Goal: Task Accomplishment & Management: Use online tool/utility

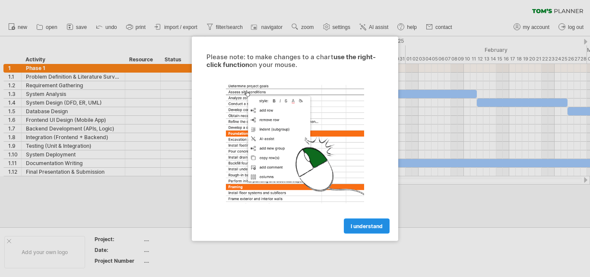
click at [352, 226] on span "I understand" at bounding box center [367, 226] width 32 height 6
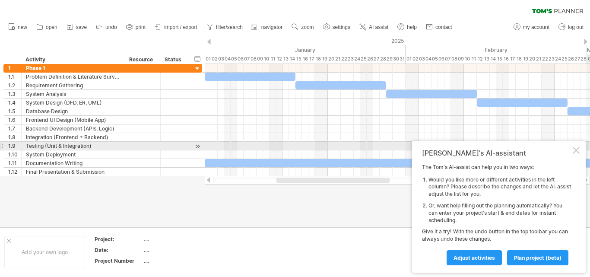
click at [578, 150] on div at bounding box center [576, 150] width 7 height 7
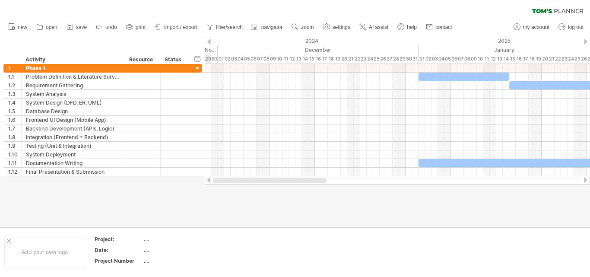
drag, startPoint x: 351, startPoint y: 179, endPoint x: 233, endPoint y: 194, distance: 119.4
click at [235, 201] on div "Trying to reach [DOMAIN_NAME] Connected again... 0% clear filter new 1" at bounding box center [295, 138] width 590 height 277
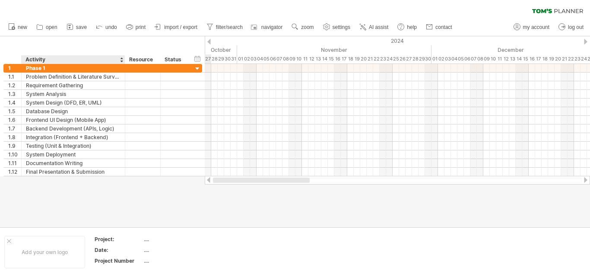
drag, startPoint x: 306, startPoint y: 181, endPoint x: 64, endPoint y: 191, distance: 242.2
click at [64, 191] on div "Trying to reach [DOMAIN_NAME] Connected again... 0% clear filter new 1" at bounding box center [295, 138] width 590 height 277
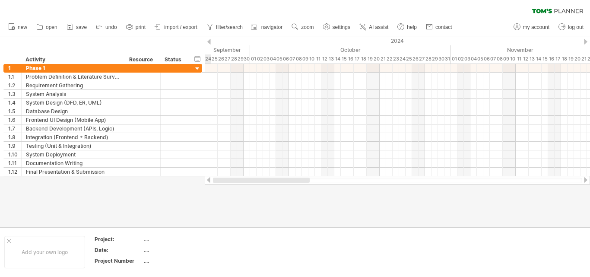
drag, startPoint x: 332, startPoint y: 180, endPoint x: 262, endPoint y: 185, distance: 70.2
click at [262, 185] on div "Trying to reach [DOMAIN_NAME] Connected again... 0% clear filter new 1" at bounding box center [295, 138] width 590 height 277
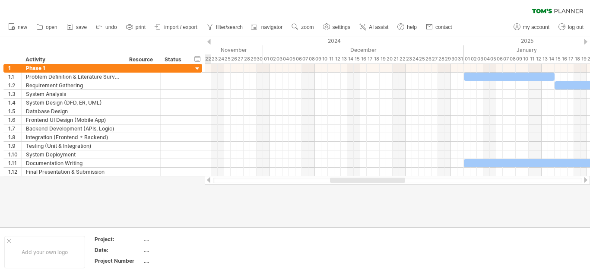
drag, startPoint x: 314, startPoint y: 180, endPoint x: 389, endPoint y: 196, distance: 76.8
click at [389, 196] on div "Trying to reach [DOMAIN_NAME] Connected again... 0% clear filter new 1" at bounding box center [295, 138] width 590 height 277
click at [585, 41] on div at bounding box center [585, 42] width 3 height 6
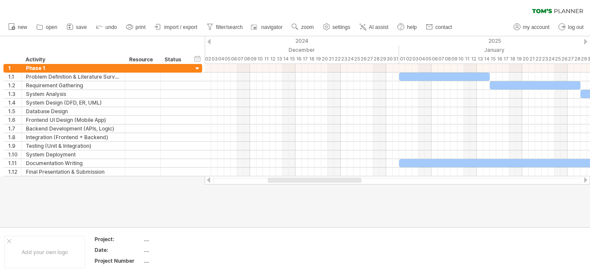
click at [585, 41] on div at bounding box center [585, 42] width 3 height 6
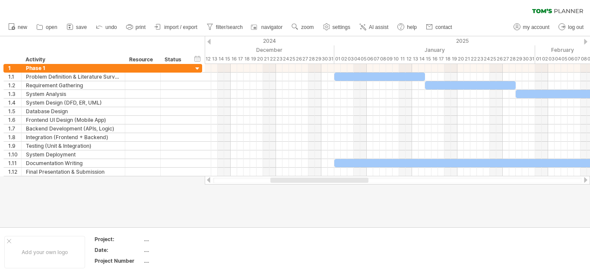
click at [585, 41] on div at bounding box center [585, 42] width 3 height 6
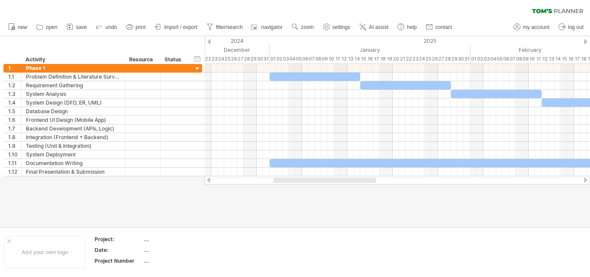
click at [585, 41] on div at bounding box center [585, 42] width 3 height 6
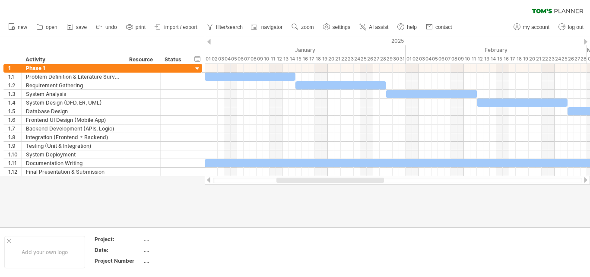
click at [585, 39] on div at bounding box center [585, 42] width 3 height 6
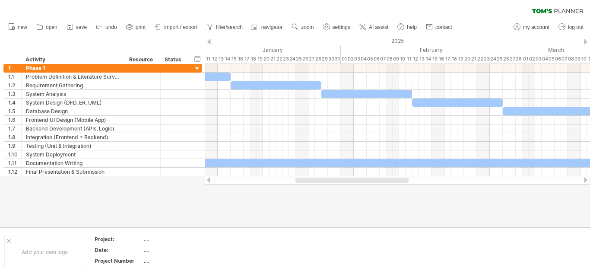
click at [585, 39] on div at bounding box center [585, 42] width 3 height 6
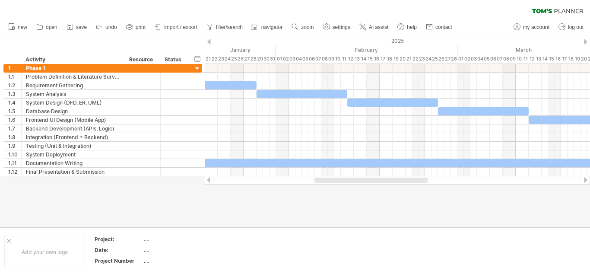
click at [585, 39] on div at bounding box center [585, 42] width 3 height 6
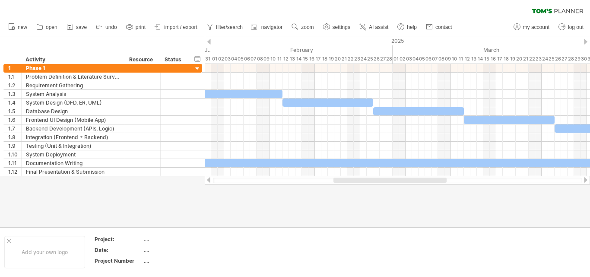
click at [585, 39] on div at bounding box center [585, 42] width 3 height 6
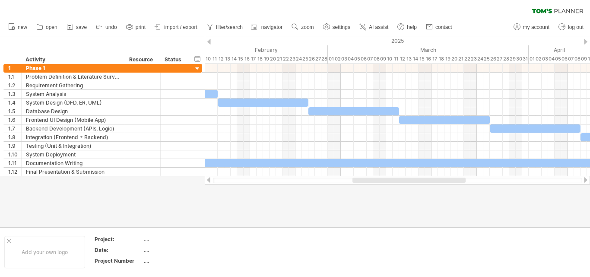
click at [585, 39] on div at bounding box center [585, 42] width 3 height 6
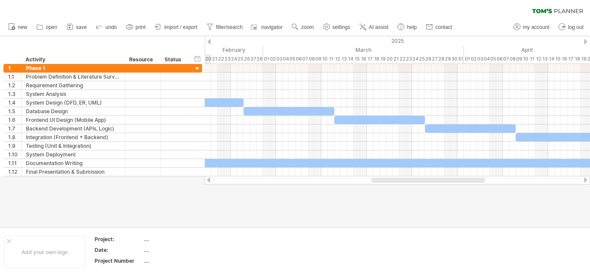
click at [585, 39] on div at bounding box center [585, 42] width 3 height 6
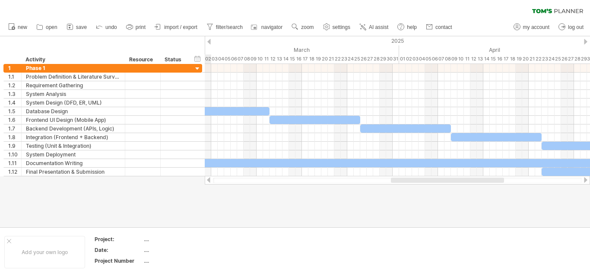
click at [585, 39] on div at bounding box center [585, 42] width 3 height 6
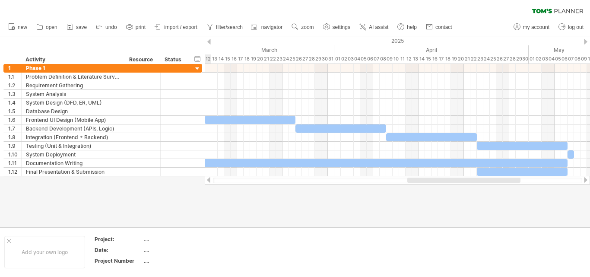
click at [584, 39] on div at bounding box center [585, 42] width 3 height 6
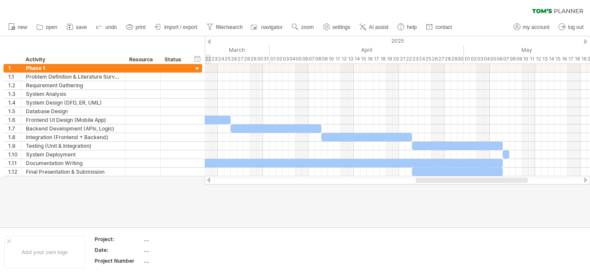
click at [584, 39] on div at bounding box center [585, 42] width 3 height 6
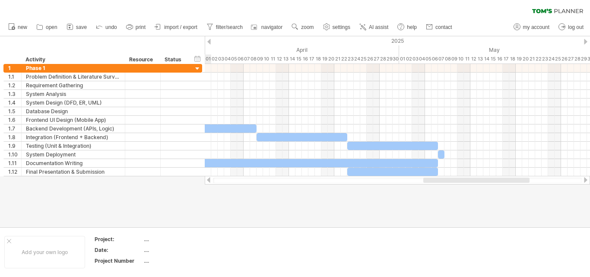
click at [584, 39] on div at bounding box center [585, 42] width 3 height 6
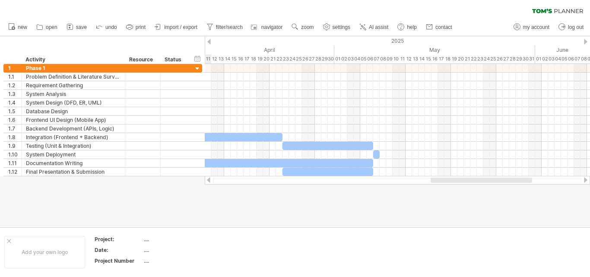
click at [584, 39] on div at bounding box center [585, 42] width 3 height 6
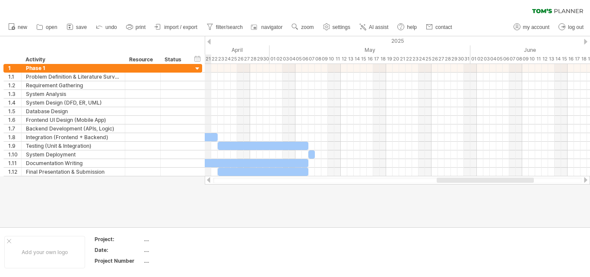
click at [209, 38] on div "2025" at bounding box center [253, 40] width 1523 height 9
click at [209, 45] on div "2025" at bounding box center [253, 40] width 1523 height 9
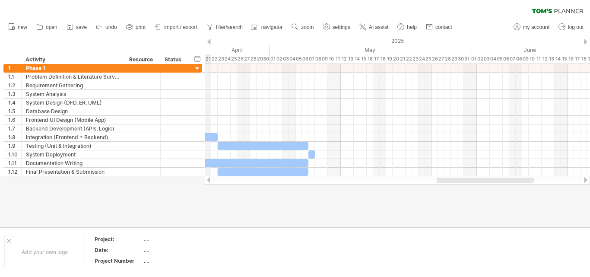
click at [209, 45] on div "2025" at bounding box center [253, 40] width 1523 height 9
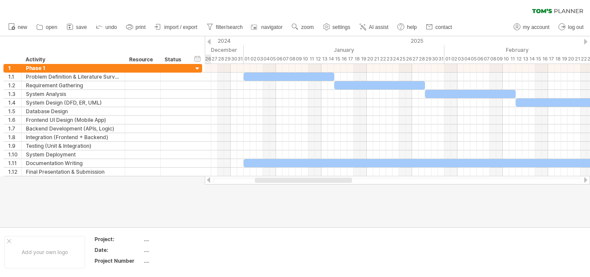
drag, startPoint x: 448, startPoint y: 181, endPoint x: 266, endPoint y: 209, distance: 184.0
click at [266, 209] on div "Trying to reach [DOMAIN_NAME] Connected again... 0% clear filter new 1" at bounding box center [295, 138] width 590 height 277
click at [250, 51] on div "timeline settings" at bounding box center [253, 52] width 64 height 14
select select "*"
select select "**"
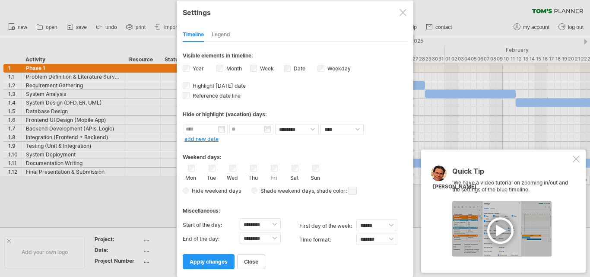
click at [571, 161] on div "Quick Tip 'We have a video tutorial on zooming in/out and the settings of the b…" at bounding box center [503, 211] width 165 height 123
click at [574, 156] on div at bounding box center [576, 159] width 7 height 7
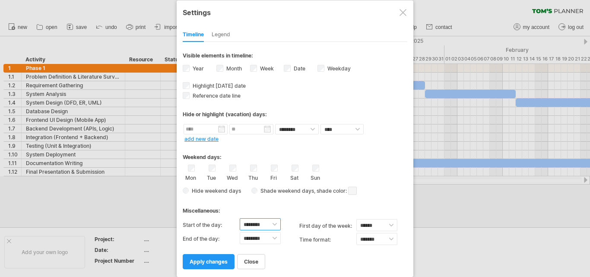
click at [274, 224] on select "******** ******** ******** ******** ******** ******** ******** ******** *******…" at bounding box center [260, 224] width 41 height 12
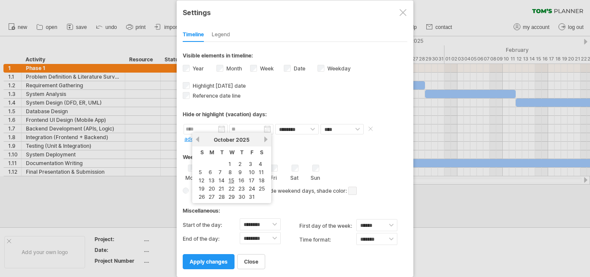
click at [223, 127] on input "text" at bounding box center [206, 129] width 44 height 10
click at [239, 164] on link "2" at bounding box center [240, 164] width 5 height 8
type input "********"
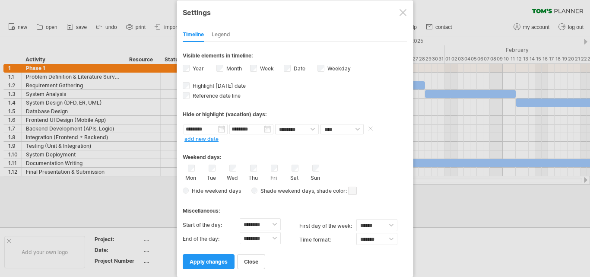
click at [266, 130] on input "********" at bounding box center [251, 129] width 44 height 10
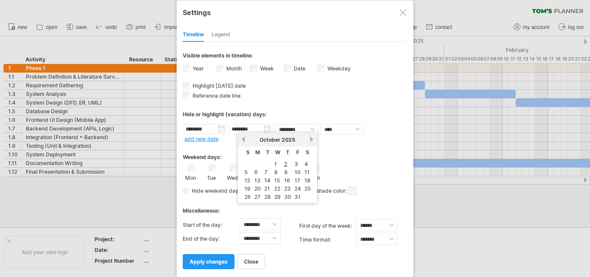
click at [314, 140] on link "next" at bounding box center [312, 139] width 6 height 6
click at [244, 140] on link "previous" at bounding box center [243, 139] width 6 height 6
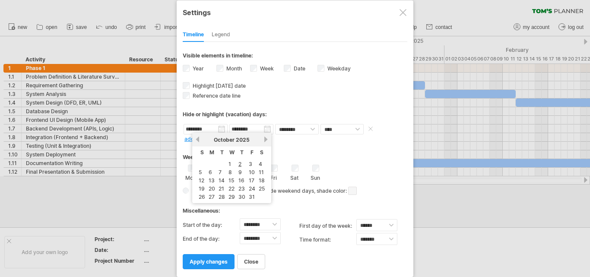
click at [214, 129] on input "********" at bounding box center [206, 129] width 44 height 10
click at [197, 138] on link "previous" at bounding box center [197, 139] width 6 height 6
click at [204, 180] on link "10" at bounding box center [202, 180] width 8 height 8
type input "********"
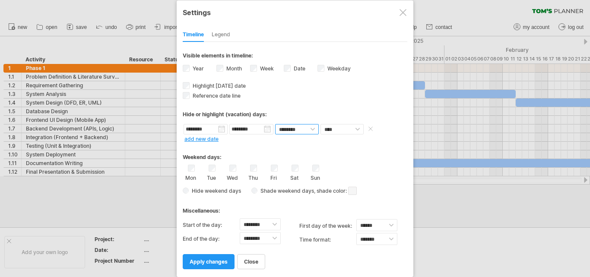
click at [312, 129] on select "******** ********" at bounding box center [297, 129] width 44 height 10
click at [346, 129] on select "**** *****" at bounding box center [342, 129] width 43 height 10
select select "*"
click at [321, 124] on select "**** *****" at bounding box center [342, 129] width 43 height 10
click at [373, 128] on span at bounding box center [372, 129] width 13 height 10
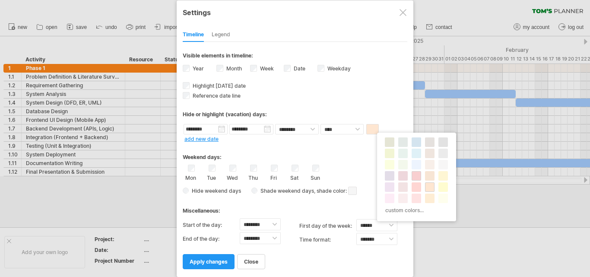
click at [414, 176] on span at bounding box center [416, 175] width 7 height 7
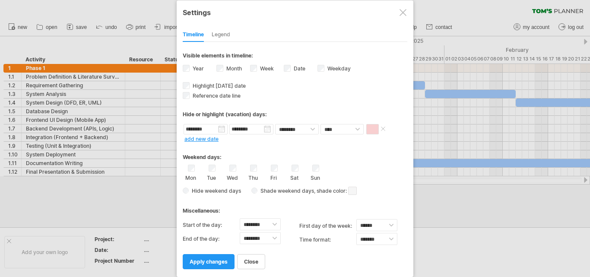
click at [374, 133] on span at bounding box center [372, 129] width 13 height 10
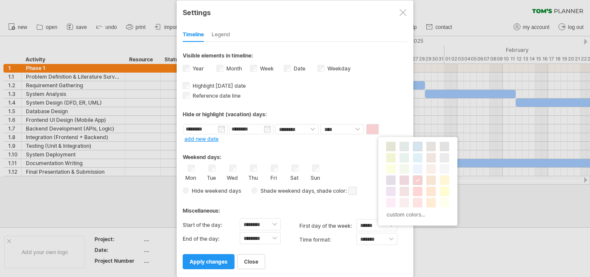
click at [417, 150] on div at bounding box center [418, 147] width 10 height 10
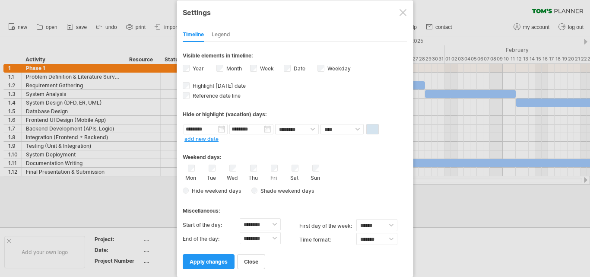
click at [312, 170] on div "Sun" at bounding box center [315, 173] width 11 height 16
click at [257, 169] on div "Thu" at bounding box center [253, 173] width 11 height 16
click at [212, 255] on link "apply changes" at bounding box center [209, 261] width 52 height 15
click at [215, 258] on span "apply changes" at bounding box center [209, 261] width 38 height 6
click at [211, 264] on span "apply changes" at bounding box center [209, 261] width 38 height 6
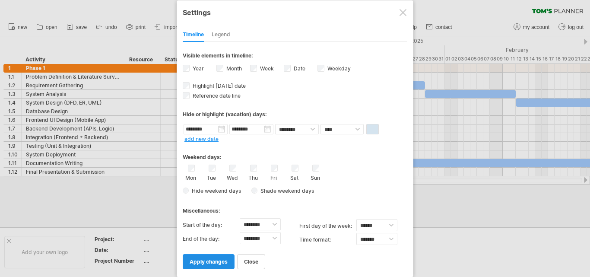
click at [211, 264] on span "apply changes" at bounding box center [209, 261] width 38 height 6
drag, startPoint x: 221, startPoint y: 250, endPoint x: 223, endPoint y: 260, distance: 10.2
click at [222, 253] on div "close apply changes" at bounding box center [295, 258] width 225 height 22
click at [223, 260] on span "apply changes" at bounding box center [209, 261] width 38 height 6
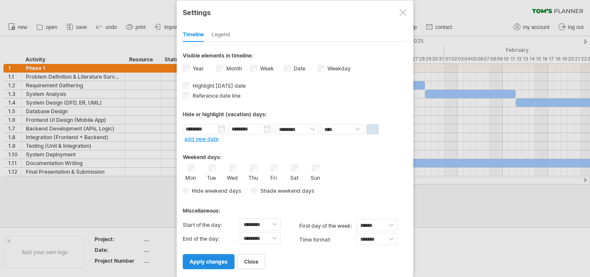
click at [223, 260] on span "apply changes" at bounding box center [209, 261] width 38 height 6
click at [219, 34] on div "Legend" at bounding box center [221, 35] width 19 height 14
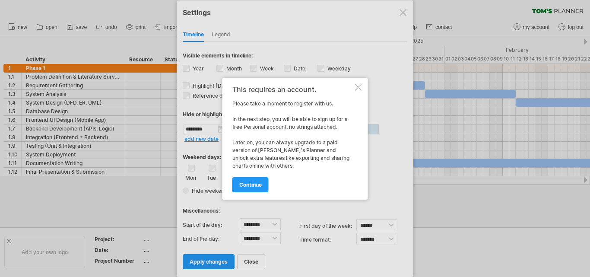
click at [357, 82] on div "This requires an account. Please take a moment to register with us. In the next…" at bounding box center [296, 139] width 146 height 122
click at [358, 87] on div at bounding box center [358, 87] width 7 height 7
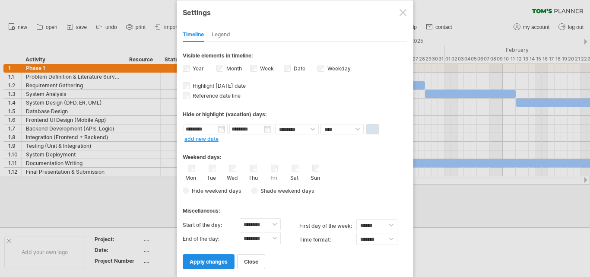
click at [217, 260] on span "apply changes" at bounding box center [209, 261] width 38 height 6
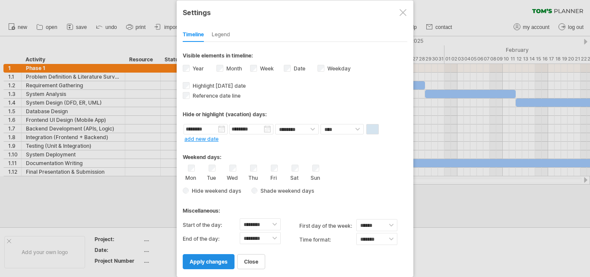
click at [217, 260] on span "apply changes" at bounding box center [209, 261] width 38 height 6
click at [213, 261] on span "apply changes" at bounding box center [209, 261] width 38 height 6
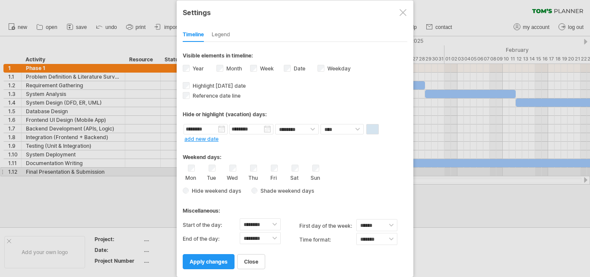
click at [258, 169] on div "Thu" at bounding box center [253, 173] width 11 height 16
click at [269, 168] on div "Fri" at bounding box center [274, 173] width 11 height 16
click at [257, 168] on div "Thu" at bounding box center [253, 173] width 11 height 16
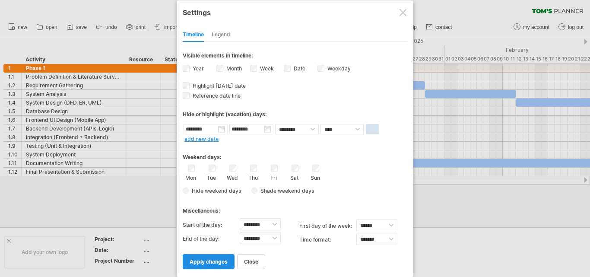
click at [215, 261] on span "apply changes" at bounding box center [209, 261] width 38 height 6
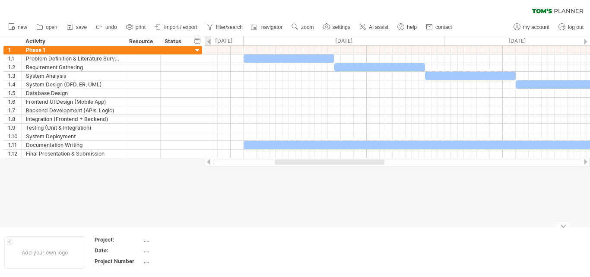
click at [215, 261] on div "...." at bounding box center [180, 261] width 73 height 7
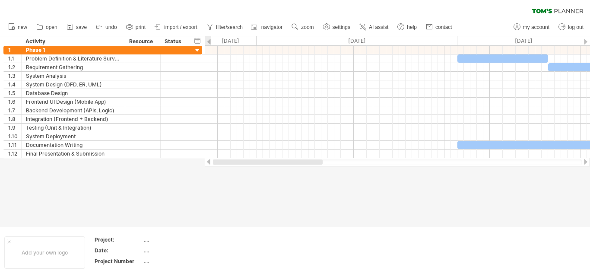
drag, startPoint x: 286, startPoint y: 161, endPoint x: 223, endPoint y: 178, distance: 64.9
click at [223, 178] on div "Trying to reach [DOMAIN_NAME] Connected again... 0% clear filter new 1" at bounding box center [295, 138] width 590 height 277
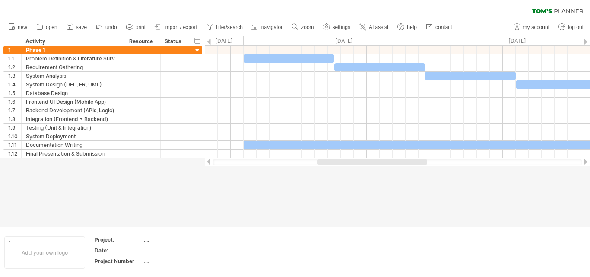
drag, startPoint x: 275, startPoint y: 164, endPoint x: 327, endPoint y: 171, distance: 52.3
click at [327, 171] on div "Trying to reach [DOMAIN_NAME] Connected again... 0% clear filter new 1" at bounding box center [295, 138] width 590 height 277
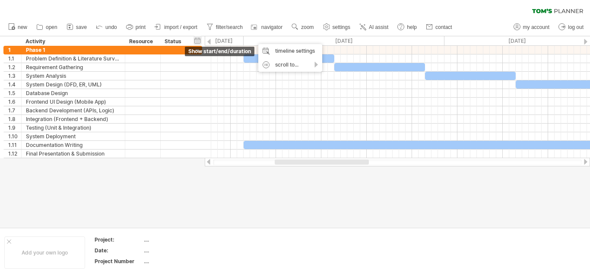
click at [198, 38] on div "hide start/end/duration show start/end/duration" at bounding box center [198, 40] width 8 height 9
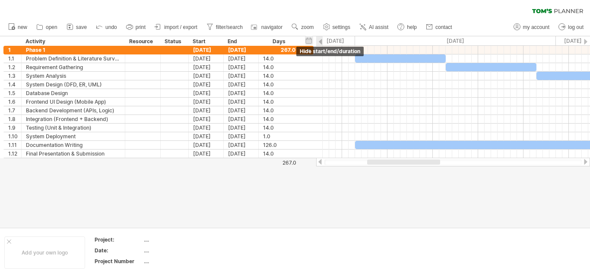
click at [309, 39] on div "hide start/end/duration show start/end/duration" at bounding box center [309, 40] width 8 height 9
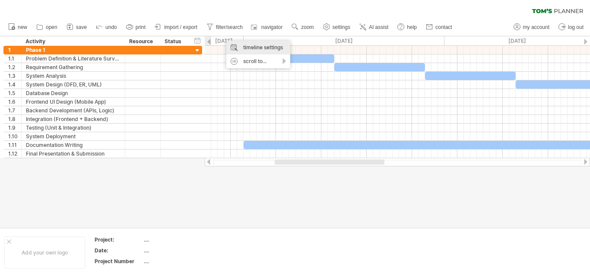
click at [242, 45] on div "timeline settings" at bounding box center [258, 48] width 64 height 14
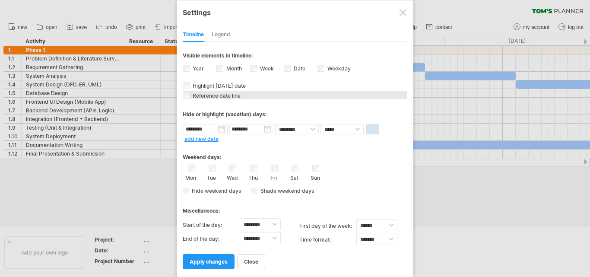
click at [213, 96] on span "Reference date line" at bounding box center [216, 95] width 50 height 6
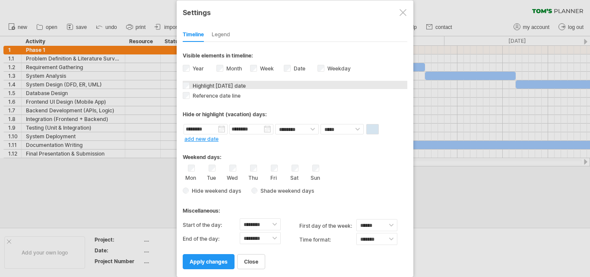
click at [211, 86] on span "Highlight [DATE] date" at bounding box center [218, 86] width 55 height 6
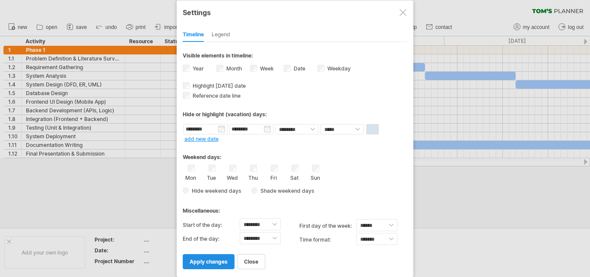
click at [224, 261] on span "apply changes" at bounding box center [209, 261] width 38 height 6
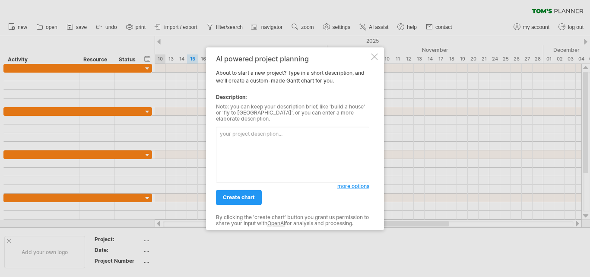
click at [239, 131] on textarea at bounding box center [292, 155] width 153 height 56
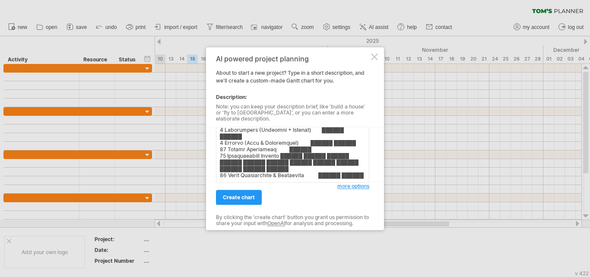
scroll to position [101, 0]
type textarea "Lo. Ip Dolo / Sitametc Adip 5 Elit 8 Sedd 8 Eius 7 Temp 5 Inci 7 Utla 8 Etdo 1 …"
click at [242, 194] on span "create chart" at bounding box center [239, 197] width 32 height 6
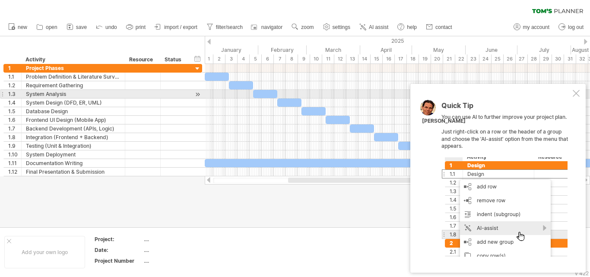
click at [574, 89] on div "Quick Tip You can use AI to further improve your project plan. Just right-click…" at bounding box center [498, 178] width 175 height 189
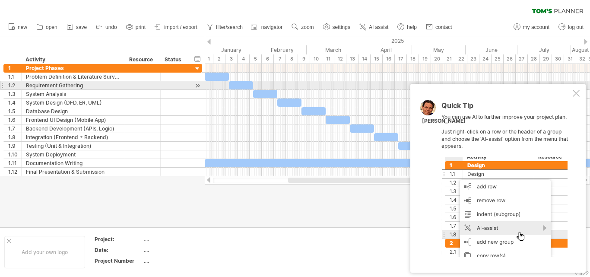
click at [577, 89] on div "Quick Tip You can use AI to further improve your project plan. Just right-click…" at bounding box center [498, 178] width 175 height 189
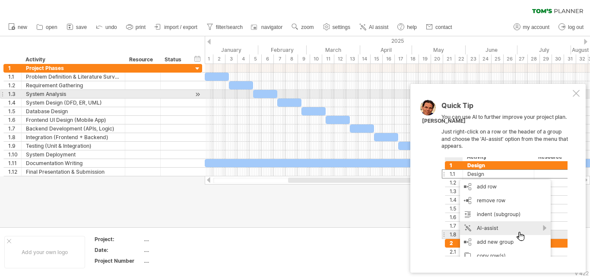
click at [576, 91] on div at bounding box center [576, 93] width 7 height 7
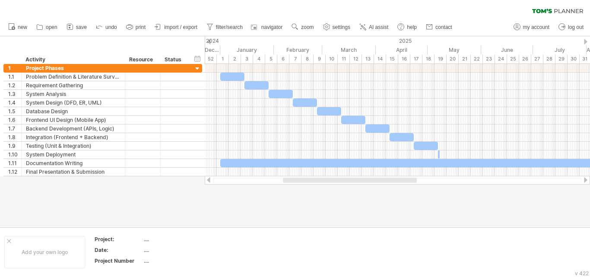
drag, startPoint x: 318, startPoint y: 180, endPoint x: 313, endPoint y: 196, distance: 17.2
click at [313, 196] on div "Trying to reach [DOMAIN_NAME] Connected again... 0% clear filter new 1" at bounding box center [295, 138] width 590 height 277
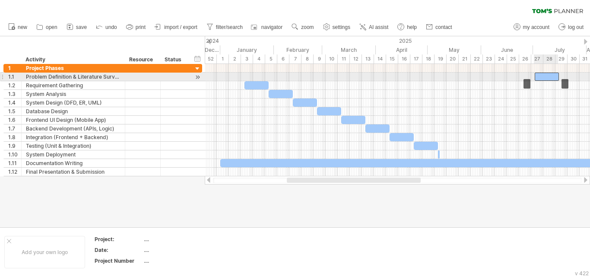
drag, startPoint x: 229, startPoint y: 74, endPoint x: 543, endPoint y: 76, distance: 314.2
click at [543, 76] on div at bounding box center [547, 77] width 24 height 8
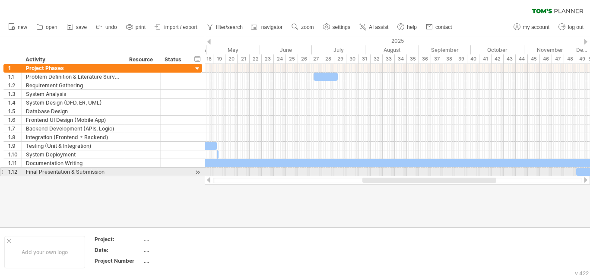
drag, startPoint x: 376, startPoint y: 182, endPoint x: 451, endPoint y: 173, distance: 76.2
click at [451, 173] on div "Trying to reach [DOMAIN_NAME] Connected again... 0% clear filter new 1" at bounding box center [295, 138] width 590 height 277
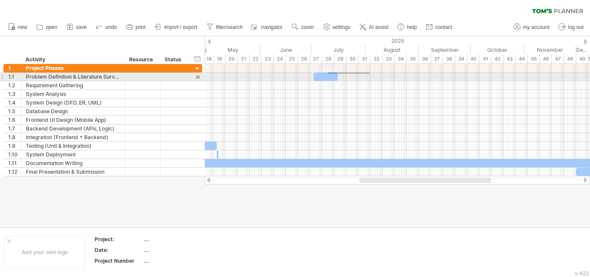
drag, startPoint x: 328, startPoint y: 72, endPoint x: 371, endPoint y: 74, distance: 43.2
click at [371, 74] on div at bounding box center [397, 120] width 385 height 112
drag, startPoint x: 322, startPoint y: 78, endPoint x: 390, endPoint y: 80, distance: 68.3
click at [390, 80] on div at bounding box center [394, 77] width 24 height 8
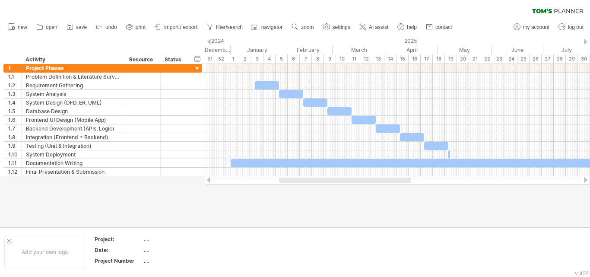
drag, startPoint x: 379, startPoint y: 180, endPoint x: 299, endPoint y: 182, distance: 80.4
click at [299, 182] on div at bounding box center [345, 180] width 132 height 5
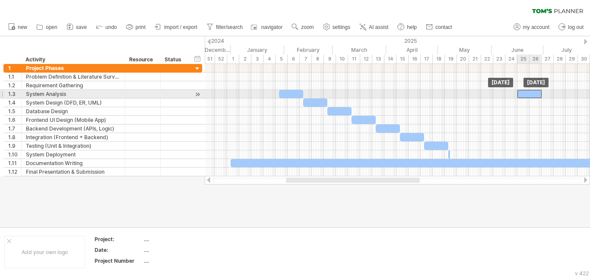
drag, startPoint x: 267, startPoint y: 86, endPoint x: 529, endPoint y: 96, distance: 262.5
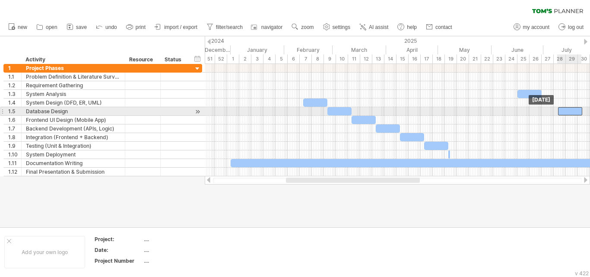
drag, startPoint x: 288, startPoint y: 92, endPoint x: 567, endPoint y: 109, distance: 279.7
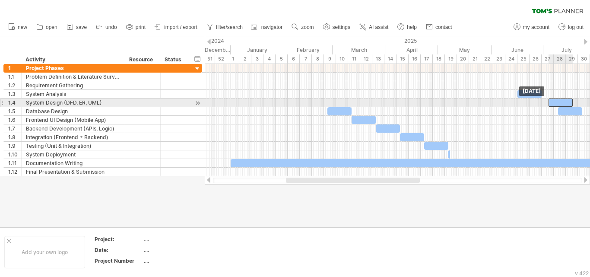
drag, startPoint x: 321, startPoint y: 101, endPoint x: 566, endPoint y: 101, distance: 245.0
click at [566, 101] on div at bounding box center [561, 103] width 24 height 8
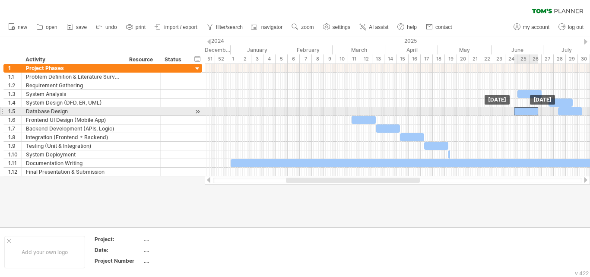
drag, startPoint x: 337, startPoint y: 110, endPoint x: 524, endPoint y: 108, distance: 186.7
click at [524, 108] on div at bounding box center [526, 111] width 24 height 8
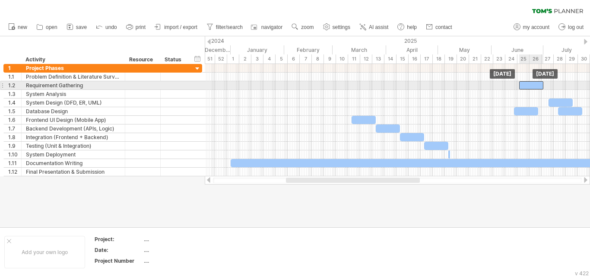
drag, startPoint x: 527, startPoint y: 90, endPoint x: 529, endPoint y: 83, distance: 7.1
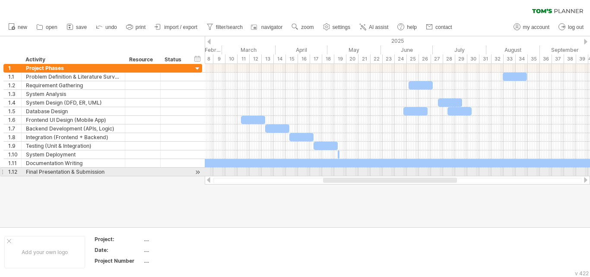
drag, startPoint x: 317, startPoint y: 180, endPoint x: 354, endPoint y: 176, distance: 37.4
click at [354, 176] on div at bounding box center [397, 180] width 385 height 9
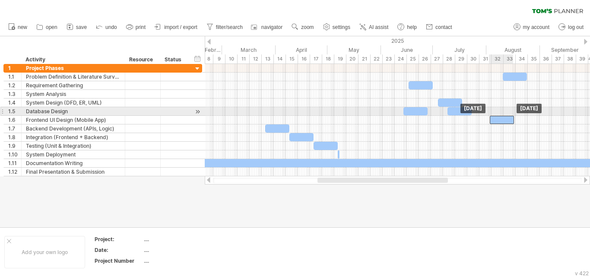
drag, startPoint x: 257, startPoint y: 118, endPoint x: 506, endPoint y: 115, distance: 248.5
click at [506, 115] on div "[DATE] [DATE]" at bounding box center [397, 120] width 385 height 112
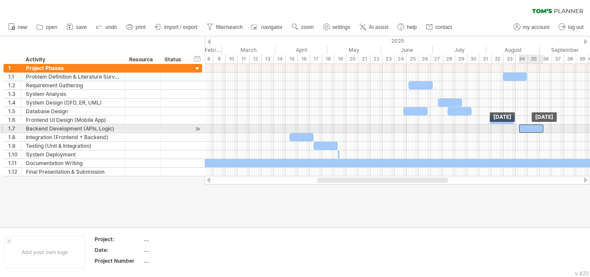
drag, startPoint x: 269, startPoint y: 128, endPoint x: 523, endPoint y: 126, distance: 254.1
click at [523, 126] on div at bounding box center [531, 128] width 24 height 8
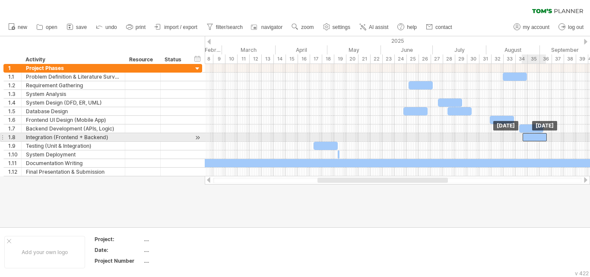
drag, startPoint x: 297, startPoint y: 137, endPoint x: 530, endPoint y: 139, distance: 232.9
click at [530, 139] on div at bounding box center [535, 137] width 24 height 8
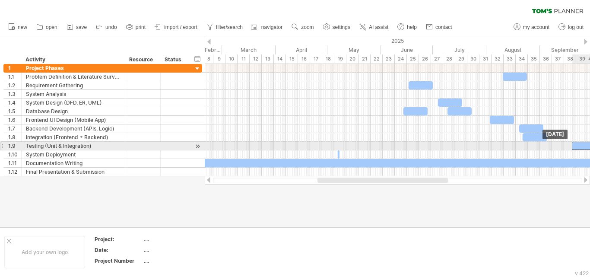
drag, startPoint x: 327, startPoint y: 143, endPoint x: 585, endPoint y: 142, distance: 258.4
click at [585, 142] on div at bounding box center [584, 146] width 24 height 8
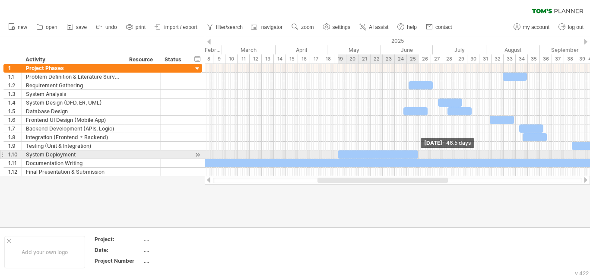
drag, startPoint x: 339, startPoint y: 155, endPoint x: 417, endPoint y: 156, distance: 78.2
click at [417, 156] on span at bounding box center [418, 154] width 3 height 8
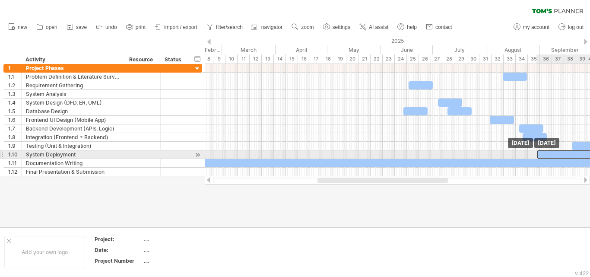
drag, startPoint x: 365, startPoint y: 154, endPoint x: 564, endPoint y: 153, distance: 199.2
click at [564, 153] on div at bounding box center [578, 154] width 80 height 8
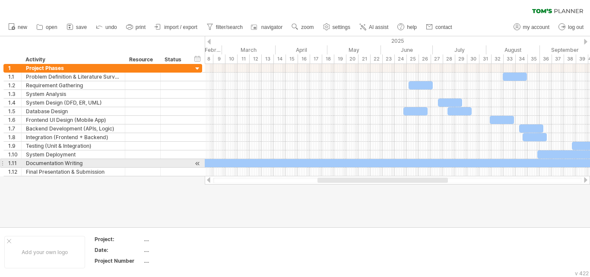
click at [386, 161] on div at bounding box center [435, 163] width 631 height 8
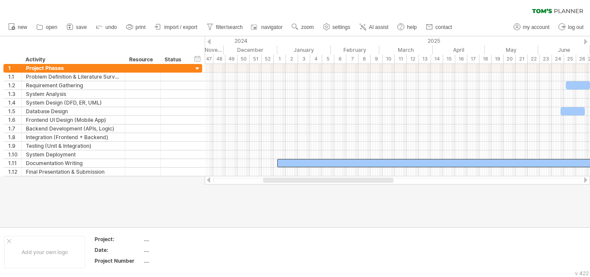
drag, startPoint x: 347, startPoint y: 180, endPoint x: 293, endPoint y: 188, distance: 55.0
click at [293, 188] on div "Trying to reach [DOMAIN_NAME] Connected again... 0% clear filter new 1" at bounding box center [295, 138] width 590 height 277
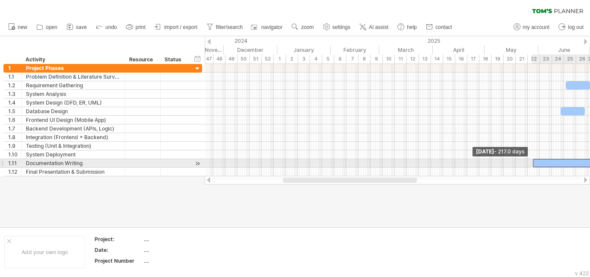
drag, startPoint x: 279, startPoint y: 161, endPoint x: 535, endPoint y: 161, distance: 256.3
click at [535, 161] on span at bounding box center [533, 163] width 3 height 8
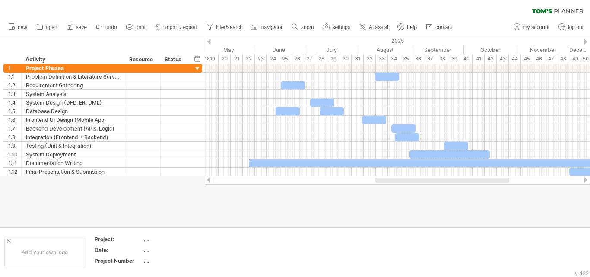
drag, startPoint x: 378, startPoint y: 180, endPoint x: 470, endPoint y: 188, distance: 92.8
click at [470, 188] on div "Trying to reach [DOMAIN_NAME] Connected again... 0% clear filter new 1" at bounding box center [295, 138] width 590 height 277
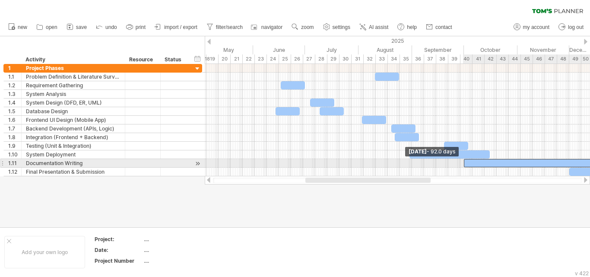
drag, startPoint x: 249, startPoint y: 161, endPoint x: 464, endPoint y: 162, distance: 215.2
click at [464, 162] on span at bounding box center [463, 163] width 3 height 8
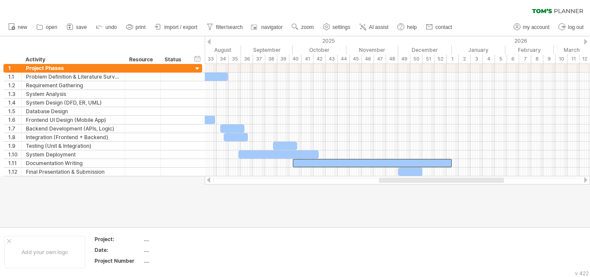
drag, startPoint x: 416, startPoint y: 179, endPoint x: 490, endPoint y: 179, distance: 73.5
click at [490, 179] on div at bounding box center [441, 180] width 125 height 5
click at [406, 214] on div at bounding box center [295, 131] width 590 height 191
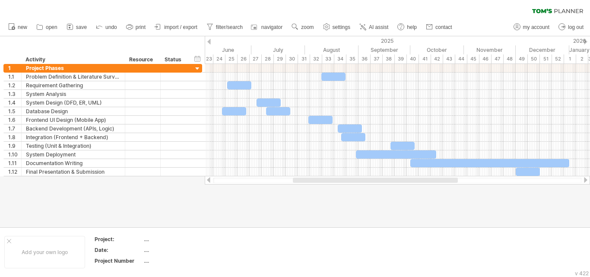
drag, startPoint x: 455, startPoint y: 179, endPoint x: 408, endPoint y: 209, distance: 55.5
click at [408, 209] on div "Trying to reach [DOMAIN_NAME] Connected again... 0% clear filter new 1" at bounding box center [295, 138] width 590 height 277
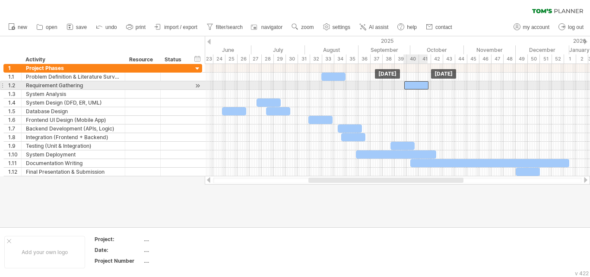
drag, startPoint x: 241, startPoint y: 83, endPoint x: 417, endPoint y: 82, distance: 176.7
click at [417, 82] on div at bounding box center [416, 85] width 24 height 8
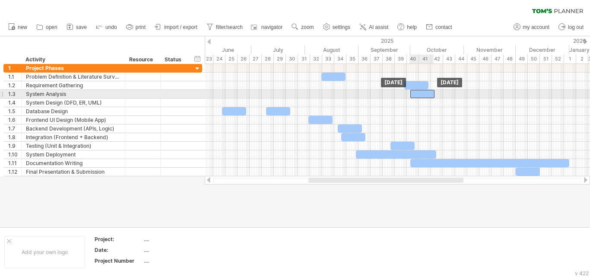
drag, startPoint x: 277, startPoint y: 99, endPoint x: 430, endPoint y: 92, distance: 153.6
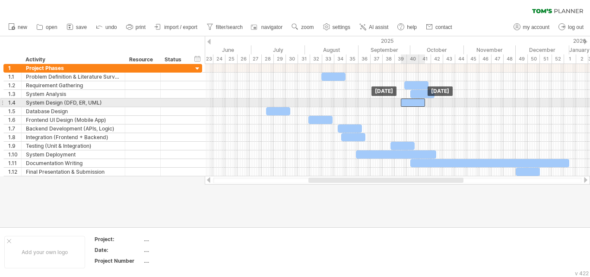
drag, startPoint x: 240, startPoint y: 108, endPoint x: 419, endPoint y: 101, distance: 179.0
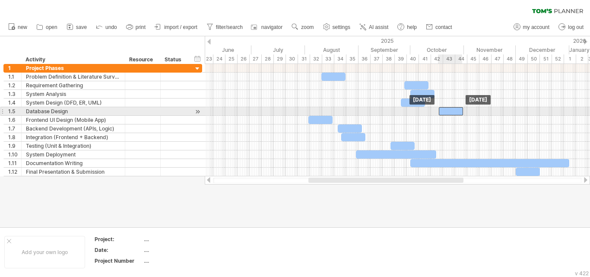
drag, startPoint x: 274, startPoint y: 109, endPoint x: 447, endPoint y: 109, distance: 173.7
click at [447, 109] on div at bounding box center [451, 111] width 24 height 8
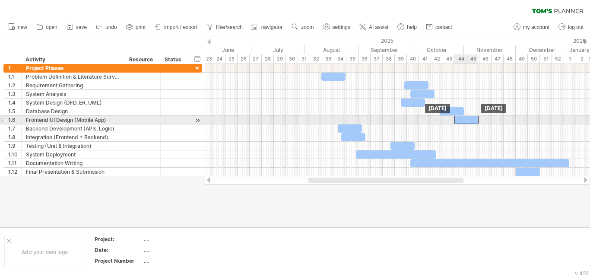
drag, startPoint x: 321, startPoint y: 119, endPoint x: 466, endPoint y: 119, distance: 145.6
click at [466, 119] on div at bounding box center [467, 120] width 24 height 8
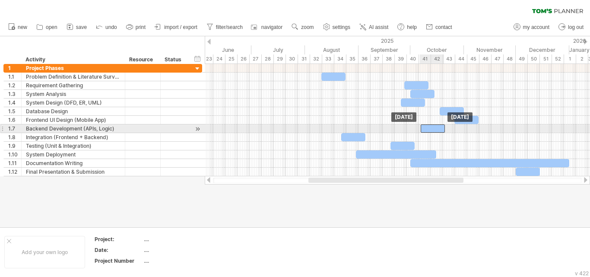
drag, startPoint x: 351, startPoint y: 129, endPoint x: 435, endPoint y: 128, distance: 83.8
click at [435, 128] on div at bounding box center [433, 128] width 24 height 8
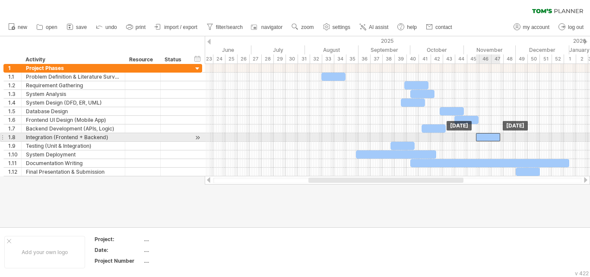
drag, startPoint x: 357, startPoint y: 134, endPoint x: 492, endPoint y: 136, distance: 134.8
click at [492, 136] on div at bounding box center [488, 137] width 24 height 8
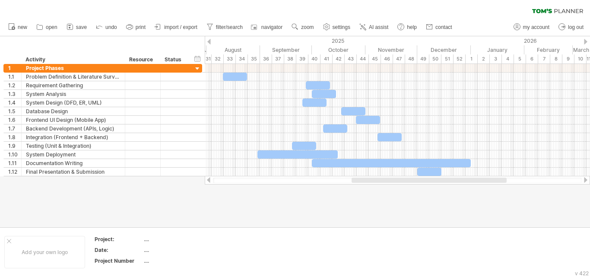
drag, startPoint x: 440, startPoint y: 180, endPoint x: 483, endPoint y: 191, distance: 44.7
click at [483, 191] on div "Trying to reach [DOMAIN_NAME] Connected again... 0% clear filter new 1" at bounding box center [295, 138] width 590 height 277
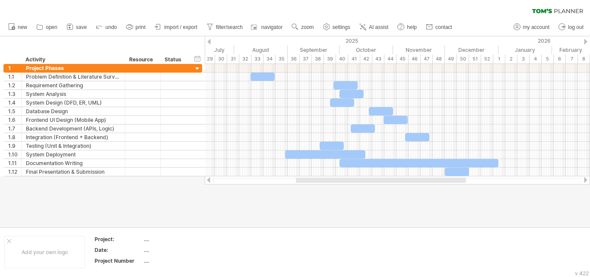
drag, startPoint x: 397, startPoint y: 180, endPoint x: 385, endPoint y: 184, distance: 12.7
click at [385, 184] on div at bounding box center [397, 180] width 385 height 9
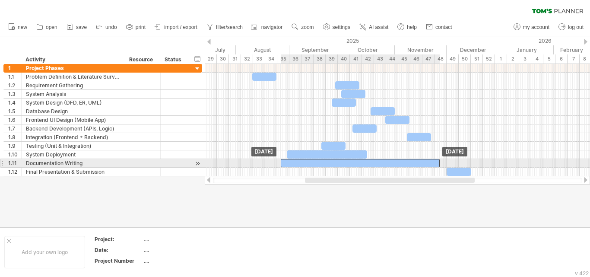
drag, startPoint x: 430, startPoint y: 162, endPoint x: 369, endPoint y: 162, distance: 60.9
click at [369, 162] on div at bounding box center [360, 163] width 159 height 8
click at [436, 162] on div at bounding box center [360, 163] width 159 height 8
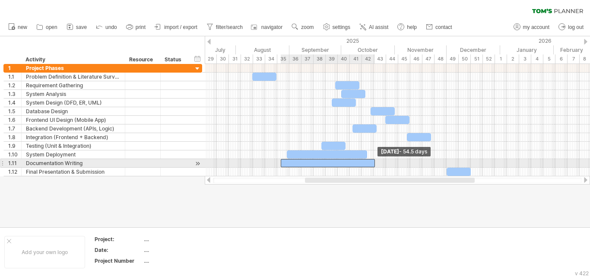
drag, startPoint x: 439, startPoint y: 162, endPoint x: 374, endPoint y: 164, distance: 65.3
click at [374, 164] on span at bounding box center [374, 163] width 3 height 8
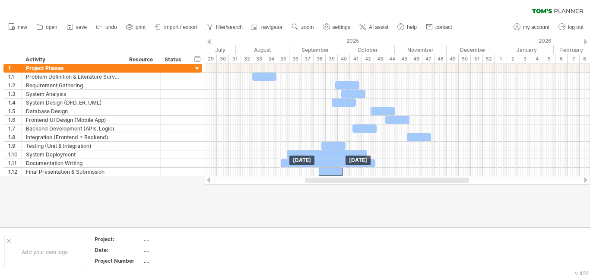
drag, startPoint x: 465, startPoint y: 171, endPoint x: 337, endPoint y: 180, distance: 128.2
click at [337, 180] on div "Trying to reach [DOMAIN_NAME] Connected again... 0% clear filter new 1" at bounding box center [295, 138] width 590 height 277
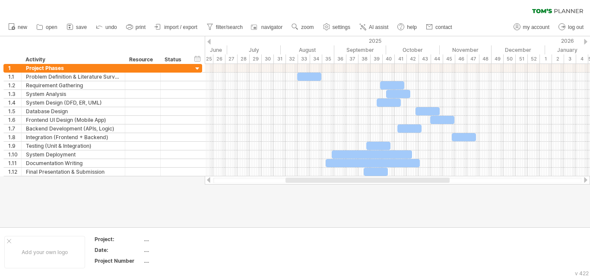
drag, startPoint x: 348, startPoint y: 181, endPoint x: 328, endPoint y: 185, distance: 19.9
click at [328, 185] on div "Trying to reach [DOMAIN_NAME] Connected again... 0% clear filter new 1" at bounding box center [295, 138] width 590 height 277
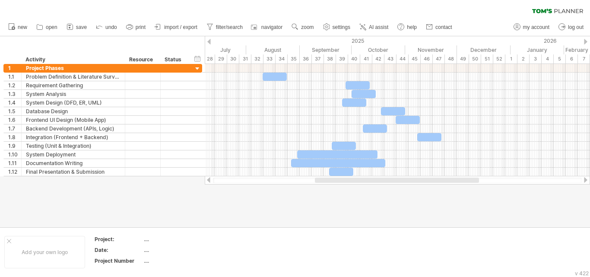
drag, startPoint x: 330, startPoint y: 179, endPoint x: 345, endPoint y: 182, distance: 15.0
click at [345, 182] on div at bounding box center [397, 180] width 164 height 5
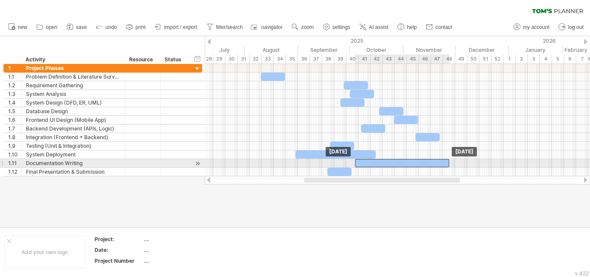
drag, startPoint x: 341, startPoint y: 162, endPoint x: 408, endPoint y: 166, distance: 66.6
click at [408, 166] on div at bounding box center [402, 163] width 94 height 8
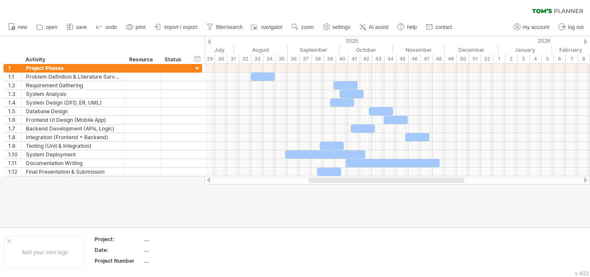
drag, startPoint x: 407, startPoint y: 181, endPoint x: 411, endPoint y: 183, distance: 4.7
click at [411, 183] on div at bounding box center [397, 181] width 369 height 6
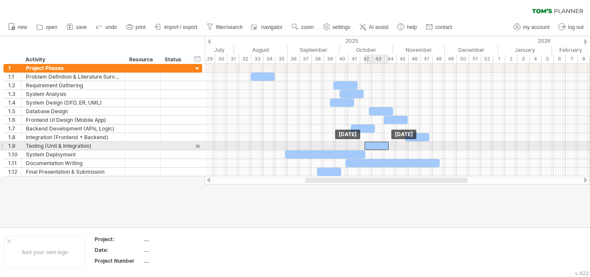
drag, startPoint x: 336, startPoint y: 146, endPoint x: 381, endPoint y: 146, distance: 44.9
click at [381, 146] on div at bounding box center [377, 146] width 24 height 8
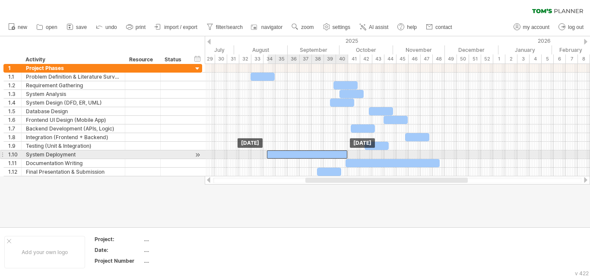
drag, startPoint x: 341, startPoint y: 153, endPoint x: 322, endPoint y: 156, distance: 19.3
click at [322, 156] on div at bounding box center [307, 154] width 80 height 8
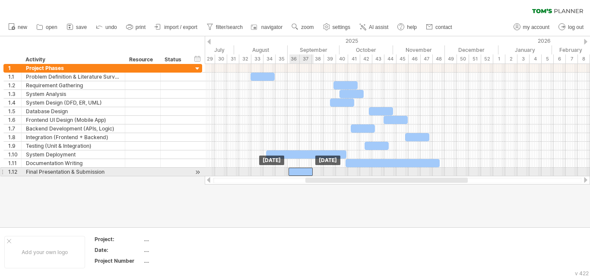
drag, startPoint x: 332, startPoint y: 171, endPoint x: 304, endPoint y: 174, distance: 28.7
click at [304, 174] on div at bounding box center [301, 172] width 24 height 8
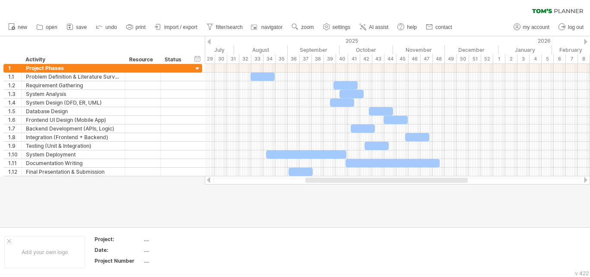
click at [330, 202] on div at bounding box center [295, 131] width 590 height 191
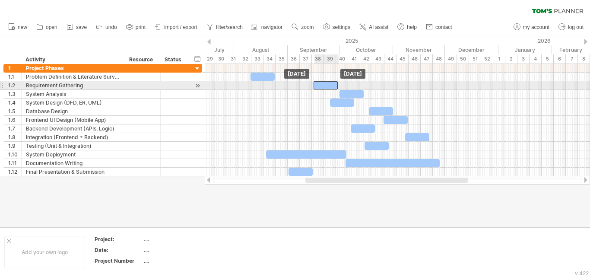
drag, startPoint x: 345, startPoint y: 83, endPoint x: 325, endPoint y: 85, distance: 20.8
click at [325, 85] on div at bounding box center [326, 85] width 24 height 8
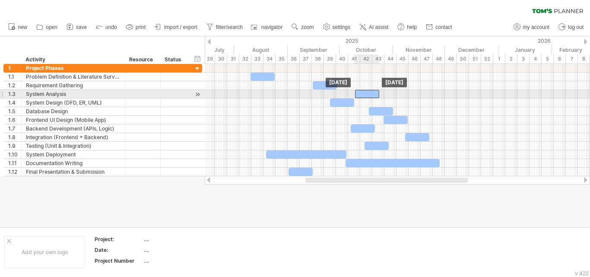
drag, startPoint x: 351, startPoint y: 91, endPoint x: 369, endPoint y: 91, distance: 17.3
click at [369, 91] on div at bounding box center [367, 94] width 24 height 8
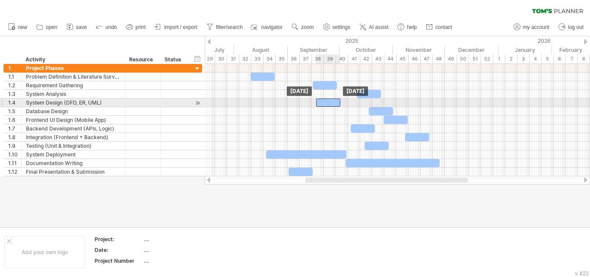
drag, startPoint x: 332, startPoint y: 106, endPoint x: 318, endPoint y: 106, distance: 13.4
click at [318, 106] on div at bounding box center [328, 103] width 24 height 8
click at [320, 103] on div at bounding box center [322, 103] width 24 height 8
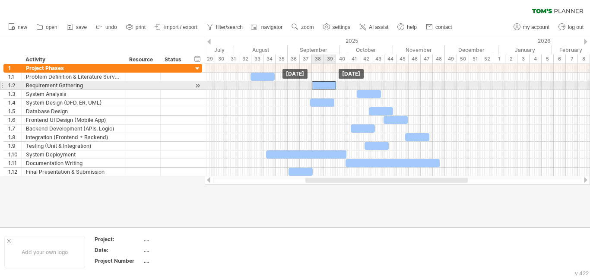
click at [325, 87] on div at bounding box center [324, 85] width 24 height 8
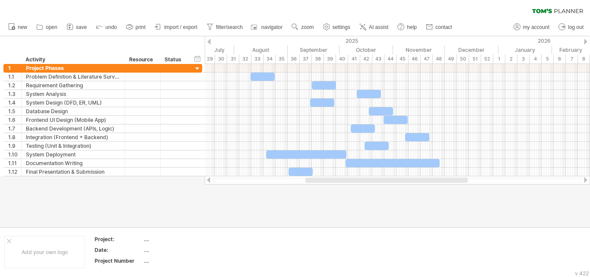
click at [350, 217] on div at bounding box center [295, 131] width 590 height 191
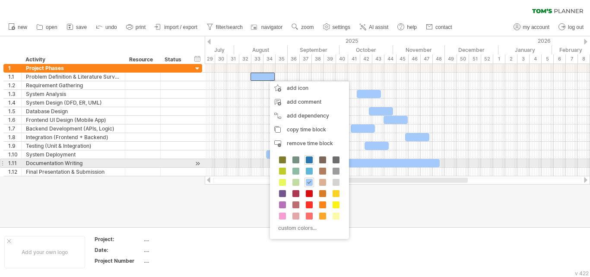
click at [310, 159] on span at bounding box center [309, 159] width 7 height 7
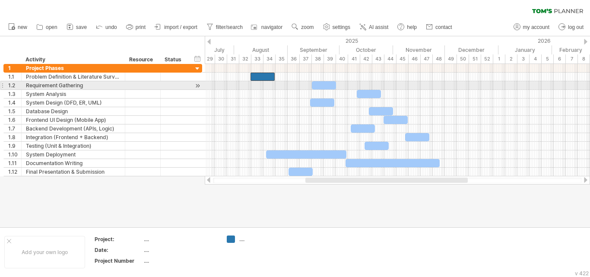
click at [316, 83] on div at bounding box center [324, 85] width 24 height 8
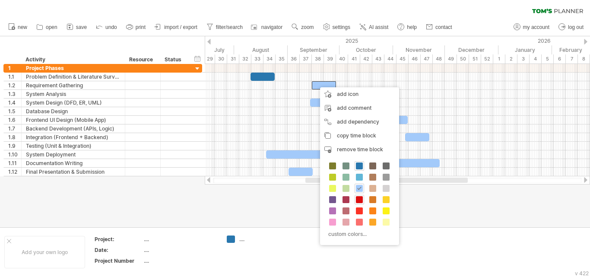
click at [360, 200] on span at bounding box center [359, 199] width 7 height 7
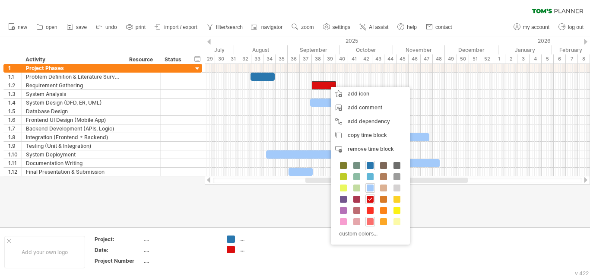
click at [372, 223] on span at bounding box center [370, 221] width 7 height 7
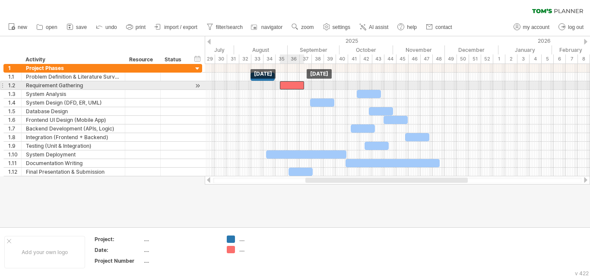
drag, startPoint x: 331, startPoint y: 87, endPoint x: 299, endPoint y: 87, distance: 32.4
click at [299, 87] on div at bounding box center [292, 85] width 24 height 8
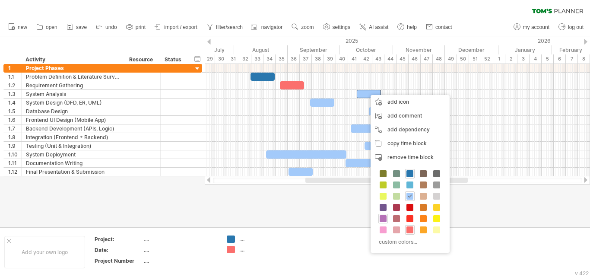
click at [382, 220] on span at bounding box center [383, 218] width 7 height 7
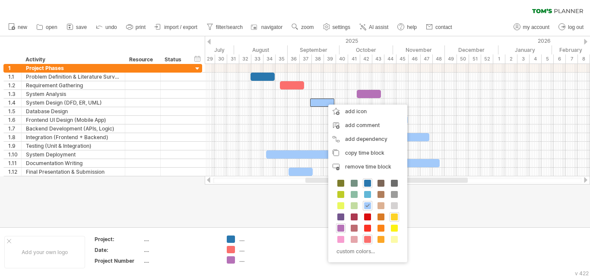
click at [392, 217] on span at bounding box center [394, 216] width 7 height 7
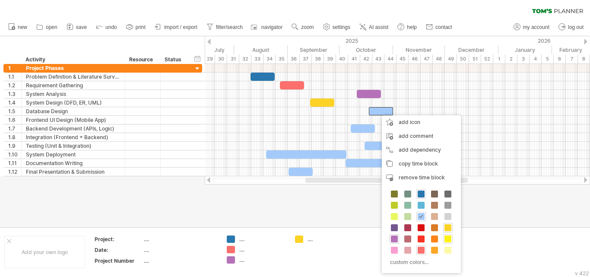
click at [446, 240] on span at bounding box center [448, 239] width 7 height 7
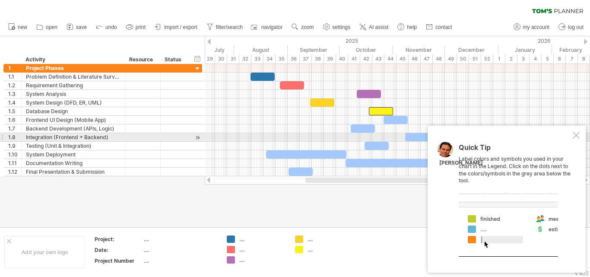
click at [576, 134] on div at bounding box center [576, 135] width 7 height 7
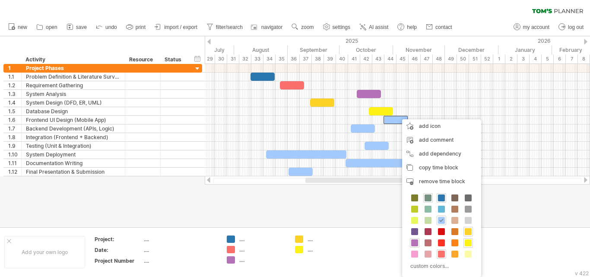
click at [427, 198] on span at bounding box center [428, 197] width 7 height 7
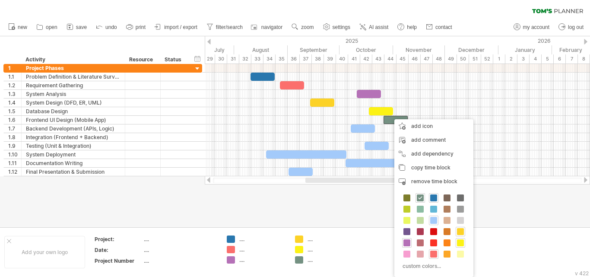
click at [420, 214] on div "custom colors..." at bounding box center [434, 232] width 79 height 89
click at [423, 219] on span at bounding box center [420, 220] width 7 height 7
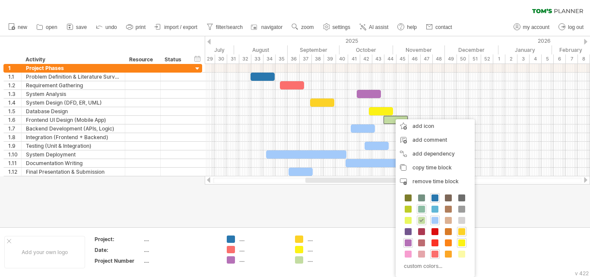
click at [418, 208] on span at bounding box center [421, 209] width 7 height 7
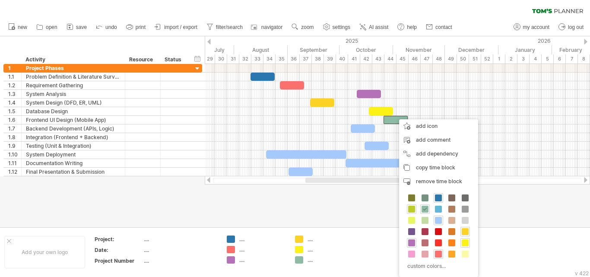
click at [412, 207] on span at bounding box center [411, 209] width 7 height 7
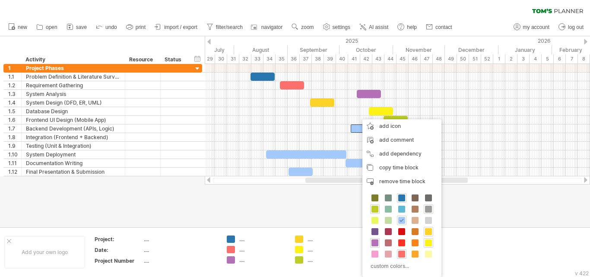
click at [429, 207] on span at bounding box center [428, 209] width 7 height 7
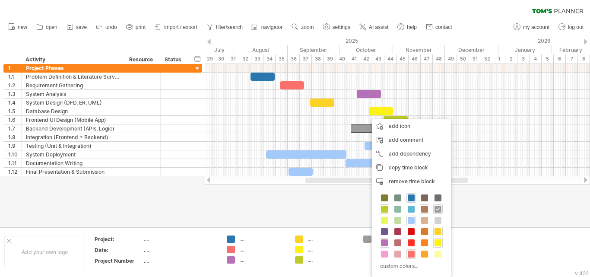
click at [426, 210] on span at bounding box center [424, 209] width 7 height 7
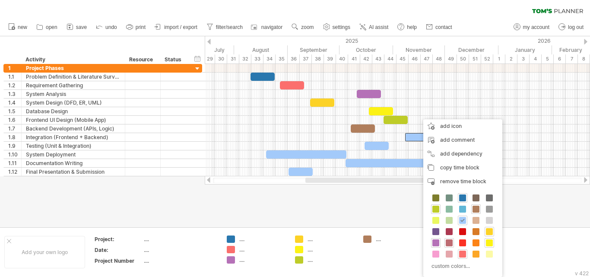
click at [450, 242] on span at bounding box center [449, 242] width 7 height 7
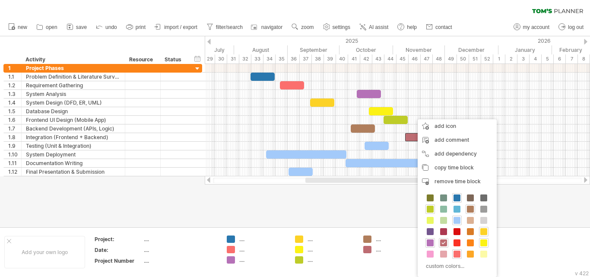
click at [444, 248] on div "custom colors..." at bounding box center [457, 232] width 79 height 89
click at [444, 254] on span at bounding box center [443, 254] width 7 height 7
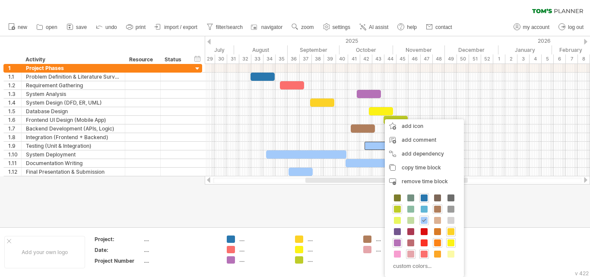
click at [436, 241] on span at bounding box center [437, 242] width 7 height 7
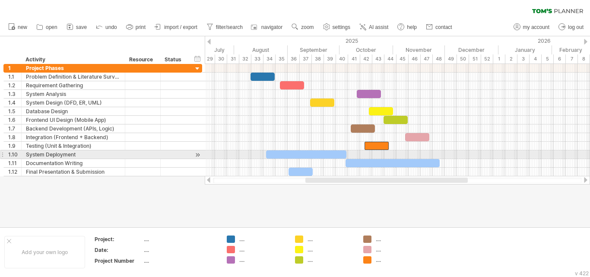
click at [331, 154] on div at bounding box center [306, 154] width 80 height 8
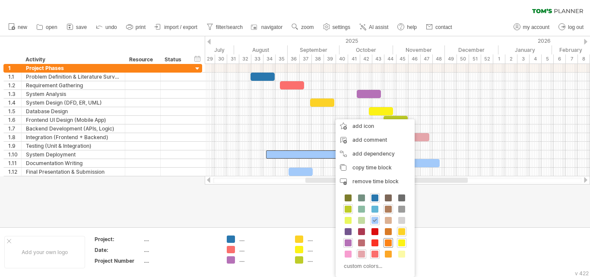
click at [390, 244] on span at bounding box center [388, 242] width 7 height 7
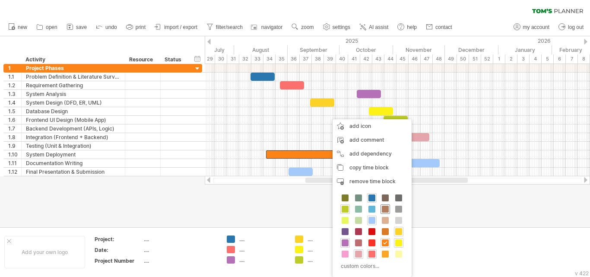
click at [385, 210] on span at bounding box center [385, 209] width 7 height 7
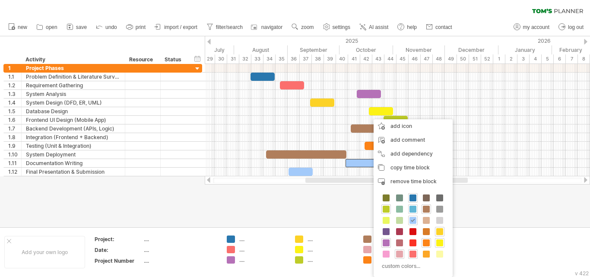
click at [415, 208] on span at bounding box center [413, 209] width 7 height 7
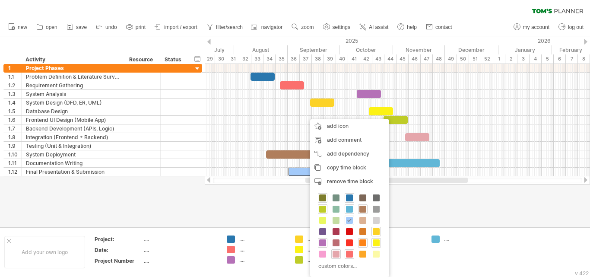
click at [324, 196] on span at bounding box center [322, 197] width 7 height 7
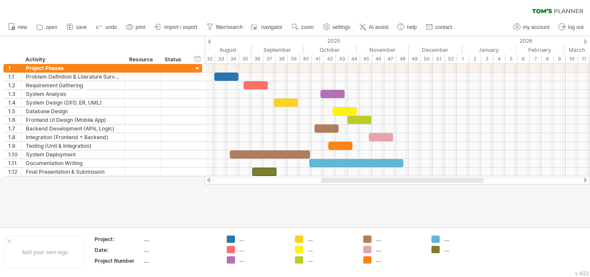
drag, startPoint x: 388, startPoint y: 179, endPoint x: 403, endPoint y: 182, distance: 15.8
click at [403, 182] on div at bounding box center [402, 180] width 162 height 5
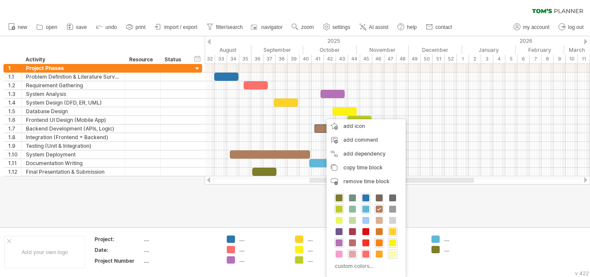
click at [392, 252] on span at bounding box center [392, 254] width 7 height 7
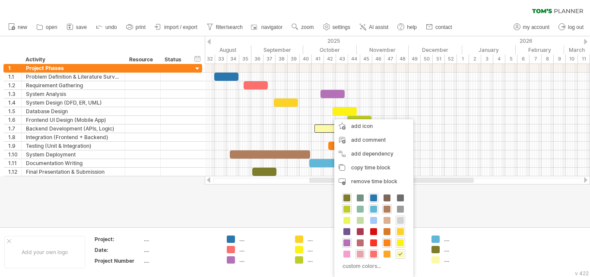
click at [398, 220] on span at bounding box center [400, 220] width 7 height 7
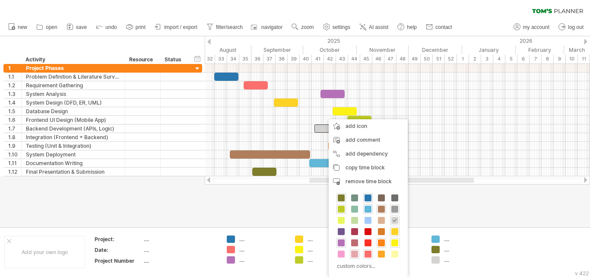
click at [396, 206] on span at bounding box center [395, 209] width 7 height 7
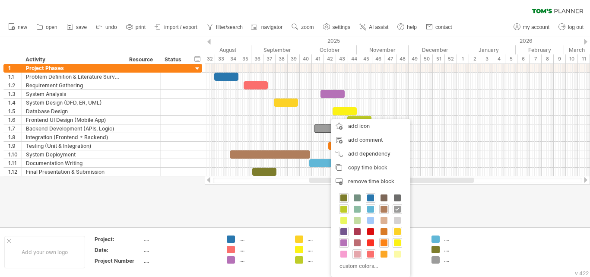
click at [339, 233] on div at bounding box center [344, 232] width 10 height 10
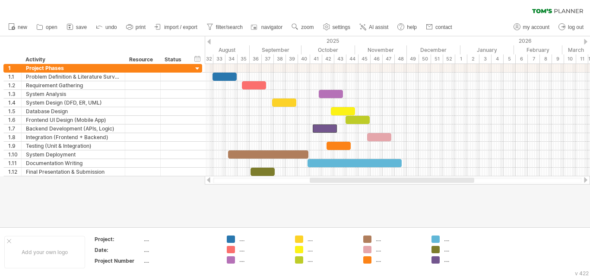
drag, startPoint x: 324, startPoint y: 180, endPoint x: 324, endPoint y: 197, distance: 17.3
click at [324, 197] on div "Trying to reach [DOMAIN_NAME] Connected again... 0% clear filter new 1" at bounding box center [295, 138] width 590 height 277
click at [178, 26] on span "import / export" at bounding box center [180, 27] width 33 height 6
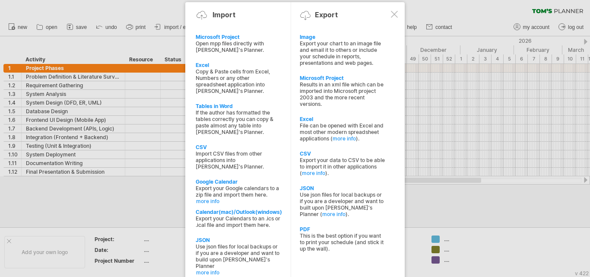
click at [395, 11] on div at bounding box center [394, 14] width 7 height 7
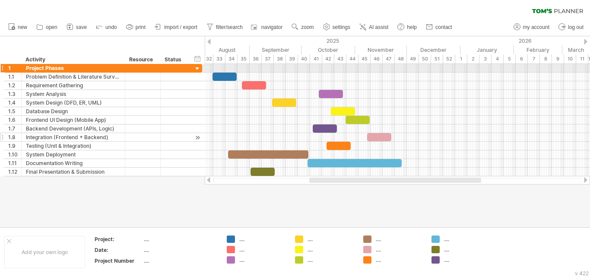
click at [16, 178] on div at bounding box center [295, 131] width 590 height 191
click at [190, 25] on span "import / export" at bounding box center [180, 27] width 33 height 6
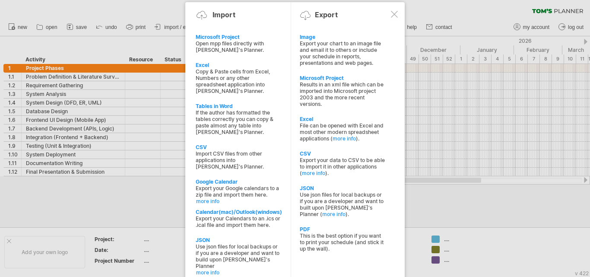
click at [395, 16] on div at bounding box center [394, 14] width 7 height 7
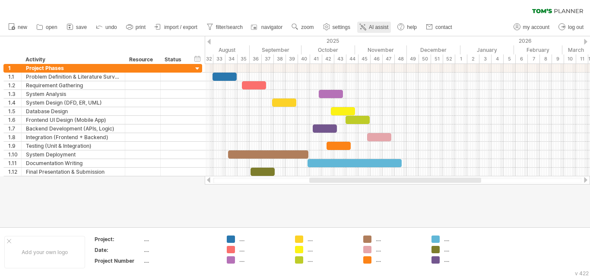
click at [382, 25] on span "AI assist" at bounding box center [378, 27] width 19 height 6
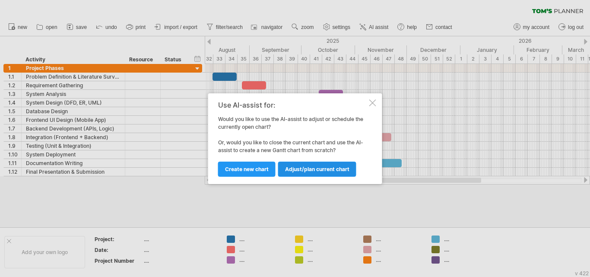
click at [333, 174] on link "Adjust/plan current chart" at bounding box center [317, 169] width 78 height 15
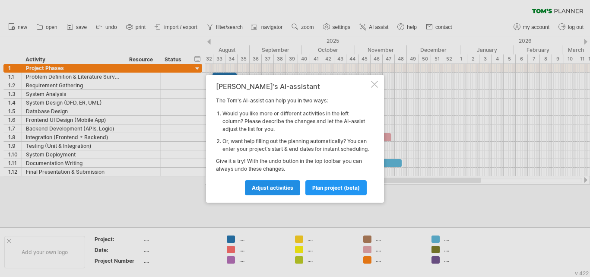
click at [292, 188] on span "Adjust activities" at bounding box center [272, 188] width 41 height 6
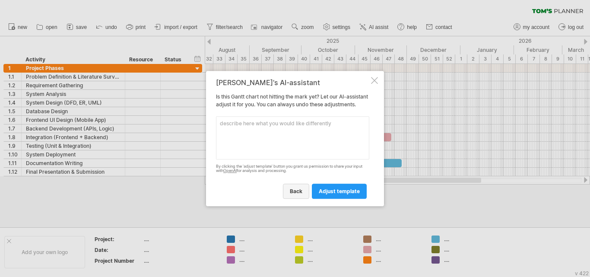
click at [306, 191] on link "back" at bounding box center [296, 191] width 26 height 15
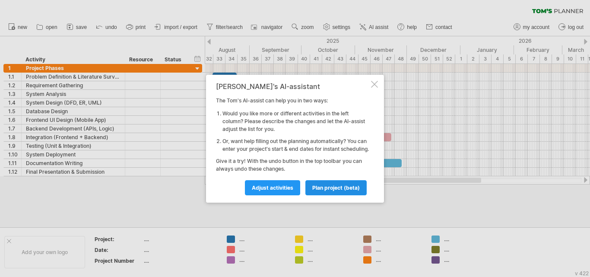
click at [327, 191] on span "plan project (beta)" at bounding box center [336, 188] width 48 height 6
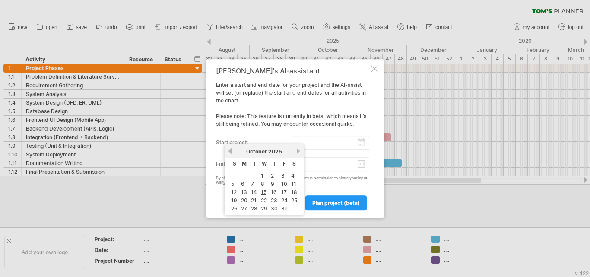
click at [361, 145] on input "start project:" at bounding box center [331, 143] width 78 height 14
click at [262, 191] on link "15" at bounding box center [263, 192] width 7 height 8
type input "********"
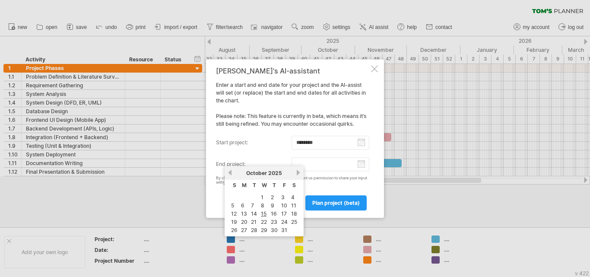
click at [362, 167] on input "end project:" at bounding box center [331, 164] width 78 height 14
click at [277, 214] on link "16" at bounding box center [274, 214] width 8 height 8
type input "********"
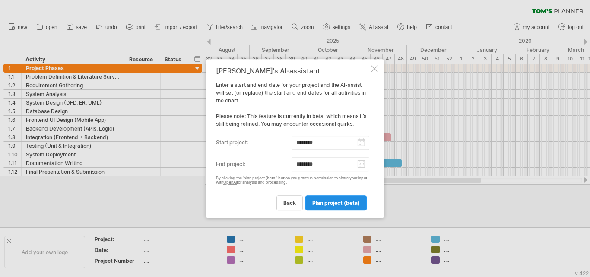
click at [307, 204] on link "plan project (beta)" at bounding box center [336, 202] width 61 height 15
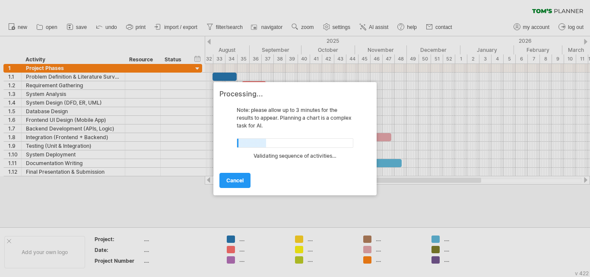
click at [196, 68] on div at bounding box center [295, 138] width 590 height 277
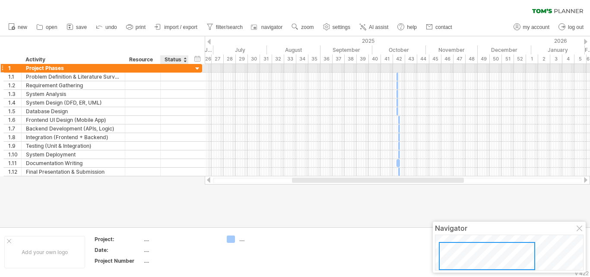
click at [197, 68] on div at bounding box center [198, 69] width 8 height 8
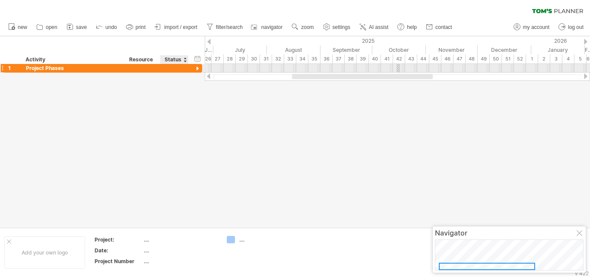
click at [197, 68] on div at bounding box center [198, 69] width 8 height 8
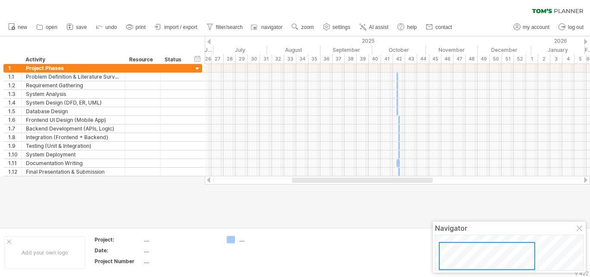
drag, startPoint x: 396, startPoint y: 177, endPoint x: 422, endPoint y: 178, distance: 25.5
click at [422, 178] on div at bounding box center [397, 180] width 385 height 9
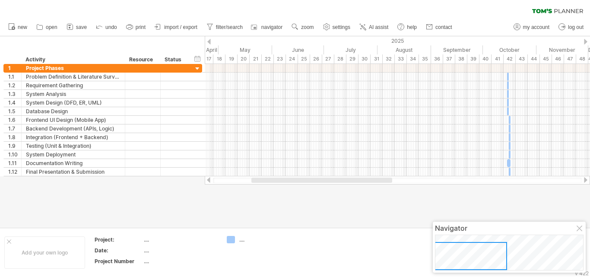
drag, startPoint x: 427, startPoint y: 178, endPoint x: 366, endPoint y: 213, distance: 70.9
click at [380, 209] on div "Trying to reach [DOMAIN_NAME] Connected again... 0% clear filter new 1" at bounding box center [295, 138] width 590 height 277
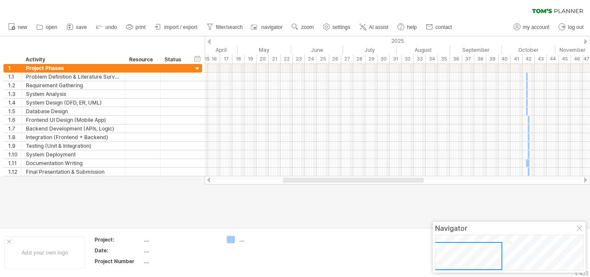
drag, startPoint x: 371, startPoint y: 177, endPoint x: 388, endPoint y: 179, distance: 17.5
click at [388, 179] on div at bounding box center [397, 180] width 385 height 9
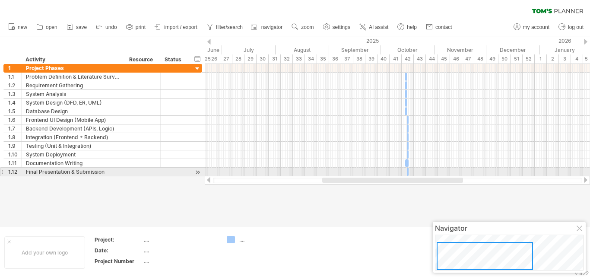
drag, startPoint x: 388, startPoint y: 179, endPoint x: 432, endPoint y: 175, distance: 43.5
click at [432, 175] on div "Trying to reach [DOMAIN_NAME] Connected again... 0% clear filter new 1" at bounding box center [295, 138] width 590 height 277
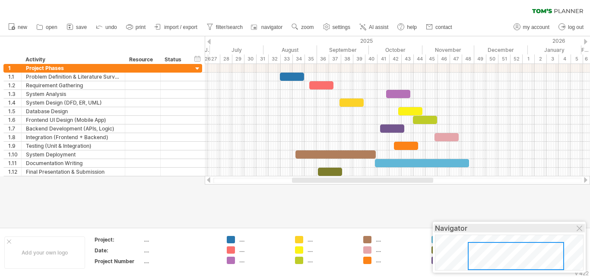
click at [580, 225] on div "Navigator" at bounding box center [509, 228] width 149 height 9
click at [373, 205] on div at bounding box center [295, 131] width 590 height 191
click at [581, 227] on div at bounding box center [580, 229] width 7 height 7
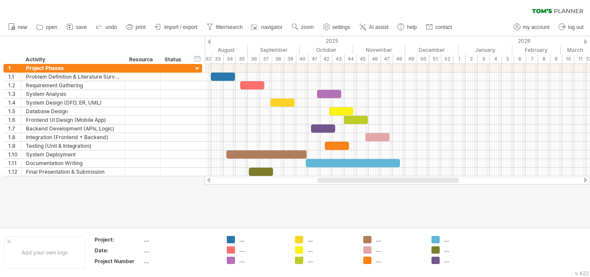
drag, startPoint x: 413, startPoint y: 179, endPoint x: 438, endPoint y: 182, distance: 25.7
click at [438, 182] on div at bounding box center [388, 180] width 141 height 5
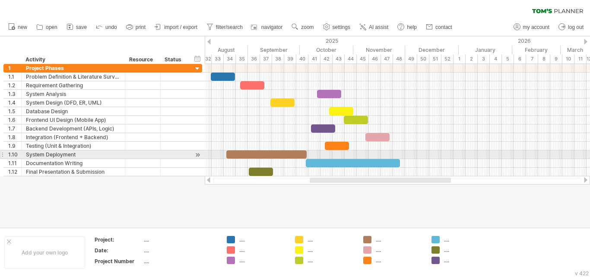
click at [197, 152] on div at bounding box center [198, 154] width 8 height 9
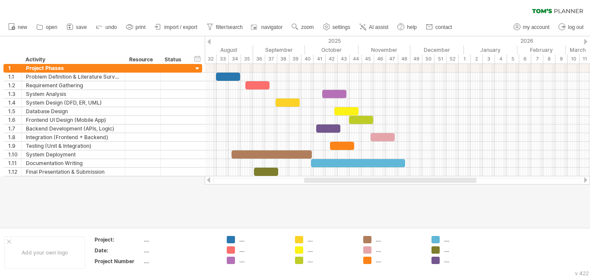
drag, startPoint x: 355, startPoint y: 181, endPoint x: 344, endPoint y: 184, distance: 11.3
click at [344, 184] on div at bounding box center [397, 180] width 385 height 9
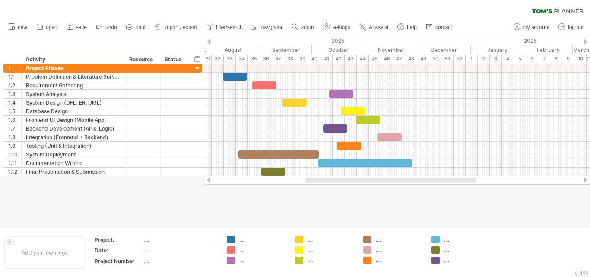
click at [309, 181] on div at bounding box center [391, 180] width 171 height 5
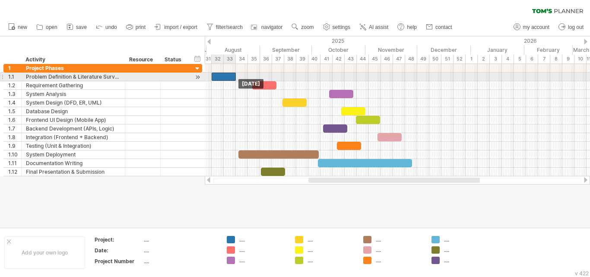
drag, startPoint x: 232, startPoint y: 76, endPoint x: 221, endPoint y: 77, distance: 11.3
click at [221, 77] on div at bounding box center [224, 77] width 24 height 8
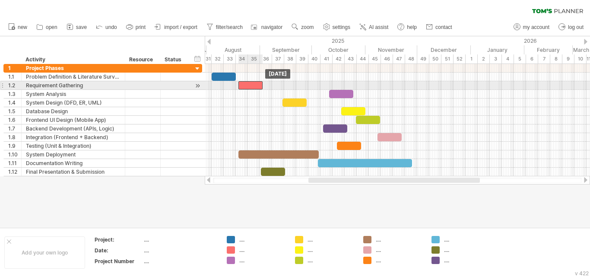
drag, startPoint x: 268, startPoint y: 86, endPoint x: 254, endPoint y: 89, distance: 14.7
click at [254, 89] on div "[DATE] [DATE]" at bounding box center [397, 120] width 385 height 112
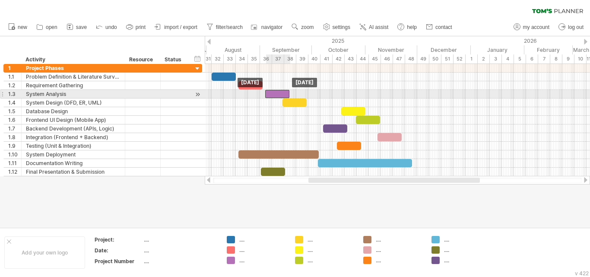
drag, startPoint x: 343, startPoint y: 94, endPoint x: 279, endPoint y: 96, distance: 64.0
click at [279, 96] on div at bounding box center [277, 94] width 24 height 8
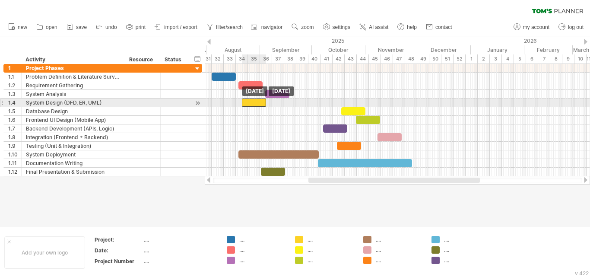
drag, startPoint x: 293, startPoint y: 101, endPoint x: 252, endPoint y: 105, distance: 41.3
drag, startPoint x: 261, startPoint y: 109, endPoint x: 302, endPoint y: 102, distance: 42.6
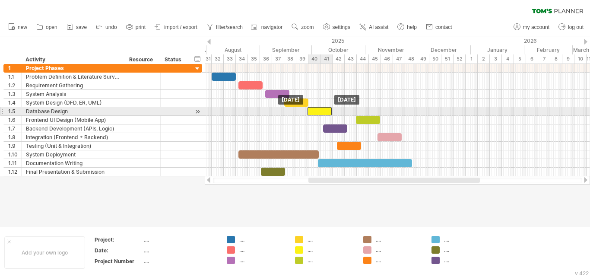
drag, startPoint x: 347, startPoint y: 110, endPoint x: 313, endPoint y: 109, distance: 33.7
click at [313, 109] on div at bounding box center [320, 111] width 24 height 8
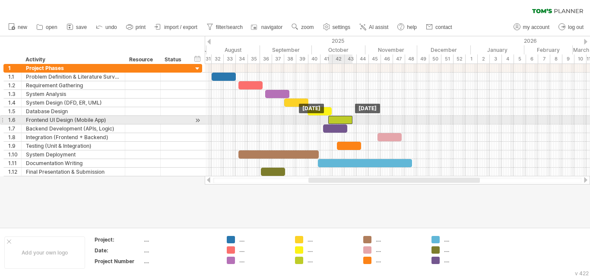
drag, startPoint x: 372, startPoint y: 120, endPoint x: 343, endPoint y: 121, distance: 28.6
click at [343, 121] on div at bounding box center [340, 120] width 24 height 8
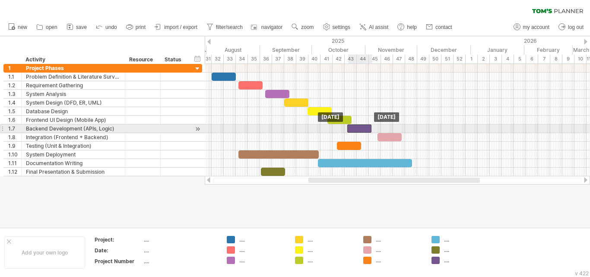
drag, startPoint x: 339, startPoint y: 130, endPoint x: 362, endPoint y: 132, distance: 22.6
click at [362, 132] on div at bounding box center [359, 128] width 24 height 8
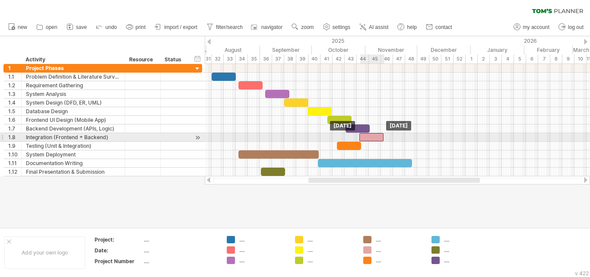
drag, startPoint x: 383, startPoint y: 138, endPoint x: 365, endPoint y: 137, distance: 18.2
click at [365, 137] on div at bounding box center [372, 137] width 24 height 8
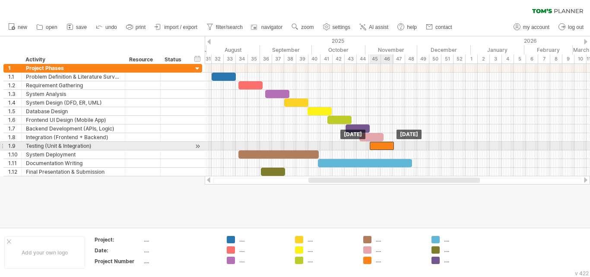
drag, startPoint x: 351, startPoint y: 144, endPoint x: 384, endPoint y: 145, distance: 32.8
click at [384, 145] on div at bounding box center [382, 146] width 24 height 8
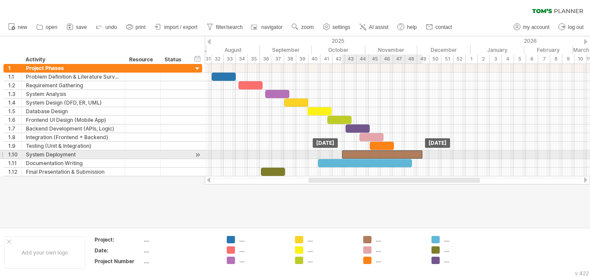
drag, startPoint x: 299, startPoint y: 152, endPoint x: 403, endPoint y: 151, distance: 103.7
click at [403, 151] on div at bounding box center [382, 154] width 80 height 8
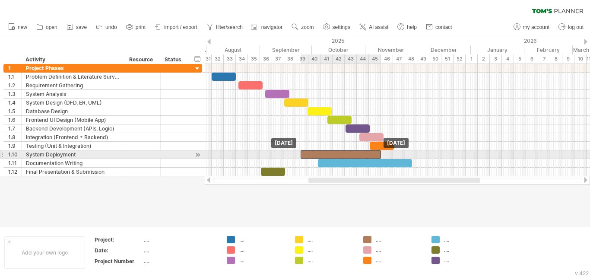
drag, startPoint x: 395, startPoint y: 152, endPoint x: 353, endPoint y: 153, distance: 41.9
click at [353, 153] on div at bounding box center [341, 154] width 80 height 8
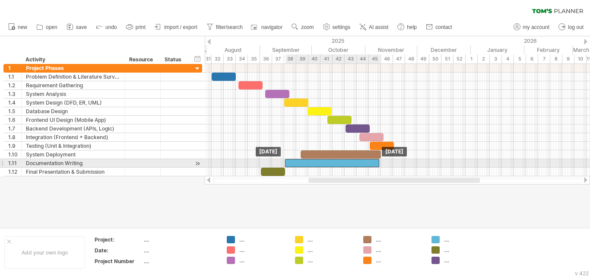
drag, startPoint x: 389, startPoint y: 161, endPoint x: 357, endPoint y: 163, distance: 32.9
click at [357, 163] on div at bounding box center [332, 163] width 94 height 8
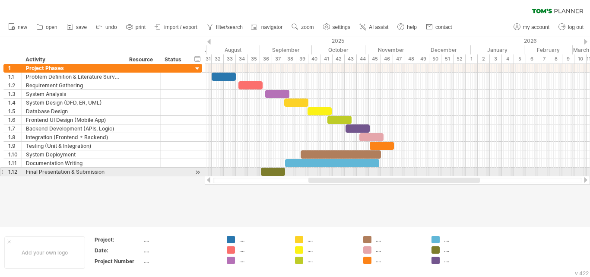
click at [274, 169] on div at bounding box center [273, 172] width 24 height 8
drag, startPoint x: 274, startPoint y: 169, endPoint x: 284, endPoint y: 171, distance: 10.5
click at [284, 171] on div at bounding box center [283, 172] width 24 height 8
drag, startPoint x: 286, startPoint y: 172, endPoint x: 323, endPoint y: 174, distance: 37.3
click at [323, 174] on div at bounding box center [321, 172] width 24 height 8
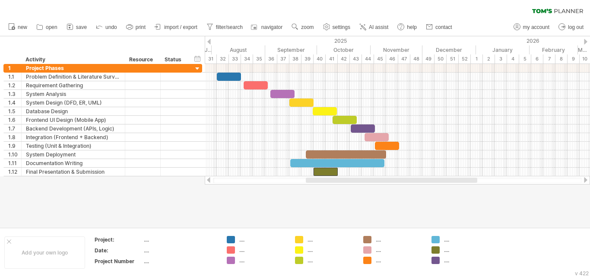
click at [312, 180] on div at bounding box center [392, 180] width 172 height 5
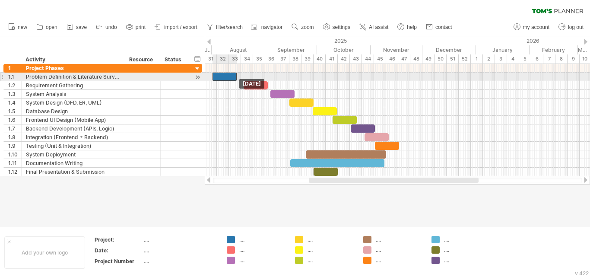
drag, startPoint x: 222, startPoint y: 76, endPoint x: 218, endPoint y: 77, distance: 4.5
click at [218, 77] on div at bounding box center [225, 77] width 24 height 8
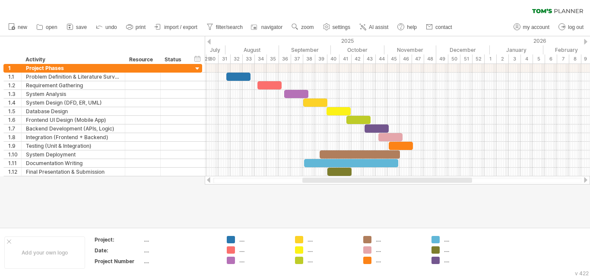
click at [312, 181] on div at bounding box center [387, 180] width 170 height 5
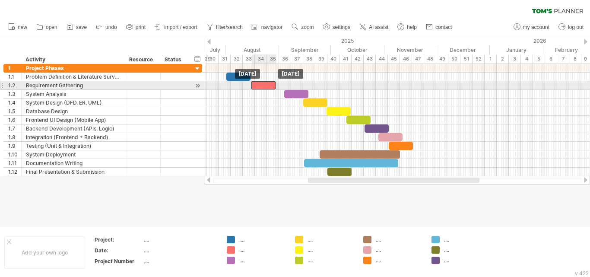
drag, startPoint x: 259, startPoint y: 84, endPoint x: 253, endPoint y: 86, distance: 6.4
click at [253, 86] on div at bounding box center [264, 85] width 24 height 8
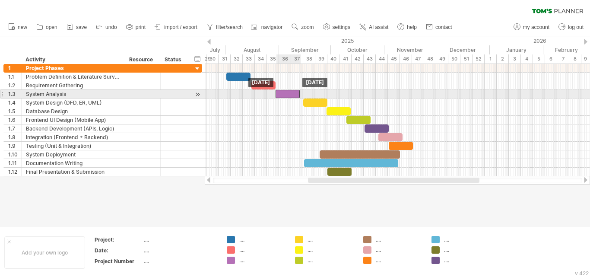
drag, startPoint x: 290, startPoint y: 93, endPoint x: 281, endPoint y: 94, distance: 9.2
click at [281, 94] on div at bounding box center [288, 94] width 24 height 8
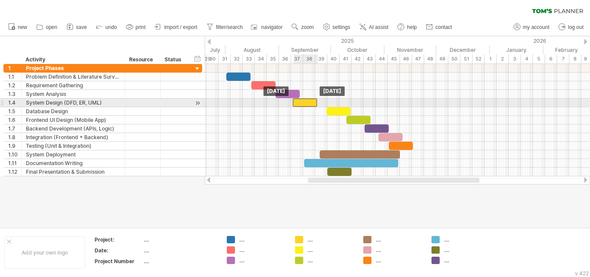
drag, startPoint x: 313, startPoint y: 103, endPoint x: 302, endPoint y: 105, distance: 10.5
click at [302, 105] on div at bounding box center [305, 103] width 24 height 8
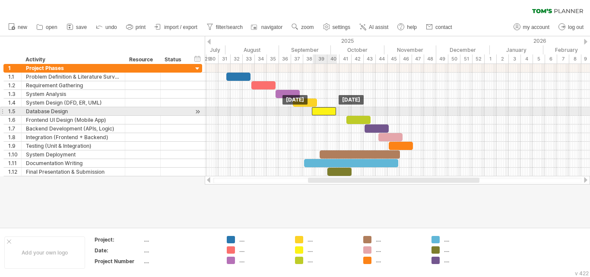
drag, startPoint x: 334, startPoint y: 110, endPoint x: 319, endPoint y: 111, distance: 14.7
click at [319, 111] on div at bounding box center [324, 111] width 24 height 8
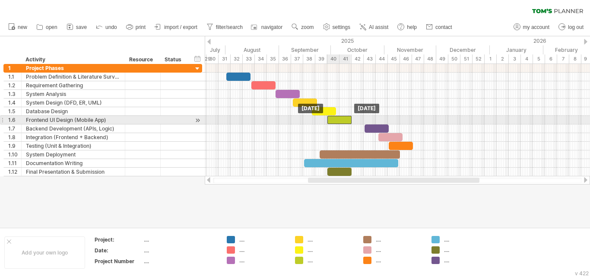
drag, startPoint x: 352, startPoint y: 121, endPoint x: 332, endPoint y: 122, distance: 19.5
click at [332, 122] on div at bounding box center [340, 120] width 24 height 8
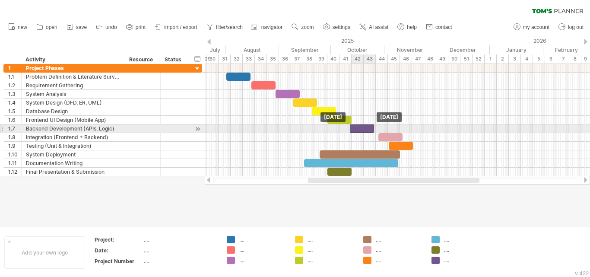
drag, startPoint x: 369, startPoint y: 129, endPoint x: 354, endPoint y: 131, distance: 14.8
click at [354, 131] on div at bounding box center [362, 128] width 24 height 8
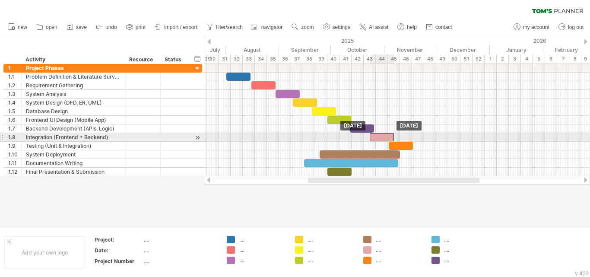
drag, startPoint x: 384, startPoint y: 137, endPoint x: 375, endPoint y: 138, distance: 9.1
click at [375, 138] on div at bounding box center [382, 137] width 24 height 8
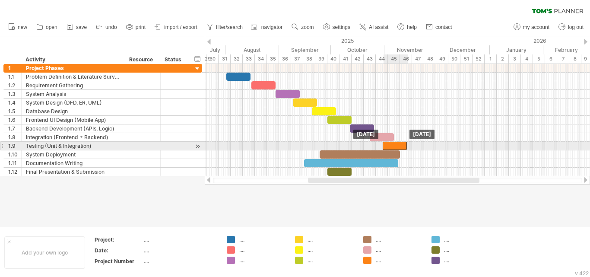
drag, startPoint x: 404, startPoint y: 146, endPoint x: 398, endPoint y: 146, distance: 6.0
click at [398, 146] on div at bounding box center [395, 146] width 24 height 8
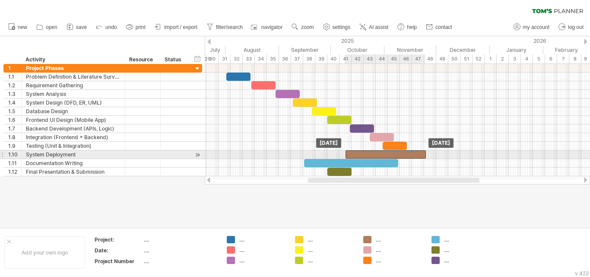
drag, startPoint x: 387, startPoint y: 153, endPoint x: 413, endPoint y: 155, distance: 25.6
click at [413, 155] on div at bounding box center [386, 154] width 80 height 8
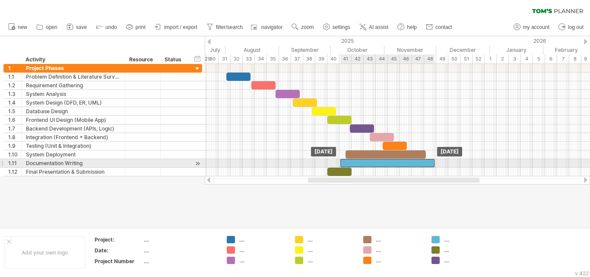
drag, startPoint x: 382, startPoint y: 162, endPoint x: 418, endPoint y: 164, distance: 36.3
click at [418, 164] on div at bounding box center [388, 163] width 94 height 8
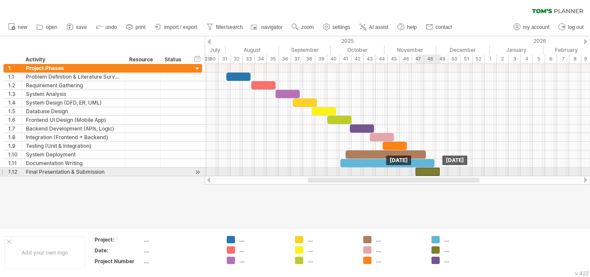
drag, startPoint x: 343, startPoint y: 169, endPoint x: 431, endPoint y: 175, distance: 87.9
click at [431, 175] on div at bounding box center [428, 172] width 24 height 8
click at [198, 171] on div at bounding box center [198, 172] width 8 height 9
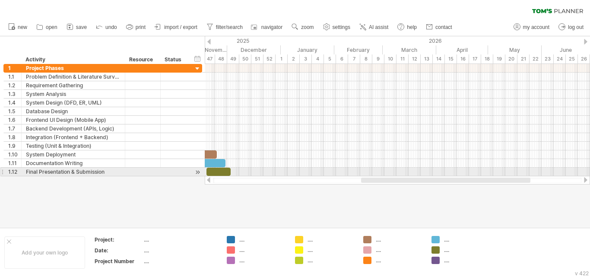
click at [198, 171] on div at bounding box center [198, 172] width 8 height 9
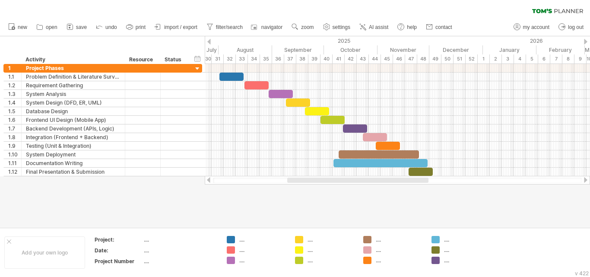
drag, startPoint x: 373, startPoint y: 180, endPoint x: 299, endPoint y: 194, distance: 75.2
click at [299, 194] on div "Trying to reach [DOMAIN_NAME] Connected again... 0% clear filter new 1" at bounding box center [295, 138] width 590 height 277
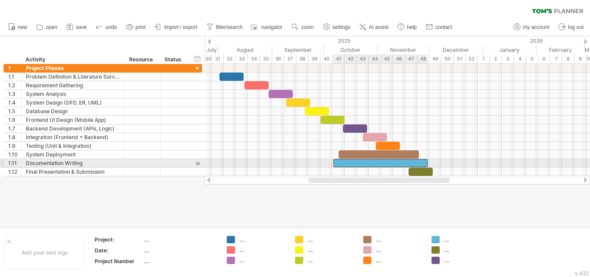
click at [355, 160] on div at bounding box center [381, 163] width 94 height 8
drag, startPoint x: 335, startPoint y: 162, endPoint x: 357, endPoint y: 163, distance: 21.2
click at [357, 163] on div at bounding box center [402, 163] width 94 height 8
click at [381, 161] on div at bounding box center [402, 163] width 94 height 8
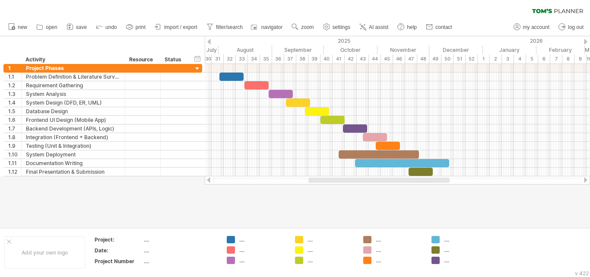
click at [350, 200] on div at bounding box center [295, 131] width 590 height 191
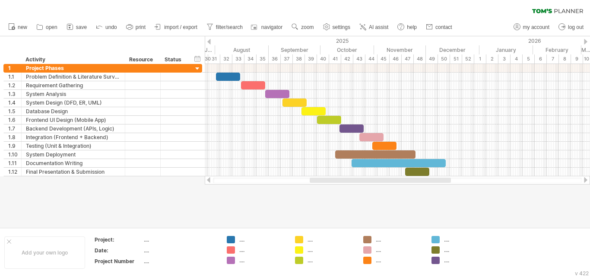
click at [342, 181] on div at bounding box center [380, 180] width 141 height 5
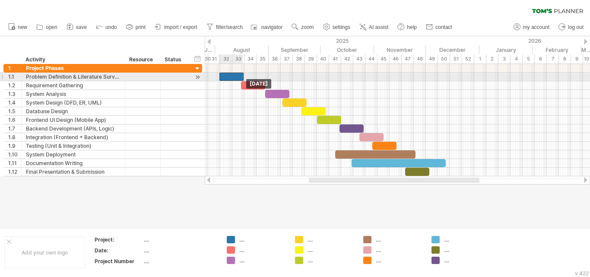
click at [229, 75] on div at bounding box center [232, 77] width 24 height 8
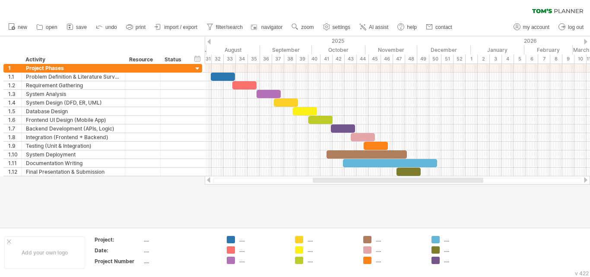
drag, startPoint x: 338, startPoint y: 181, endPoint x: 342, endPoint y: 204, distance: 23.7
click at [342, 204] on div "Trying to reach [DOMAIN_NAME] Connected again... 0% clear filter new 1" at bounding box center [295, 138] width 590 height 277
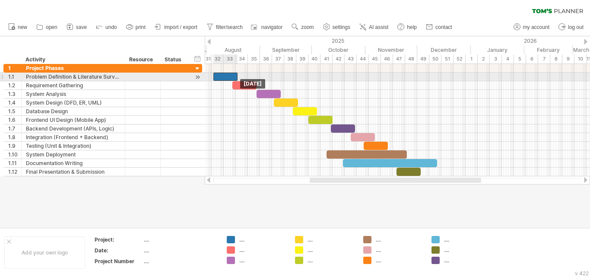
click at [221, 78] on div at bounding box center [225, 77] width 24 height 8
click at [220, 78] on div at bounding box center [225, 77] width 24 height 8
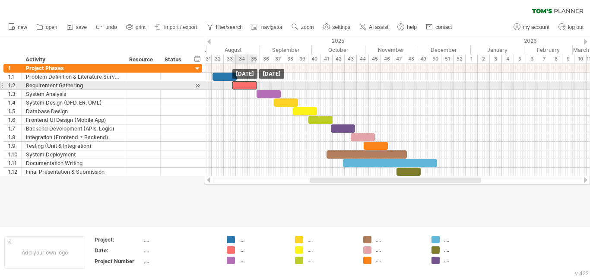
click at [237, 83] on div at bounding box center [244, 85] width 24 height 8
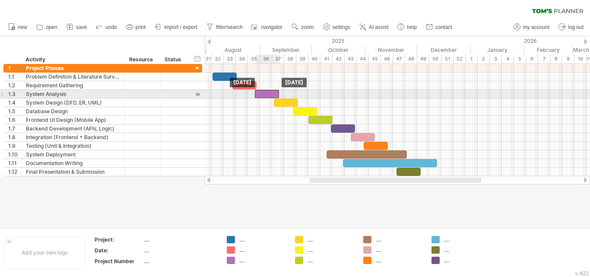
click at [266, 96] on div at bounding box center [267, 94] width 24 height 8
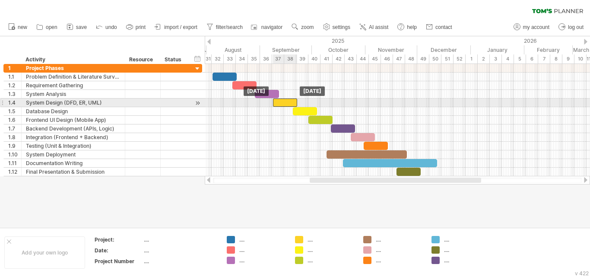
click at [278, 102] on div at bounding box center [285, 103] width 24 height 8
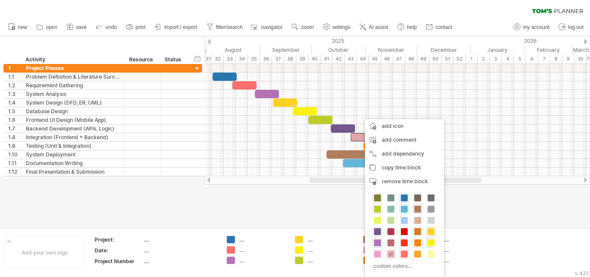
click at [417, 230] on span at bounding box center [417, 231] width 7 height 7
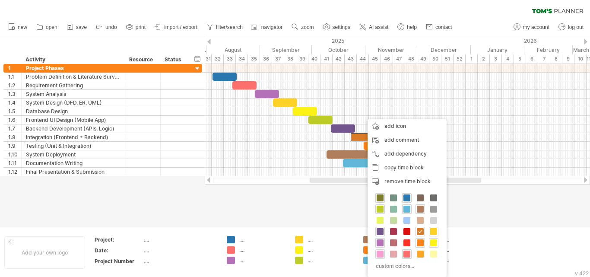
click at [381, 252] on span at bounding box center [380, 254] width 7 height 7
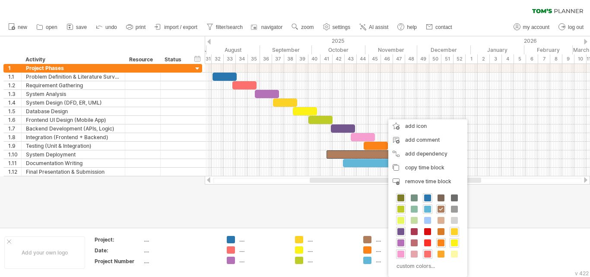
click at [401, 222] on span at bounding box center [401, 220] width 7 height 7
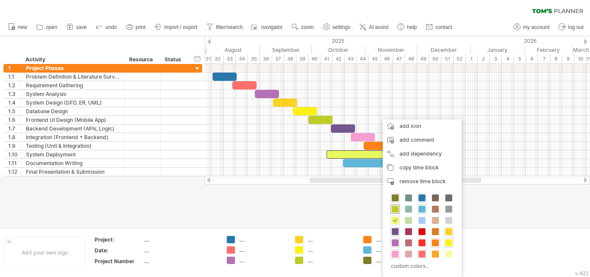
click at [395, 210] on span at bounding box center [395, 209] width 7 height 7
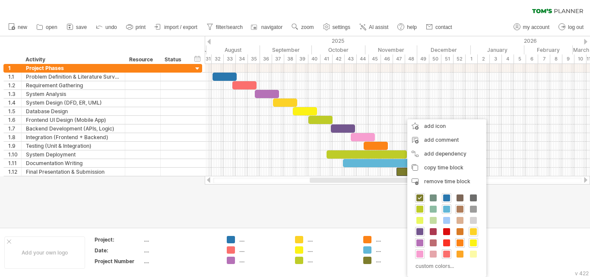
click at [461, 212] on span at bounding box center [460, 209] width 7 height 7
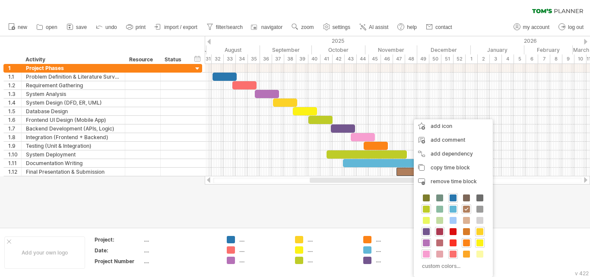
click at [438, 231] on span at bounding box center [439, 231] width 7 height 7
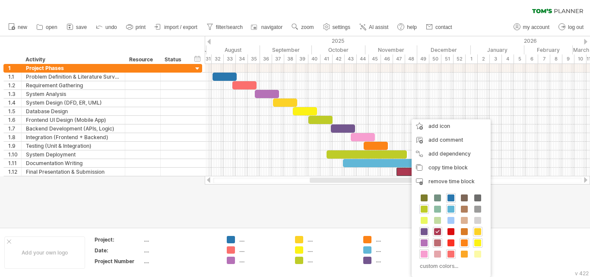
click at [437, 243] on span at bounding box center [437, 242] width 7 height 7
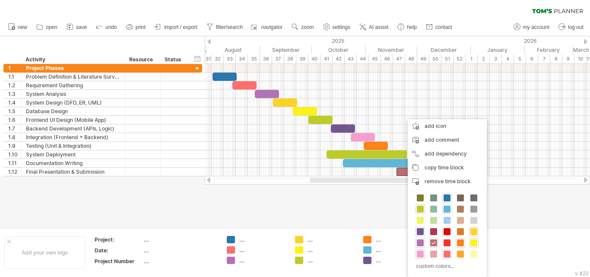
click at [449, 232] on span at bounding box center [447, 231] width 7 height 7
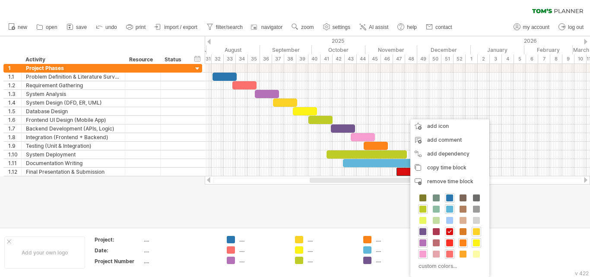
click at [450, 242] on span at bounding box center [449, 242] width 7 height 7
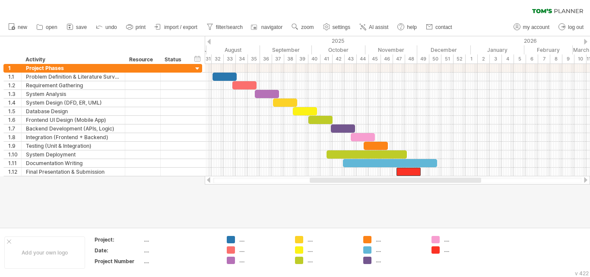
click at [420, 214] on div at bounding box center [295, 131] width 590 height 191
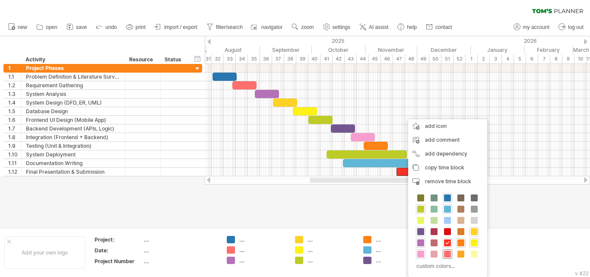
click at [446, 252] on span at bounding box center [447, 254] width 7 height 7
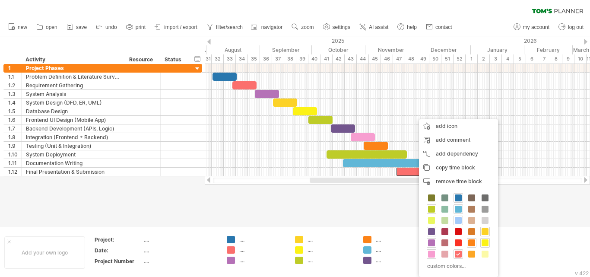
click at [458, 221] on span at bounding box center [458, 220] width 7 height 7
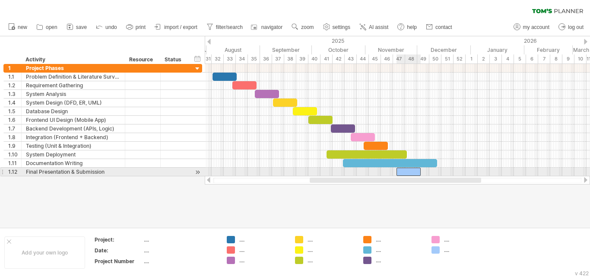
click at [413, 171] on div at bounding box center [409, 172] width 24 height 8
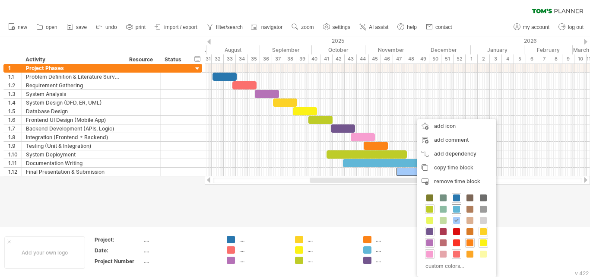
click at [455, 210] on span at bounding box center [456, 209] width 7 height 7
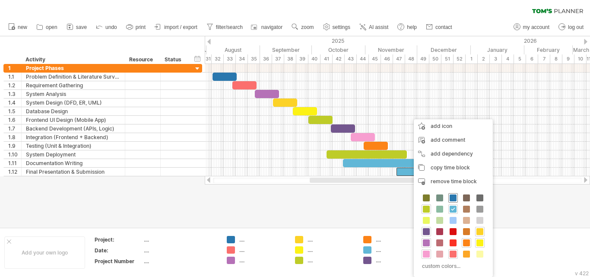
click at [453, 197] on span at bounding box center [453, 197] width 7 height 7
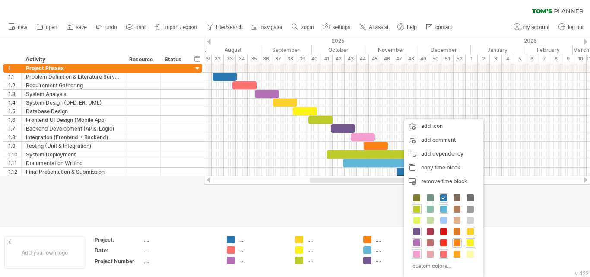
click at [443, 215] on div "custom colors..." at bounding box center [443, 232] width 79 height 89
click at [446, 220] on span at bounding box center [443, 220] width 7 height 7
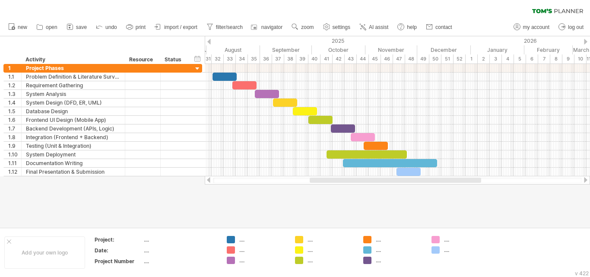
click at [380, 201] on div at bounding box center [295, 131] width 590 height 191
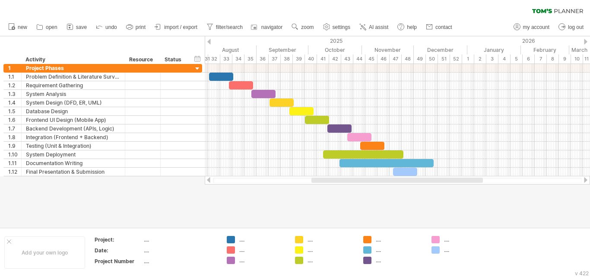
click at [365, 186] on div "Trying to reach [DOMAIN_NAME] Connected again... 0% clear filter new 1" at bounding box center [295, 138] width 590 height 277
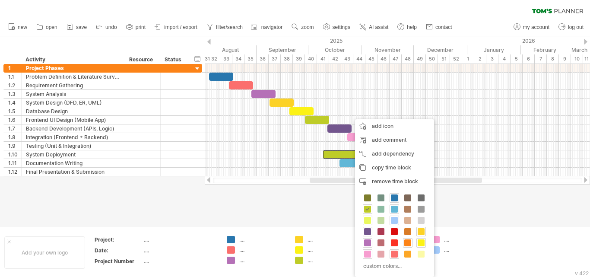
click at [368, 216] on div at bounding box center [368, 221] width 10 height 10
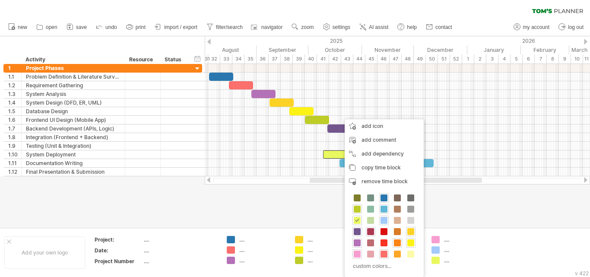
click at [370, 229] on span at bounding box center [370, 231] width 7 height 7
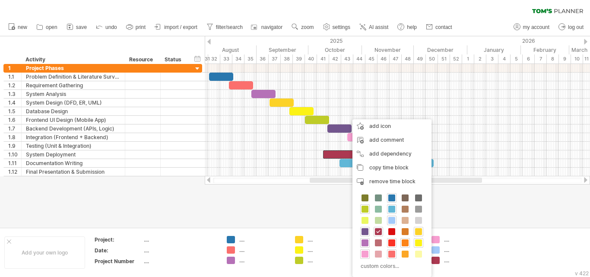
click at [390, 242] on span at bounding box center [391, 242] width 7 height 7
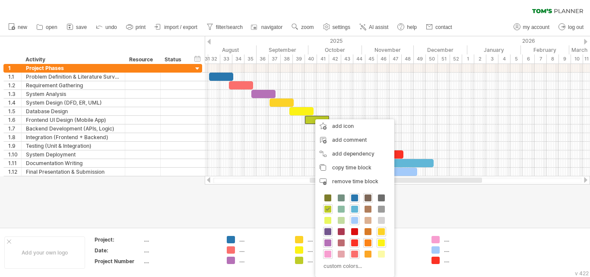
click at [368, 199] on span at bounding box center [368, 197] width 7 height 7
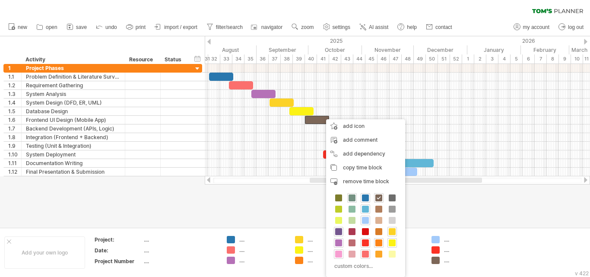
click at [351, 198] on span at bounding box center [352, 197] width 7 height 7
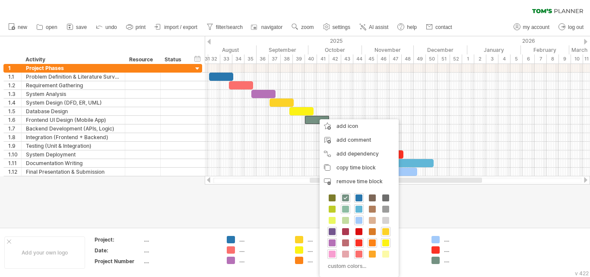
click at [347, 210] on span at bounding box center [345, 209] width 7 height 7
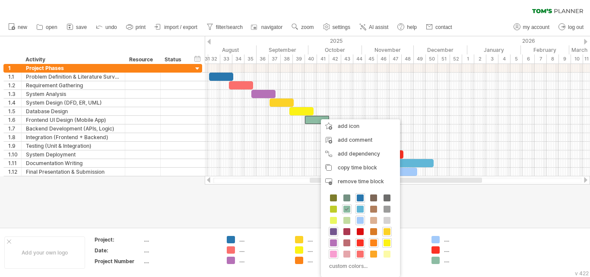
click at [347, 215] on div "custom colors..." at bounding box center [360, 232] width 79 height 89
click at [347, 218] on span at bounding box center [347, 220] width 7 height 7
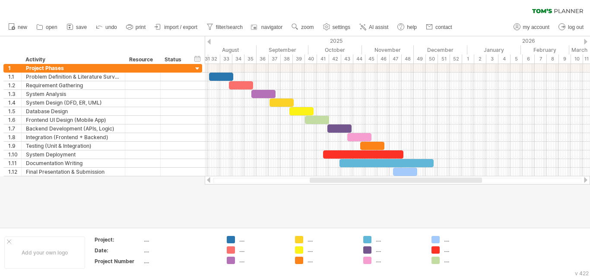
click at [348, 219] on div at bounding box center [295, 131] width 590 height 191
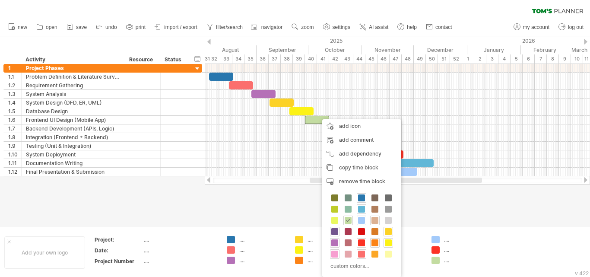
click at [378, 220] on span at bounding box center [375, 220] width 7 height 7
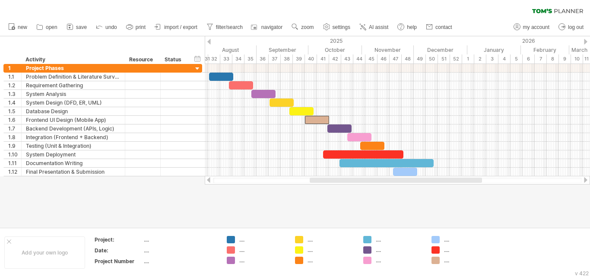
click at [366, 208] on div at bounding box center [295, 131] width 590 height 191
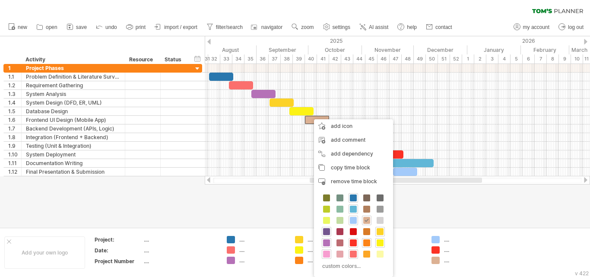
click at [293, 194] on div at bounding box center [295, 131] width 590 height 191
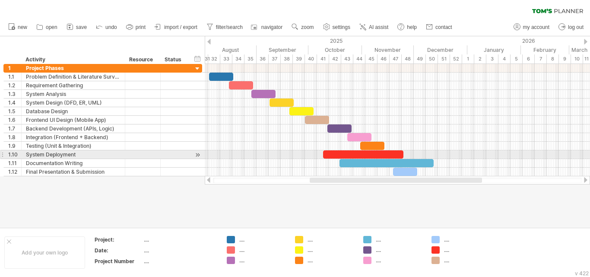
click at [351, 152] on div at bounding box center [363, 154] width 80 height 8
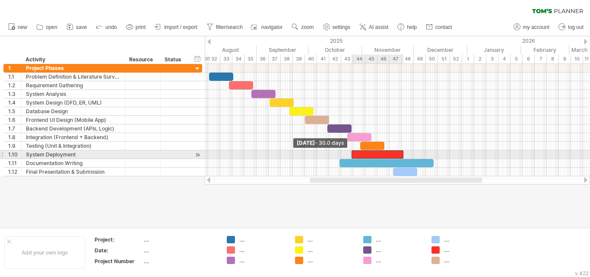
drag, startPoint x: 324, startPoint y: 153, endPoint x: 352, endPoint y: 157, distance: 28.7
click at [352, 157] on span at bounding box center [351, 154] width 3 height 8
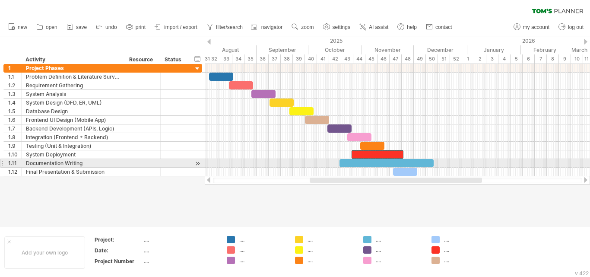
click at [341, 164] on span at bounding box center [339, 163] width 3 height 8
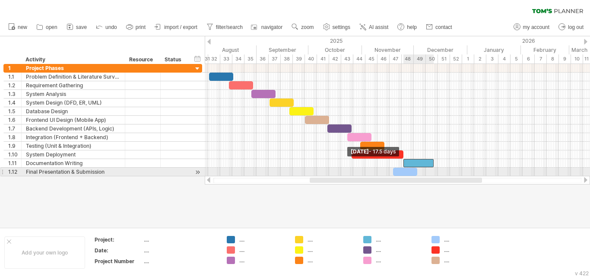
drag, startPoint x: 341, startPoint y: 164, endPoint x: 404, endPoint y: 169, distance: 63.7
click at [232, 169] on div at bounding box center [232, 120] width 0 height 112
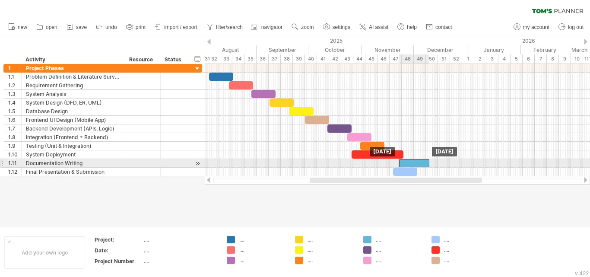
drag, startPoint x: 426, startPoint y: 160, endPoint x: 421, endPoint y: 161, distance: 4.8
click at [421, 161] on div at bounding box center [414, 163] width 30 height 8
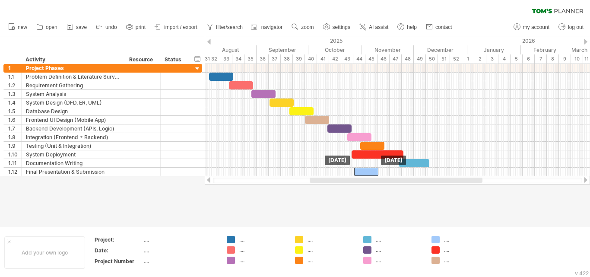
drag, startPoint x: 413, startPoint y: 171, endPoint x: 374, endPoint y: 178, distance: 39.6
click at [374, 178] on div "Trying to reach [DOMAIN_NAME] Connected again... 0% clear filter new 1" at bounding box center [295, 138] width 590 height 277
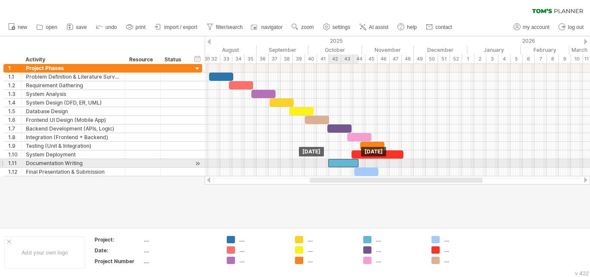
drag, startPoint x: 414, startPoint y: 161, endPoint x: 344, endPoint y: 161, distance: 70.9
click at [344, 161] on div at bounding box center [343, 163] width 30 height 8
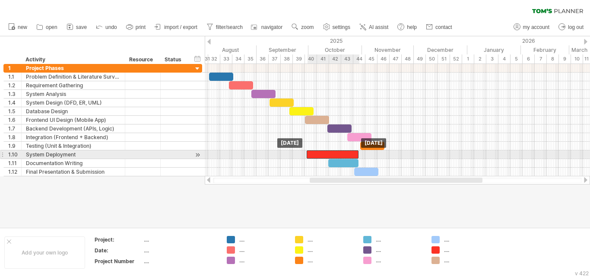
drag, startPoint x: 367, startPoint y: 151, endPoint x: 322, endPoint y: 154, distance: 45.0
click at [322, 154] on div at bounding box center [333, 154] width 52 height 8
drag, startPoint x: 307, startPoint y: 153, endPoint x: 317, endPoint y: 156, distance: 10.3
click at [317, 156] on span at bounding box center [316, 154] width 3 height 8
drag, startPoint x: 358, startPoint y: 153, endPoint x: 352, endPoint y: 154, distance: 5.8
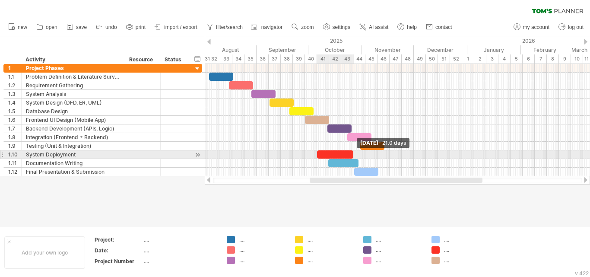
click at [352, 154] on span at bounding box center [353, 154] width 3 height 8
click at [352, 155] on span at bounding box center [353, 154] width 3 height 8
drag, startPoint x: 350, startPoint y: 153, endPoint x: 359, endPoint y: 156, distance: 9.3
click at [359, 156] on div at bounding box center [347, 154] width 36 height 8
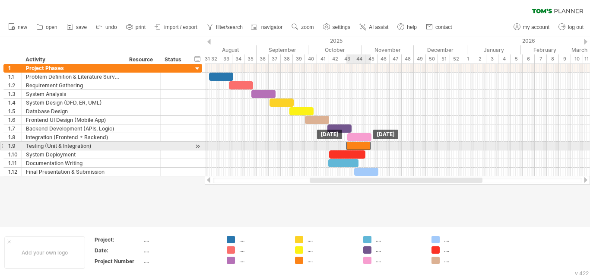
drag, startPoint x: 364, startPoint y: 145, endPoint x: 350, endPoint y: 147, distance: 14.0
click at [350, 147] on div at bounding box center [359, 146] width 24 height 8
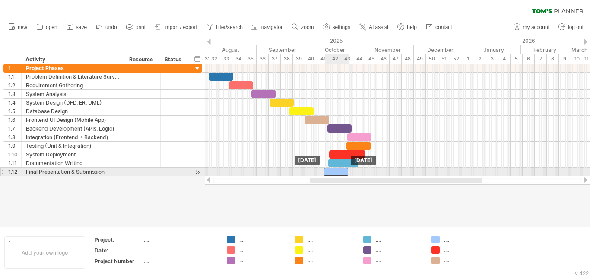
drag, startPoint x: 371, startPoint y: 173, endPoint x: 341, endPoint y: 174, distance: 30.3
click at [341, 174] on div at bounding box center [336, 172] width 24 height 8
click at [338, 173] on div at bounding box center [336, 172] width 24 height 8
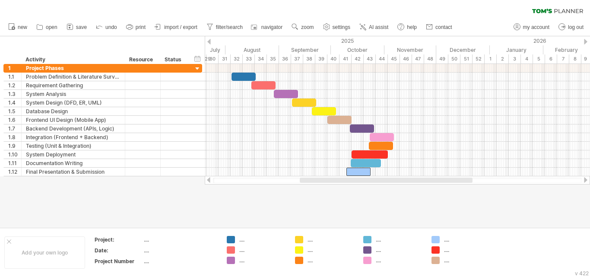
drag, startPoint x: 334, startPoint y: 180, endPoint x: 325, endPoint y: 181, distance: 10.0
click at [325, 181] on div at bounding box center [386, 180] width 173 height 5
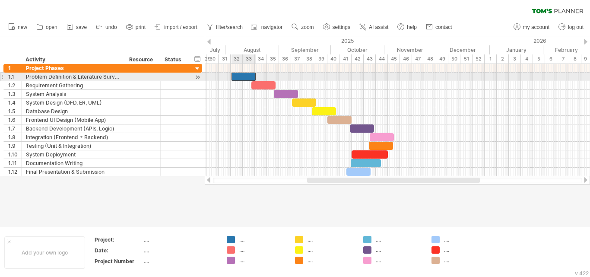
click at [248, 76] on div at bounding box center [244, 77] width 24 height 8
click at [252, 77] on span at bounding box center [253, 77] width 3 height 8
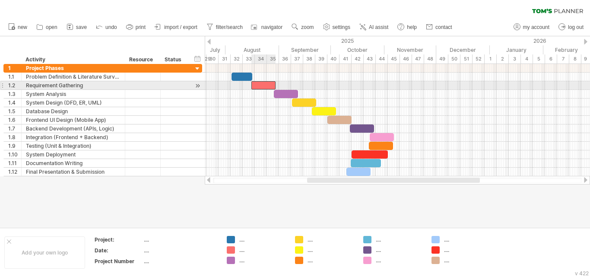
click at [258, 86] on div at bounding box center [264, 85] width 24 height 8
click at [255, 86] on div at bounding box center [262, 85] width 24 height 8
drag, startPoint x: 274, startPoint y: 84, endPoint x: 266, endPoint y: 84, distance: 7.3
click at [266, 84] on span at bounding box center [266, 85] width 3 height 8
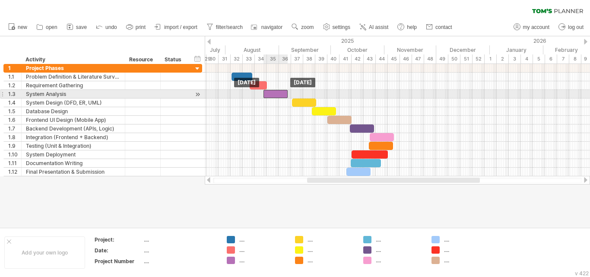
drag, startPoint x: 284, startPoint y: 94, endPoint x: 274, endPoint y: 94, distance: 10.8
click at [274, 94] on div at bounding box center [276, 94] width 24 height 8
click at [284, 95] on span at bounding box center [284, 94] width 3 height 8
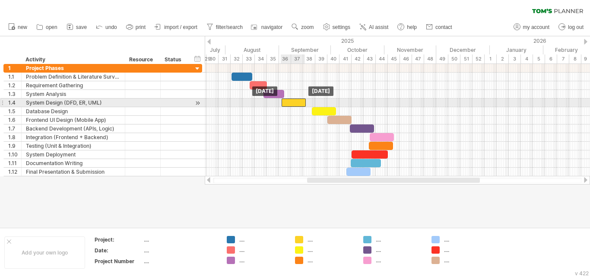
drag, startPoint x: 306, startPoint y: 102, endPoint x: 295, endPoint y: 102, distance: 10.4
click at [295, 102] on div at bounding box center [294, 103] width 24 height 8
click at [302, 102] on span at bounding box center [302, 103] width 3 height 8
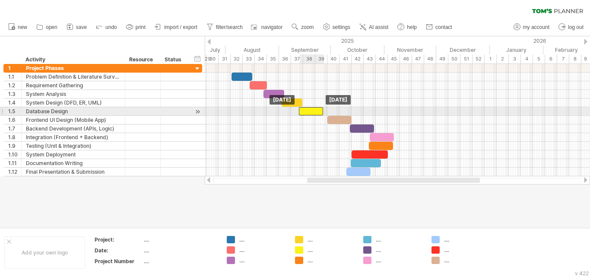
drag, startPoint x: 316, startPoint y: 110, endPoint x: 303, endPoint y: 111, distance: 13.0
click at [303, 111] on div at bounding box center [311, 111] width 24 height 8
click at [318, 111] on span at bounding box center [318, 111] width 3 height 8
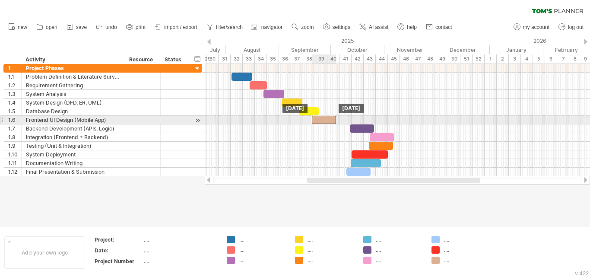
drag, startPoint x: 337, startPoint y: 119, endPoint x: 322, endPoint y: 118, distance: 15.6
click at [322, 118] on div at bounding box center [324, 120] width 24 height 8
drag, startPoint x: 335, startPoint y: 120, endPoint x: 330, endPoint y: 120, distance: 5.2
click at [330, 120] on span at bounding box center [330, 120] width 3 height 8
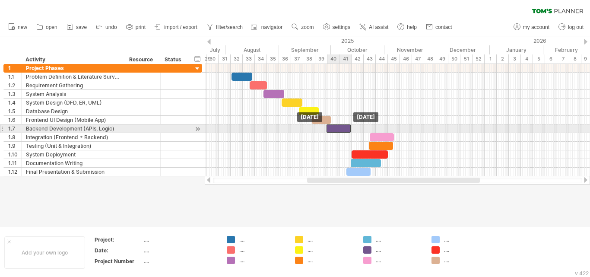
drag, startPoint x: 362, startPoint y: 126, endPoint x: 338, endPoint y: 127, distance: 23.8
click at [338, 127] on div at bounding box center [339, 128] width 24 height 8
drag, startPoint x: 350, startPoint y: 127, endPoint x: 345, endPoint y: 128, distance: 4.8
click at [345, 128] on span at bounding box center [346, 128] width 3 height 8
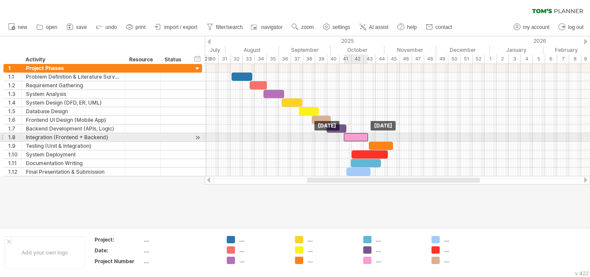
drag, startPoint x: 385, startPoint y: 137, endPoint x: 360, endPoint y: 138, distance: 25.9
click at [360, 138] on div at bounding box center [356, 137] width 24 height 8
drag, startPoint x: 368, startPoint y: 137, endPoint x: 362, endPoint y: 137, distance: 6.0
click at [362, 137] on span at bounding box center [361, 137] width 3 height 8
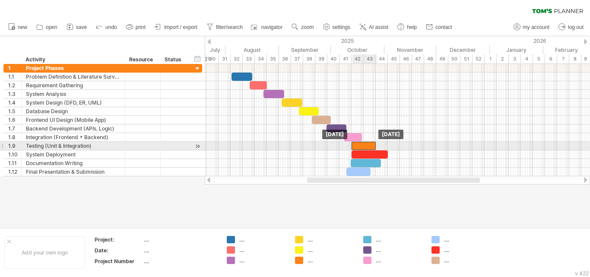
drag, startPoint x: 373, startPoint y: 143, endPoint x: 356, endPoint y: 143, distance: 17.3
click at [356, 143] on div at bounding box center [364, 146] width 24 height 8
drag, startPoint x: 375, startPoint y: 144, endPoint x: 370, endPoint y: 146, distance: 4.5
click at [370, 146] on span at bounding box center [371, 146] width 3 height 8
click at [379, 150] on div at bounding box center [370, 154] width 36 height 8
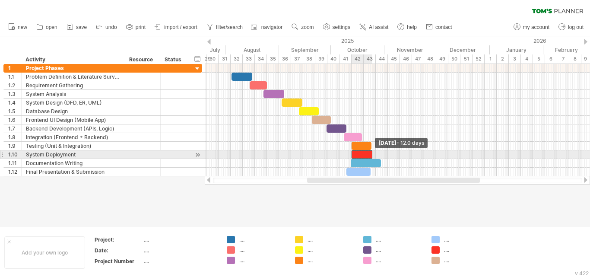
drag, startPoint x: 388, startPoint y: 154, endPoint x: 372, endPoint y: 156, distance: 15.7
click at [372, 156] on span at bounding box center [372, 154] width 3 height 8
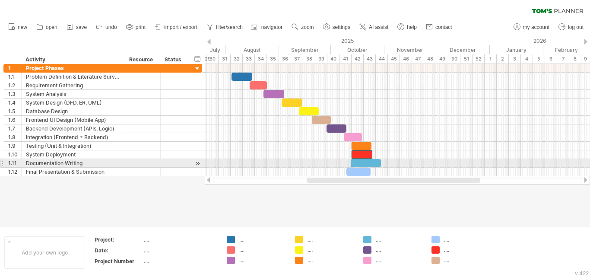
click at [379, 161] on div at bounding box center [366, 163] width 30 height 8
drag, startPoint x: 382, startPoint y: 162, endPoint x: 376, endPoint y: 163, distance: 6.5
click at [376, 163] on span at bounding box center [374, 163] width 3 height 8
drag, startPoint x: 369, startPoint y: 162, endPoint x: 380, endPoint y: 162, distance: 11.2
click at [380, 162] on div at bounding box center [373, 163] width 23 height 8
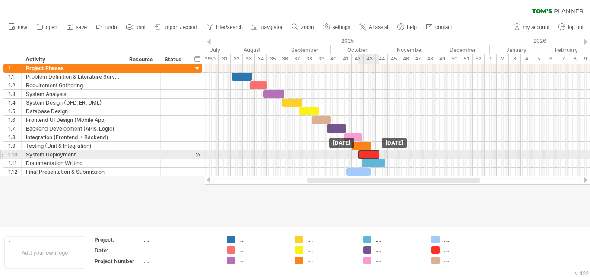
drag, startPoint x: 366, startPoint y: 153, endPoint x: 373, endPoint y: 154, distance: 6.9
click at [373, 154] on div at bounding box center [369, 154] width 21 height 8
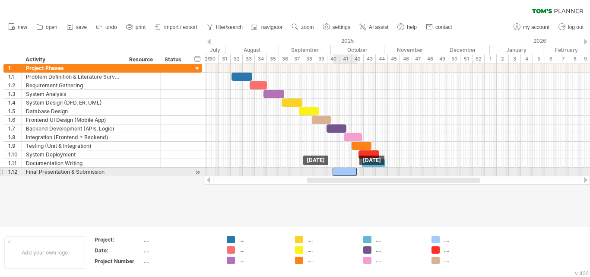
drag, startPoint x: 364, startPoint y: 170, endPoint x: 350, endPoint y: 175, distance: 14.8
click at [350, 175] on div at bounding box center [345, 172] width 24 height 8
drag, startPoint x: 344, startPoint y: 170, endPoint x: 335, endPoint y: 171, distance: 9.6
click at [335, 171] on div at bounding box center [335, 172] width 24 height 8
click at [342, 173] on div at bounding box center [336, 172] width 24 height 8
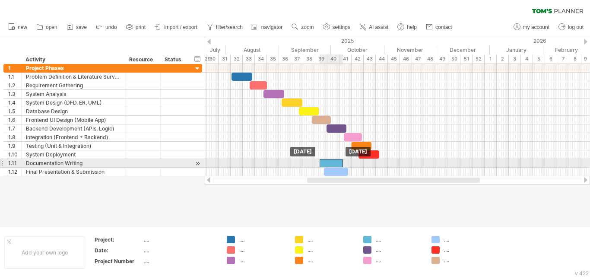
drag, startPoint x: 369, startPoint y: 159, endPoint x: 326, endPoint y: 163, distance: 43.0
click at [326, 163] on div at bounding box center [331, 163] width 23 height 8
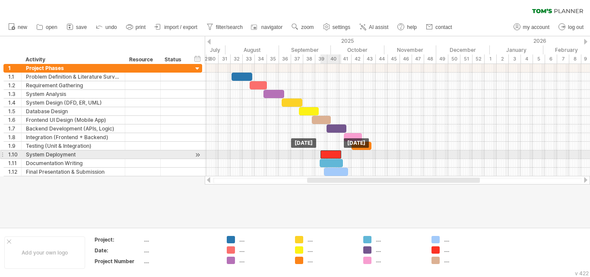
drag, startPoint x: 364, startPoint y: 153, endPoint x: 327, endPoint y: 155, distance: 37.2
click at [327, 155] on div at bounding box center [331, 154] width 21 height 8
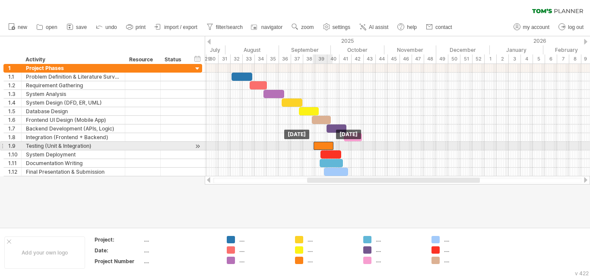
drag, startPoint x: 349, startPoint y: 146, endPoint x: 319, endPoint y: 145, distance: 29.4
click at [319, 145] on div at bounding box center [324, 146] width 20 height 8
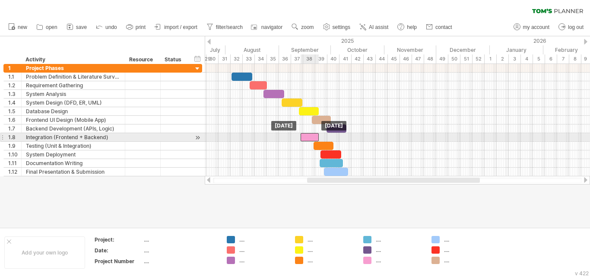
drag, startPoint x: 348, startPoint y: 136, endPoint x: 305, endPoint y: 136, distance: 43.6
click at [305, 136] on div at bounding box center [310, 137] width 18 height 8
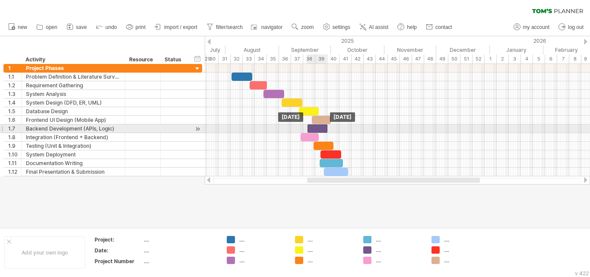
drag, startPoint x: 333, startPoint y: 129, endPoint x: 314, endPoint y: 132, distance: 19.7
click at [314, 132] on div at bounding box center [318, 128] width 20 height 8
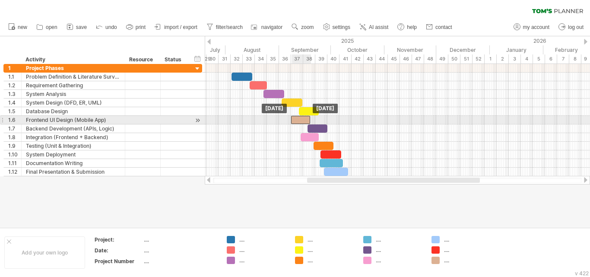
drag, startPoint x: 320, startPoint y: 117, endPoint x: 299, endPoint y: 118, distance: 20.8
click at [299, 118] on div at bounding box center [300, 120] width 19 height 8
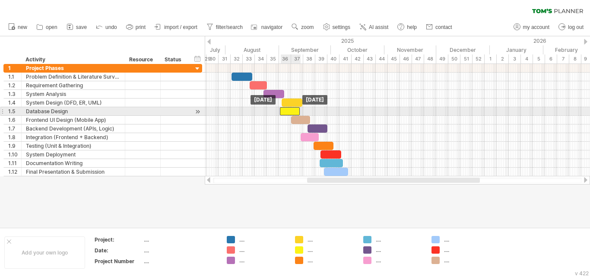
drag, startPoint x: 308, startPoint y: 108, endPoint x: 287, endPoint y: 111, distance: 20.5
click at [287, 111] on div at bounding box center [290, 111] width 20 height 8
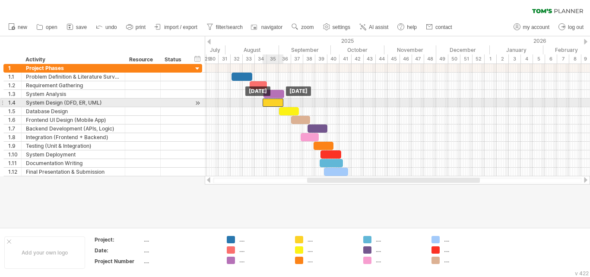
drag, startPoint x: 292, startPoint y: 103, endPoint x: 273, endPoint y: 103, distance: 19.4
click at [273, 103] on div at bounding box center [273, 103] width 21 height 8
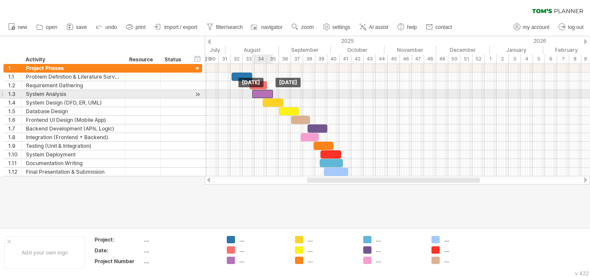
drag, startPoint x: 274, startPoint y: 96, endPoint x: 262, endPoint y: 99, distance: 12.1
click at [255, 99] on div at bounding box center [255, 120] width 0 height 112
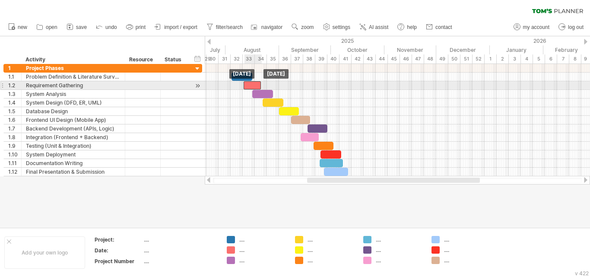
drag, startPoint x: 255, startPoint y: 84, endPoint x: 251, endPoint y: 84, distance: 4.8
click at [251, 84] on div at bounding box center [252, 85] width 17 height 8
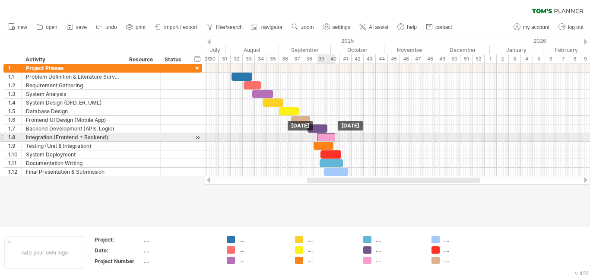
drag, startPoint x: 314, startPoint y: 135, endPoint x: 331, endPoint y: 137, distance: 16.6
click at [331, 137] on div at bounding box center [326, 137] width 18 height 8
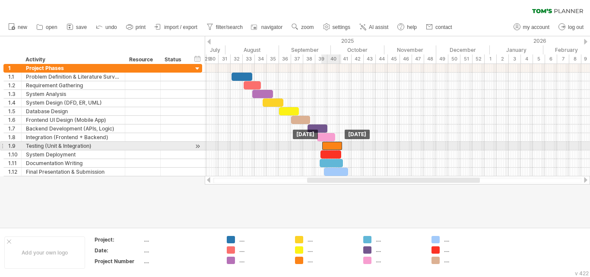
drag, startPoint x: 326, startPoint y: 144, endPoint x: 334, endPoint y: 145, distance: 8.3
click at [334, 145] on div at bounding box center [332, 146] width 20 height 8
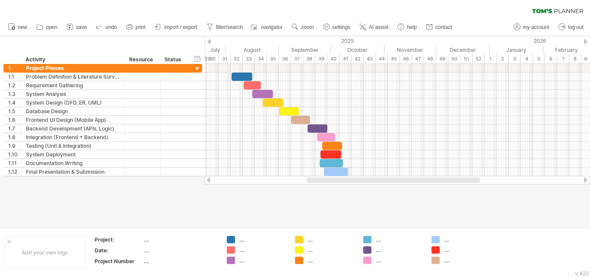
click at [307, 197] on div at bounding box center [295, 131] width 590 height 191
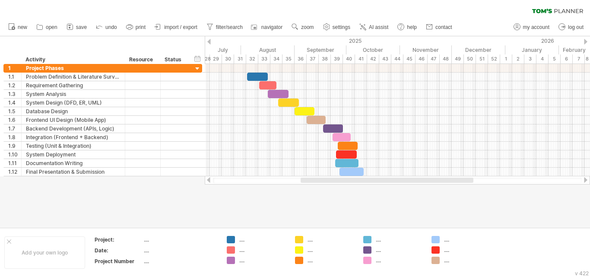
drag, startPoint x: 324, startPoint y: 180, endPoint x: 318, endPoint y: 195, distance: 16.3
click at [318, 195] on div "Trying to reach [DOMAIN_NAME] Connected again... 0% clear filter new 1" at bounding box center [295, 138] width 590 height 277
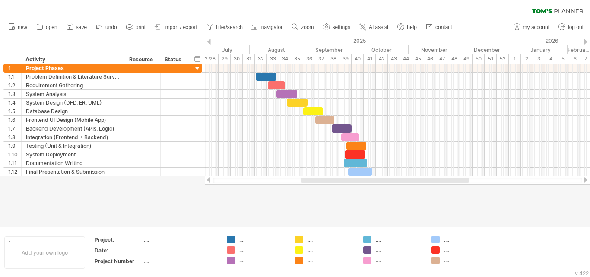
drag, startPoint x: 404, startPoint y: 181, endPoint x: 399, endPoint y: 181, distance: 4.8
click at [399, 181] on div at bounding box center [385, 180] width 168 height 5
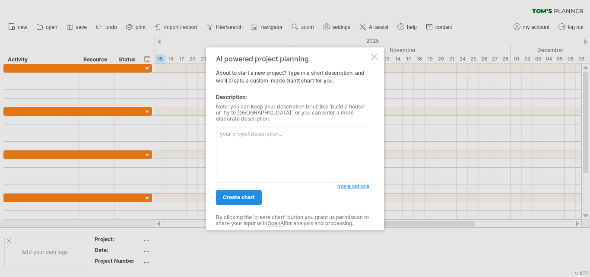
click at [248, 190] on link "create chart" at bounding box center [239, 197] width 46 height 15
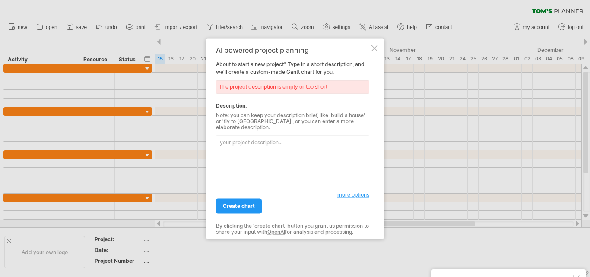
click at [239, 142] on textarea at bounding box center [292, 163] width 153 height 56
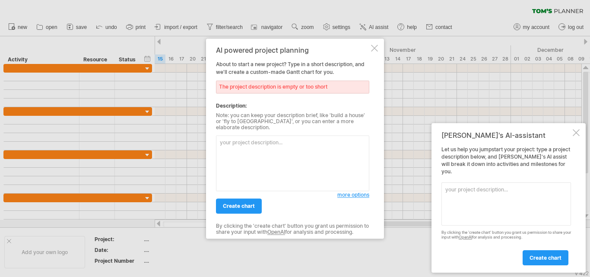
paste textarea "Sr. No Task / Activity Week 1 Week 2 Week 3 Week 4 Week 5 Week 6 Week 7 Week 8 …"
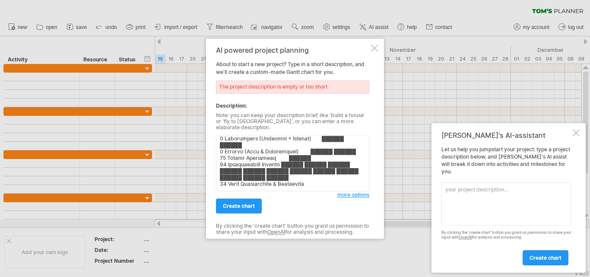
scroll to position [95, 0]
type textarea "Sr. No Task / Activity Week 1 Week 2 Week 3 Week 4 Week 5 Week 6 Week 7 Week 8 …"
click at [251, 198] on link "create chart" at bounding box center [239, 205] width 46 height 15
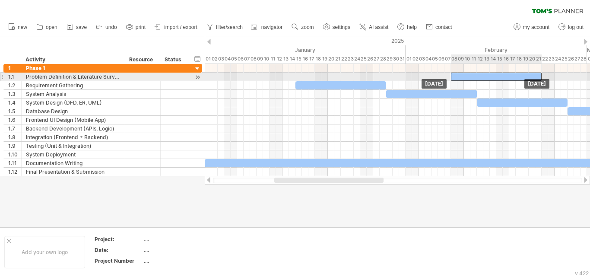
drag, startPoint x: 250, startPoint y: 77, endPoint x: 496, endPoint y: 77, distance: 245.5
click at [496, 77] on div at bounding box center [496, 77] width 91 height 8
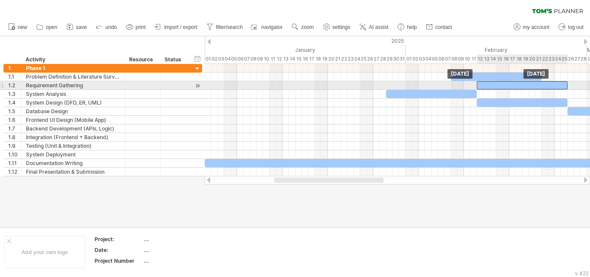
drag, startPoint x: 369, startPoint y: 85, endPoint x: 552, endPoint y: 85, distance: 182.8
click at [552, 85] on div at bounding box center [522, 85] width 91 height 8
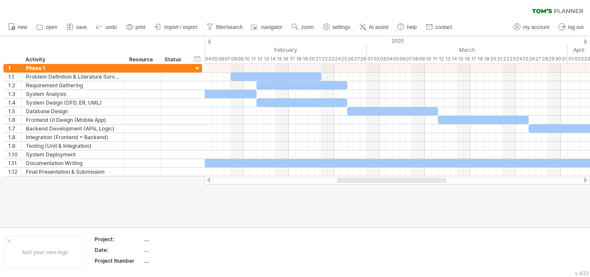
drag, startPoint x: 359, startPoint y: 181, endPoint x: 419, endPoint y: 185, distance: 60.2
click at [420, 185] on div "Trying to reach [DOMAIN_NAME] Connected again... 0% clear filter new 1" at bounding box center [295, 138] width 590 height 277
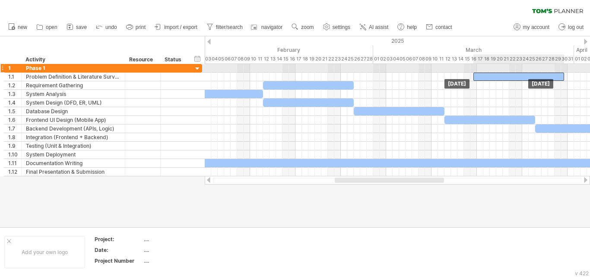
drag, startPoint x: 280, startPoint y: 74, endPoint x: 518, endPoint y: 70, distance: 237.7
click at [518, 70] on div "Friday 21 February Saturday 08 February" at bounding box center [397, 120] width 385 height 112
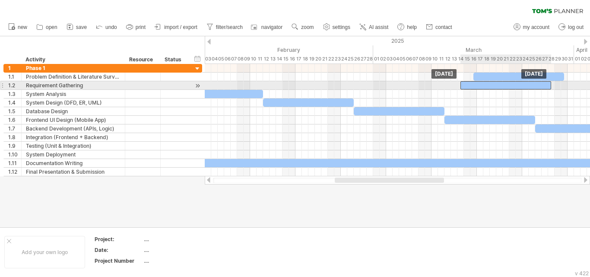
drag, startPoint x: 295, startPoint y: 85, endPoint x: 494, endPoint y: 87, distance: 199.2
click at [494, 87] on div at bounding box center [506, 85] width 91 height 8
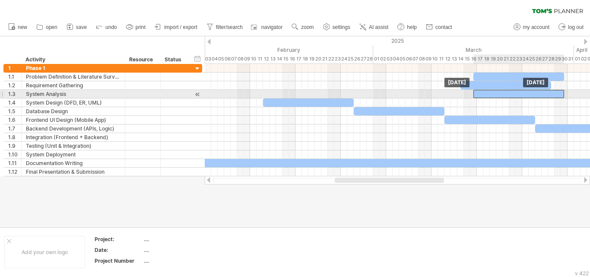
drag, startPoint x: 219, startPoint y: 92, endPoint x: 521, endPoint y: 91, distance: 302.5
click at [521, 91] on div at bounding box center [519, 94] width 91 height 8
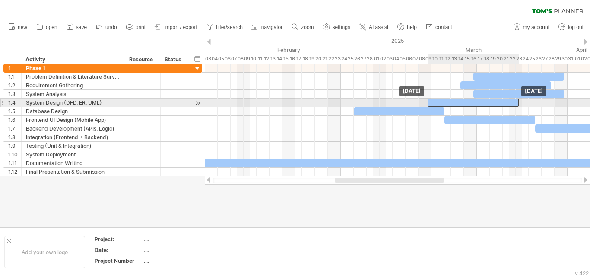
drag, startPoint x: 282, startPoint y: 103, endPoint x: 449, endPoint y: 100, distance: 166.8
click at [449, 100] on div at bounding box center [473, 103] width 91 height 8
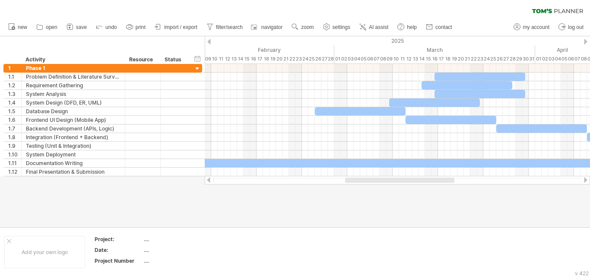
drag, startPoint x: 342, startPoint y: 178, endPoint x: 352, endPoint y: 178, distance: 10.4
click at [352, 178] on div at bounding box center [399, 180] width 109 height 5
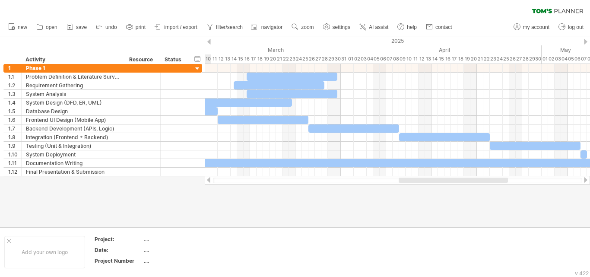
drag, startPoint x: 360, startPoint y: 180, endPoint x: 413, endPoint y: 181, distance: 52.7
click at [413, 181] on div at bounding box center [453, 180] width 109 height 5
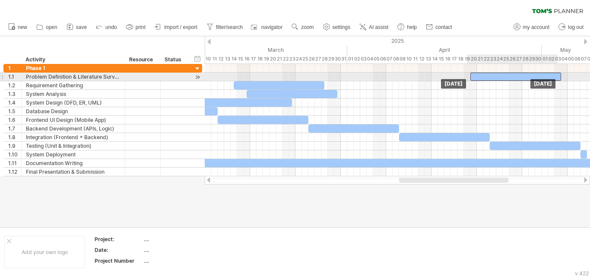
drag, startPoint x: 289, startPoint y: 74, endPoint x: 510, endPoint y: 74, distance: 221.7
click at [510, 74] on div at bounding box center [516, 77] width 91 height 8
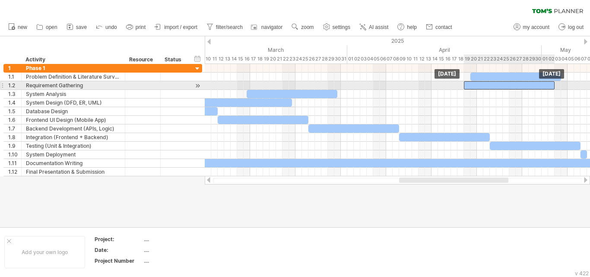
drag, startPoint x: 297, startPoint y: 84, endPoint x: 514, endPoint y: 87, distance: 217.0
click at [514, 87] on div at bounding box center [509, 85] width 91 height 8
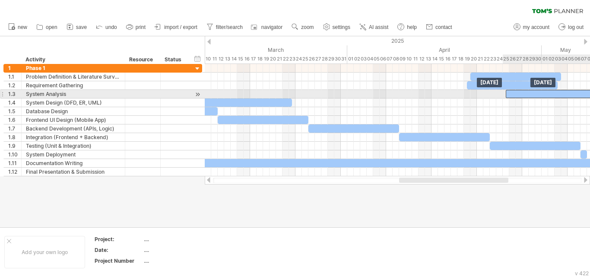
drag, startPoint x: 264, startPoint y: 92, endPoint x: 522, endPoint y: 91, distance: 258.0
click at [522, 91] on div at bounding box center [551, 94] width 91 height 8
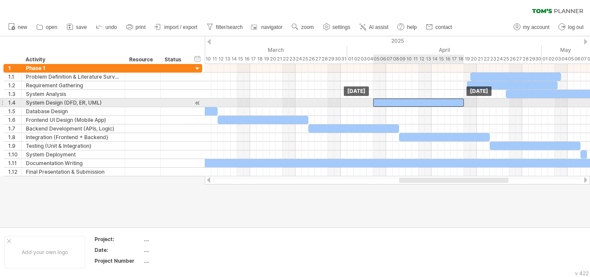
drag, startPoint x: 215, startPoint y: 102, endPoint x: 388, endPoint y: 101, distance: 172.9
click at [388, 101] on div at bounding box center [418, 103] width 91 height 8
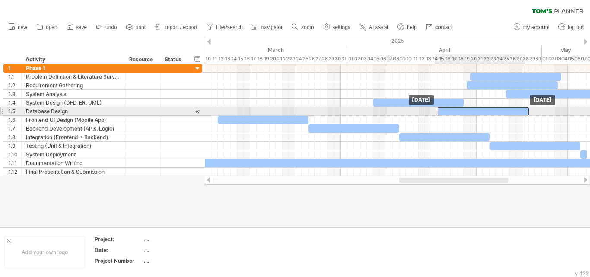
drag, startPoint x: 211, startPoint y: 110, endPoint x: 524, endPoint y: 108, distance: 312.9
click at [524, 108] on div at bounding box center [483, 111] width 91 height 8
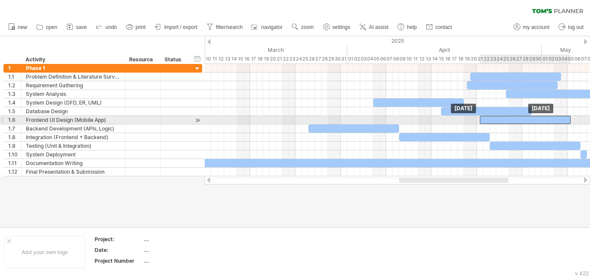
drag, startPoint x: 296, startPoint y: 117, endPoint x: 559, endPoint y: 119, distance: 262.7
click at [559, 119] on div at bounding box center [525, 120] width 91 height 8
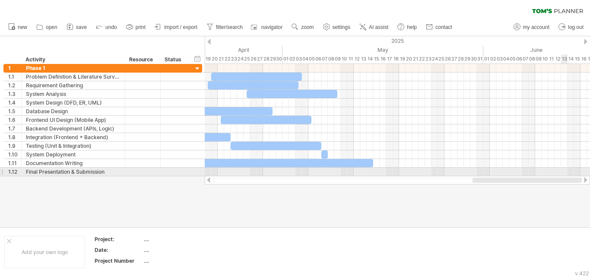
drag, startPoint x: 466, startPoint y: 180, endPoint x: 567, endPoint y: 173, distance: 101.4
click at [567, 173] on div "Trying to reach [DOMAIN_NAME] Connected again... 0% clear filter new 1" at bounding box center [295, 138] width 590 height 277
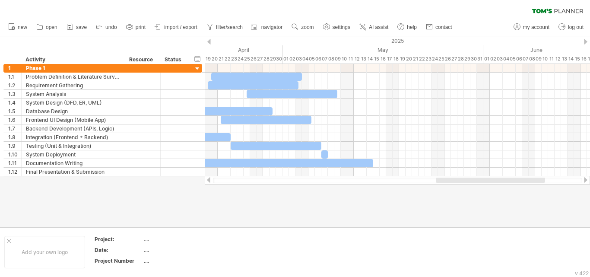
drag, startPoint x: 491, startPoint y: 177, endPoint x: 516, endPoint y: 181, distance: 24.6
click at [516, 181] on div at bounding box center [397, 180] width 385 height 9
drag, startPoint x: 512, startPoint y: 183, endPoint x: 532, endPoint y: 179, distance: 20.6
click at [532, 179] on div at bounding box center [397, 181] width 369 height 6
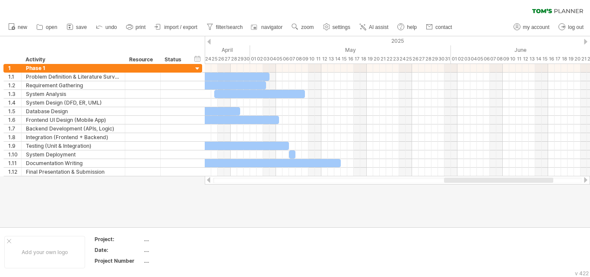
drag, startPoint x: 502, startPoint y: 181, endPoint x: 511, endPoint y: 181, distance: 9.1
click at [511, 181] on div at bounding box center [498, 180] width 109 height 5
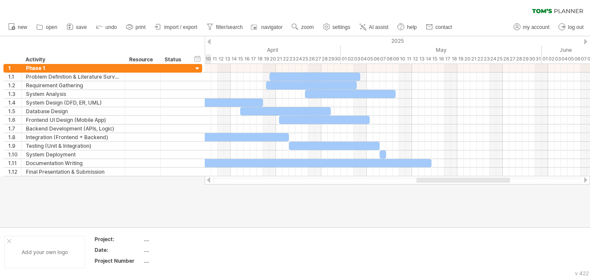
drag, startPoint x: 503, startPoint y: 181, endPoint x: 36, endPoint y: 264, distance: 474.0
click at [50, 262] on div "Trying to reach [DOMAIN_NAME] Connected again... 0% clear filter new 1" at bounding box center [295, 138] width 590 height 277
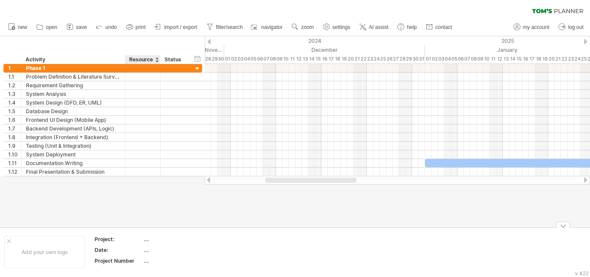
drag, startPoint x: 36, startPoint y: 264, endPoint x: 162, endPoint y: 228, distance: 131.3
click at [162, 228] on div "Add your own logo Project: .... Date: .... Project Number ...." at bounding box center [295, 251] width 590 height 49
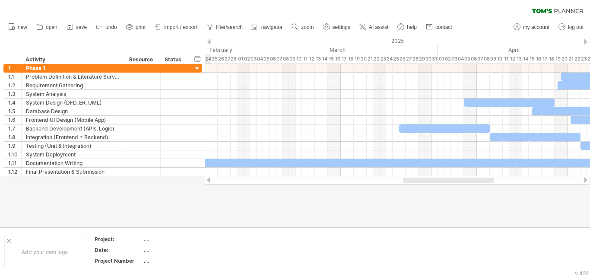
drag, startPoint x: 274, startPoint y: 180, endPoint x: 396, endPoint y: 188, distance: 122.1
click at [411, 188] on div "Trying to reach [DOMAIN_NAME] Connected again... 0% clear filter new 1" at bounding box center [295, 138] width 590 height 277
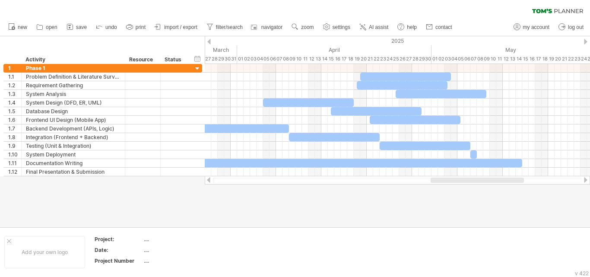
drag, startPoint x: 404, startPoint y: 180, endPoint x: 465, endPoint y: 178, distance: 60.5
click at [465, 178] on div at bounding box center [477, 180] width 93 height 5
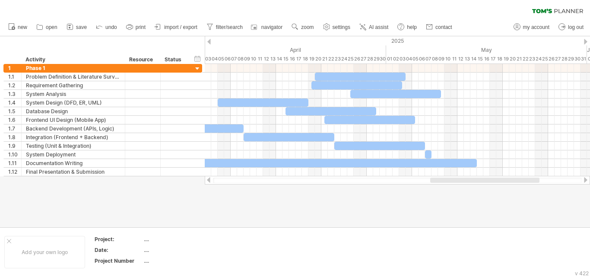
drag, startPoint x: 434, startPoint y: 178, endPoint x: 446, endPoint y: 178, distance: 11.2
click at [446, 178] on div at bounding box center [484, 180] width 109 height 5
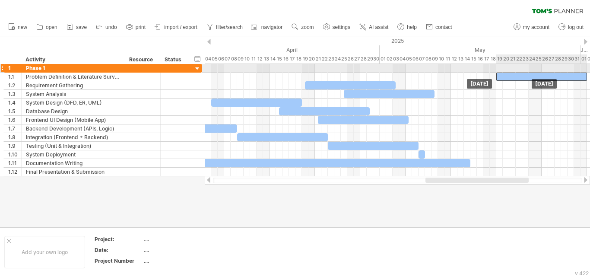
drag, startPoint x: 334, startPoint y: 74, endPoint x: 522, endPoint y: 70, distance: 187.1
click at [522, 70] on div "Saturday 03 May Sunday 20 April" at bounding box center [397, 120] width 385 height 112
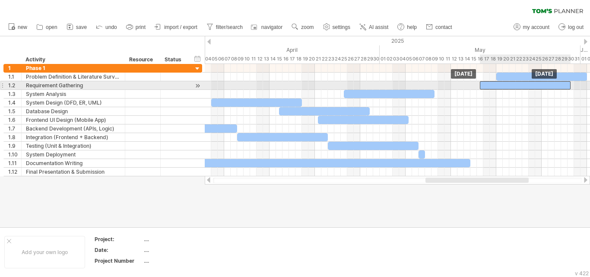
drag, startPoint x: 383, startPoint y: 86, endPoint x: 564, endPoint y: 88, distance: 181.1
click at [564, 88] on div at bounding box center [525, 85] width 91 height 8
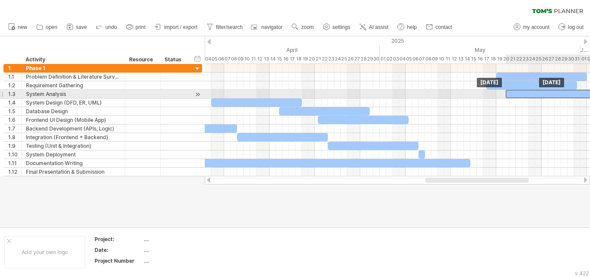
drag, startPoint x: 408, startPoint y: 95, endPoint x: 570, endPoint y: 98, distance: 162.5
click at [570, 98] on div at bounding box center [551, 94] width 91 height 8
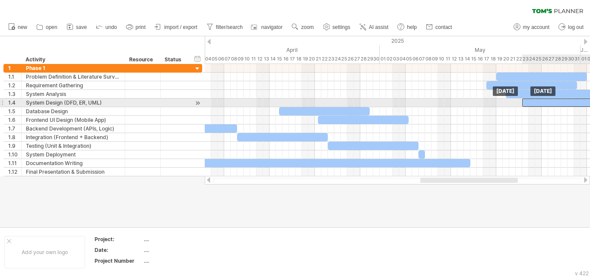
drag, startPoint x: 269, startPoint y: 105, endPoint x: 580, endPoint y: 103, distance: 311.6
click at [580, 103] on div at bounding box center [567, 103] width 91 height 8
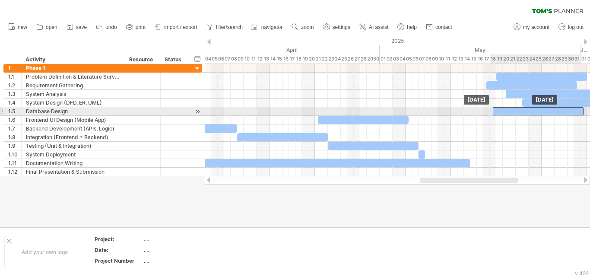
drag, startPoint x: 349, startPoint y: 111, endPoint x: 562, endPoint y: 111, distance: 212.6
click at [562, 111] on div at bounding box center [538, 111] width 91 height 8
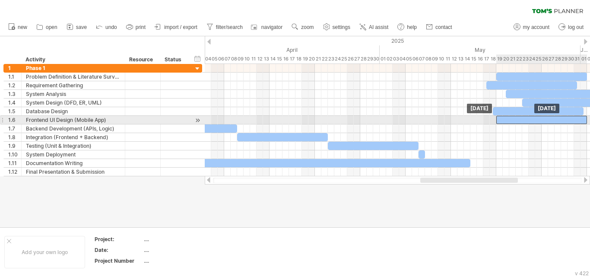
drag, startPoint x: 398, startPoint y: 120, endPoint x: 576, endPoint y: 116, distance: 178.5
click at [576, 116] on div at bounding box center [542, 120] width 91 height 8
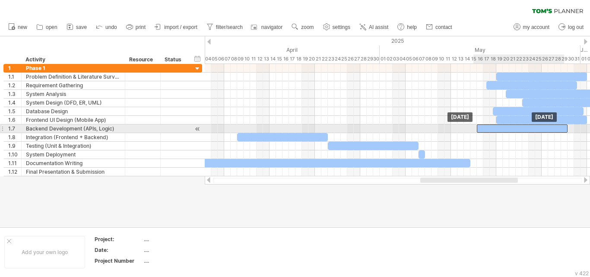
drag, startPoint x: 226, startPoint y: 129, endPoint x: 556, endPoint y: 127, distance: 329.7
click at [556, 127] on div at bounding box center [522, 128] width 91 height 8
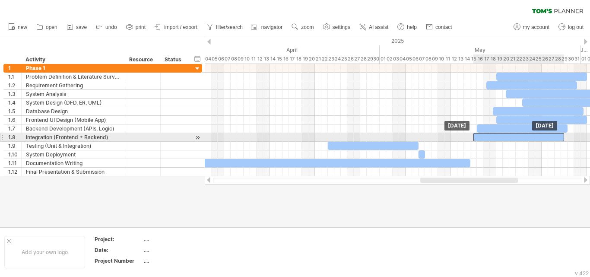
drag, startPoint x: 273, startPoint y: 136, endPoint x: 513, endPoint y: 133, distance: 239.9
click at [513, 133] on div "Tuesday 22 April Wednesday 09 April" at bounding box center [397, 120] width 385 height 112
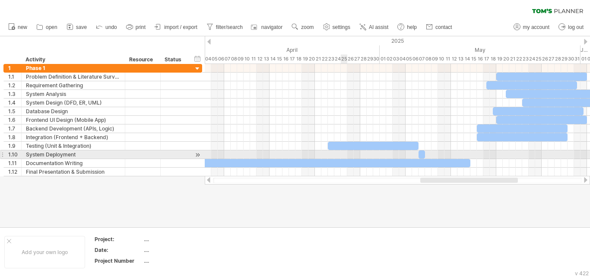
click at [347, 152] on div at bounding box center [397, 154] width 385 height 9
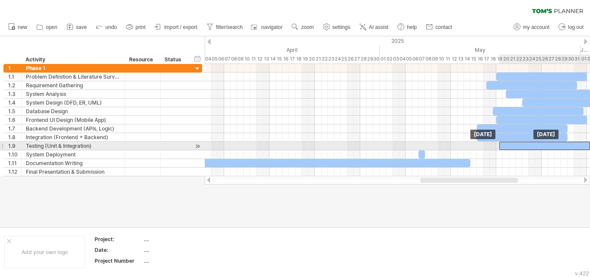
drag, startPoint x: 345, startPoint y: 144, endPoint x: 518, endPoint y: 144, distance: 172.9
click at [518, 144] on div at bounding box center [545, 146] width 91 height 8
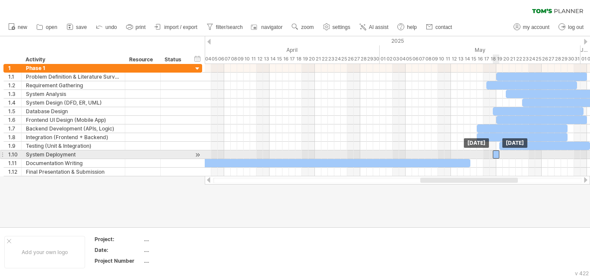
drag, startPoint x: 423, startPoint y: 153, endPoint x: 515, endPoint y: 153, distance: 92.0
click at [500, 153] on div at bounding box center [496, 154] width 6 height 8
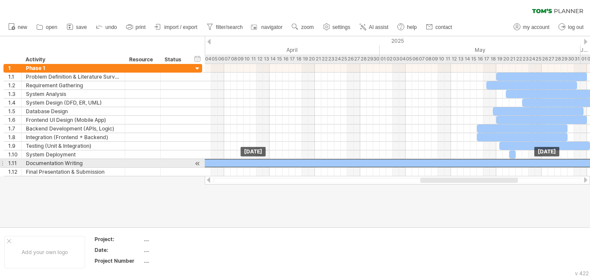
drag, startPoint x: 218, startPoint y: 162, endPoint x: 522, endPoint y: 160, distance: 303.8
click at [522, 160] on div at bounding box center [341, 163] width 869 height 8
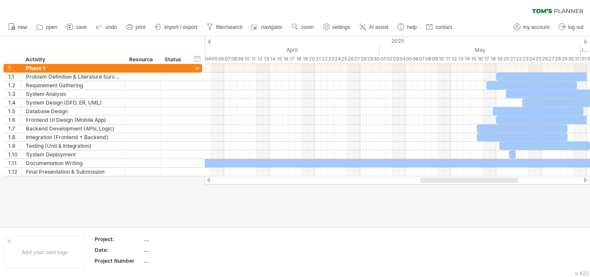
drag, startPoint x: 492, startPoint y: 184, endPoint x: 405, endPoint y: 185, distance: 86.4
click at [405, 185] on div "Trying to reach [DOMAIN_NAME] Connected again... 0% clear filter new 1" at bounding box center [295, 138] width 590 height 277
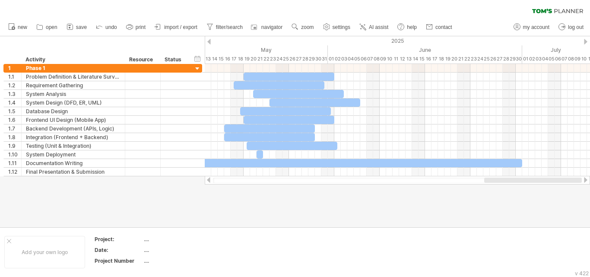
drag, startPoint x: 426, startPoint y: 180, endPoint x: 506, endPoint y: 185, distance: 80.5
click at [506, 185] on div "Trying to reach [DOMAIN_NAME] Connected again... 0% clear filter new 1" at bounding box center [295, 138] width 590 height 277
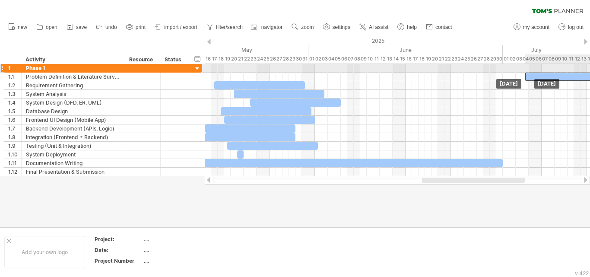
drag, startPoint x: 306, startPoint y: 73, endPoint x: 589, endPoint y: 70, distance: 282.6
click at [589, 70] on div "Tuesday 15 July Tuesday 01 July" at bounding box center [397, 120] width 385 height 112
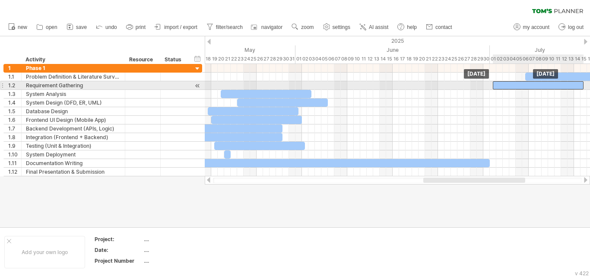
drag, startPoint x: 258, startPoint y: 86, endPoint x: 550, endPoint y: 82, distance: 292.1
click at [550, 82] on div at bounding box center [538, 85] width 91 height 8
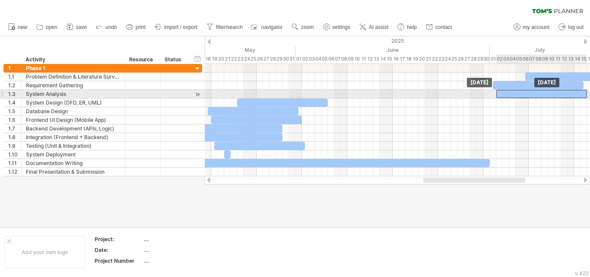
drag, startPoint x: 249, startPoint y: 93, endPoint x: 530, endPoint y: 91, distance: 280.9
click at [530, 91] on div at bounding box center [542, 94] width 91 height 8
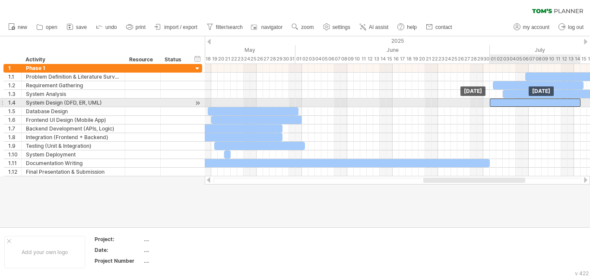
drag, startPoint x: 274, startPoint y: 101, endPoint x: 528, endPoint y: 102, distance: 253.7
click at [528, 102] on div at bounding box center [535, 103] width 91 height 8
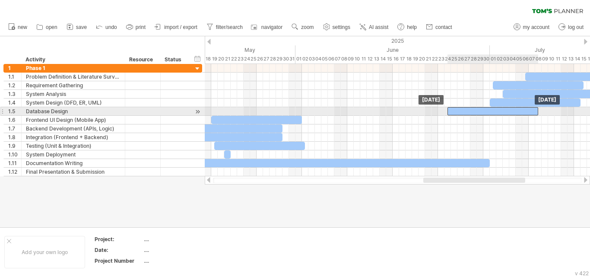
drag, startPoint x: 259, startPoint y: 110, endPoint x: 499, endPoint y: 109, distance: 239.8
click at [499, 109] on div at bounding box center [493, 111] width 91 height 8
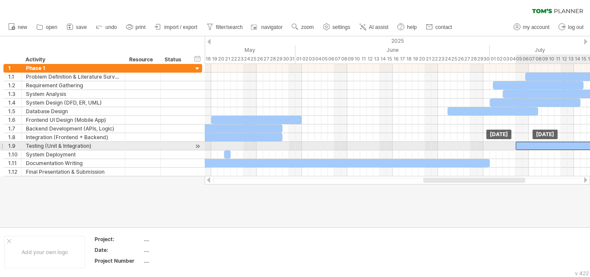
drag, startPoint x: 260, startPoint y: 145, endPoint x: 563, endPoint y: 145, distance: 302.5
click at [563, 145] on div at bounding box center [561, 146] width 91 height 8
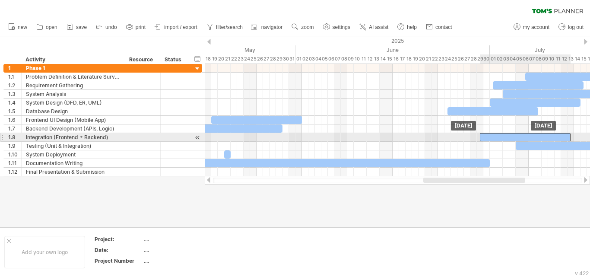
drag, startPoint x: 252, startPoint y: 138, endPoint x: 540, endPoint y: 135, distance: 287.8
click at [540, 135] on div at bounding box center [525, 137] width 91 height 8
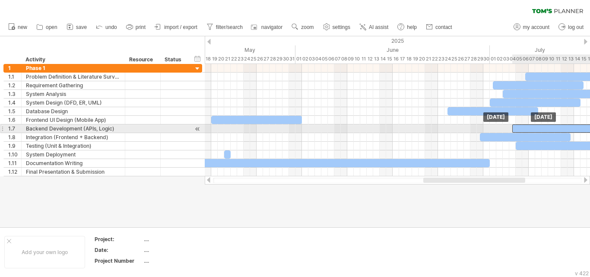
drag, startPoint x: 215, startPoint y: 128, endPoint x: 538, endPoint y: 128, distance: 323.2
click at [538, 128] on div at bounding box center [558, 128] width 91 height 8
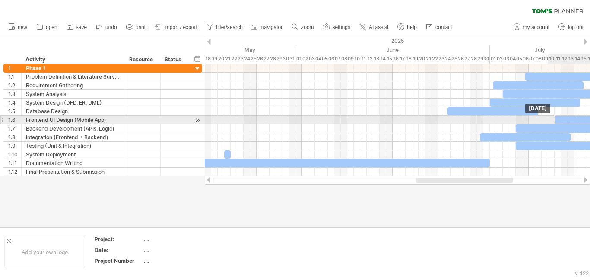
drag, startPoint x: 246, startPoint y: 118, endPoint x: 590, endPoint y: 118, distance: 344.0
click at [590, 118] on div at bounding box center [600, 120] width 91 height 8
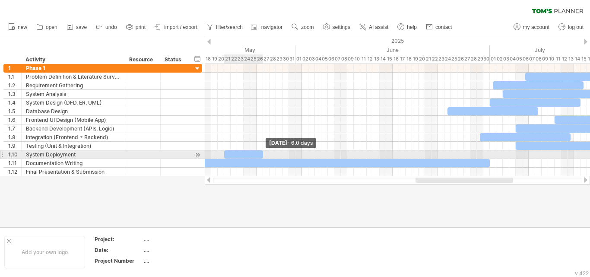
drag, startPoint x: 242, startPoint y: 154, endPoint x: 262, endPoint y: 155, distance: 20.8
click at [262, 155] on span at bounding box center [262, 154] width 3 height 8
drag, startPoint x: 226, startPoint y: 155, endPoint x: 229, endPoint y: 153, distance: 4.4
click at [229, 153] on div at bounding box center [246, 154] width 36 height 8
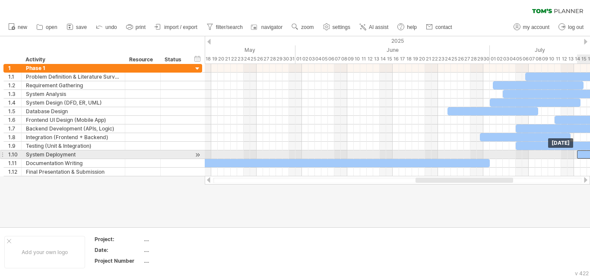
drag, startPoint x: 238, startPoint y: 153, endPoint x: 590, endPoint y: 153, distance: 351.8
click at [590, 153] on div at bounding box center [595, 154] width 36 height 8
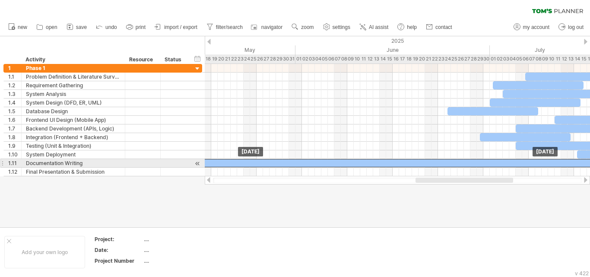
drag, startPoint x: 238, startPoint y: 161, endPoint x: 547, endPoint y: 162, distance: 308.5
click at [547, 162] on div at bounding box center [360, 163] width 869 height 8
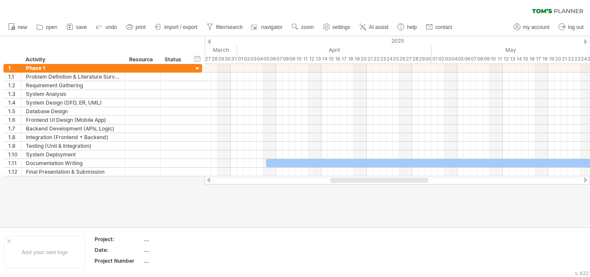
drag, startPoint x: 468, startPoint y: 181, endPoint x: 383, endPoint y: 191, distance: 85.7
click at [383, 191] on div "Trying to reach [DOMAIN_NAME] Connected again... 0% clear filter new 1" at bounding box center [295, 138] width 590 height 277
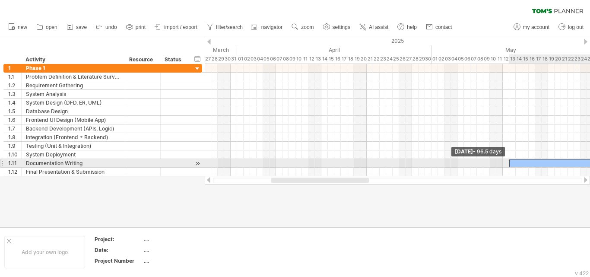
drag, startPoint x: 267, startPoint y: 162, endPoint x: 511, endPoint y: 163, distance: 244.2
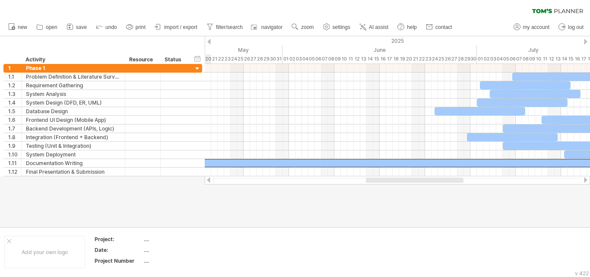
drag, startPoint x: 285, startPoint y: 180, endPoint x: 378, endPoint y: 187, distance: 92.7
click at [378, 187] on div "Trying to reach [DOMAIN_NAME] Connected again... 0% clear filter new 1" at bounding box center [295, 138] width 590 height 277
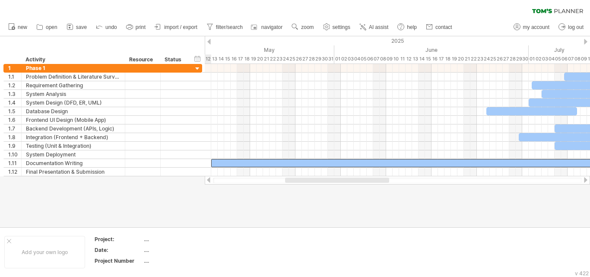
drag, startPoint x: 318, startPoint y: 179, endPoint x: 302, endPoint y: 181, distance: 16.6
click at [302, 181] on div at bounding box center [337, 180] width 104 height 5
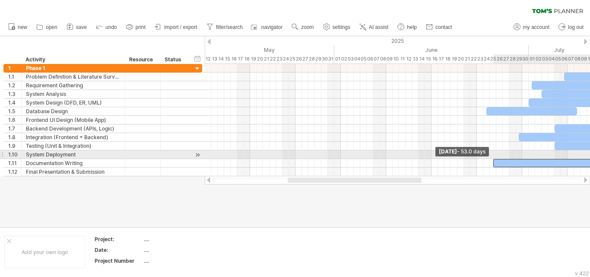
drag, startPoint x: 212, startPoint y: 164, endPoint x: 493, endPoint y: 158, distance: 281.4
click at [493, 158] on div "Sunday 17 August Wednesday 25 June - 53.0 days" at bounding box center [397, 120] width 385 height 112
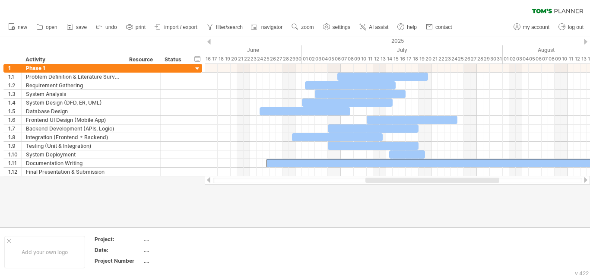
drag, startPoint x: 354, startPoint y: 181, endPoint x: 432, endPoint y: 181, distance: 77.8
click at [432, 181] on div at bounding box center [433, 180] width 134 height 5
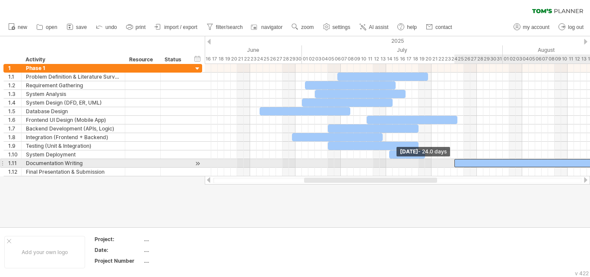
drag, startPoint x: 267, startPoint y: 164, endPoint x: 456, endPoint y: 161, distance: 189.3
click at [456, 161] on div at bounding box center [533, 163] width 156 height 8
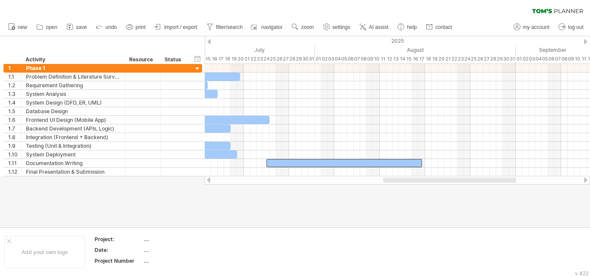
drag, startPoint x: 344, startPoint y: 179, endPoint x: 423, endPoint y: 179, distance: 79.1
click at [423, 179] on div at bounding box center [449, 180] width 133 height 5
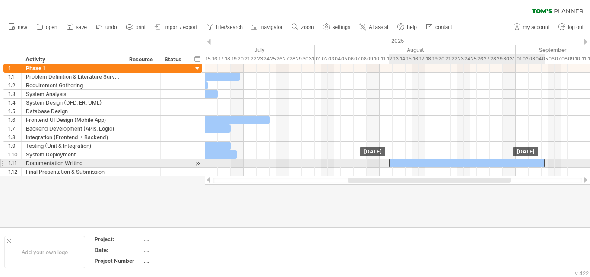
drag, startPoint x: 272, startPoint y: 164, endPoint x: 395, endPoint y: 166, distance: 123.6
click at [395, 166] on div at bounding box center [467, 163] width 156 height 8
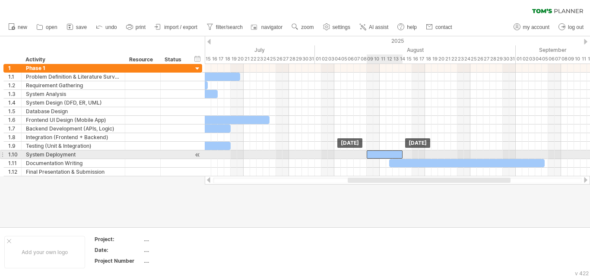
drag, startPoint x: 212, startPoint y: 156, endPoint x: 376, endPoint y: 153, distance: 164.7
click at [376, 153] on div at bounding box center [385, 154] width 36 height 8
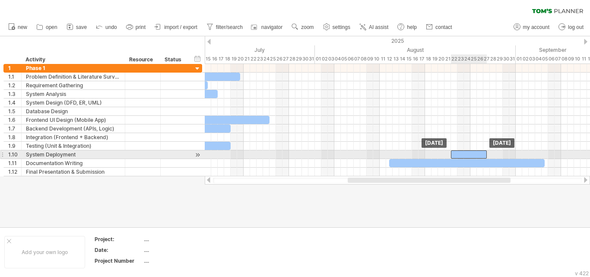
drag, startPoint x: 369, startPoint y: 153, endPoint x: 455, endPoint y: 152, distance: 86.9
click at [455, 152] on div at bounding box center [469, 154] width 36 height 8
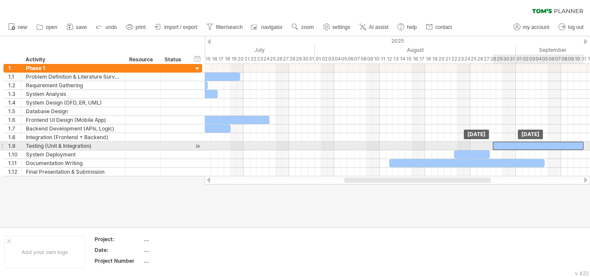
drag, startPoint x: 210, startPoint y: 145, endPoint x: 562, endPoint y: 148, distance: 352.2
click at [562, 148] on div at bounding box center [538, 146] width 91 height 8
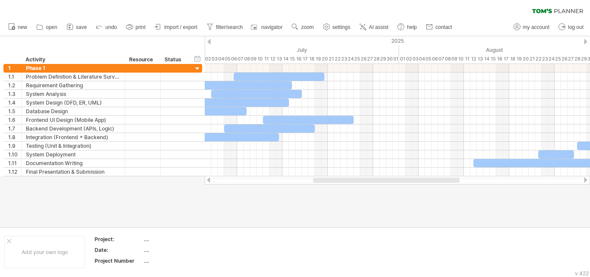
drag, startPoint x: 415, startPoint y: 181, endPoint x: 384, endPoint y: 187, distance: 31.7
click at [384, 187] on div "Trying to reach [DOMAIN_NAME] Connected again... 0% clear filter new 1" at bounding box center [295, 138] width 590 height 277
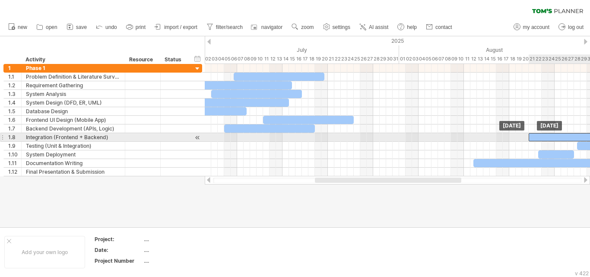
drag, startPoint x: 245, startPoint y: 135, endPoint x: 588, endPoint y: 136, distance: 342.3
click at [588, 136] on div at bounding box center [574, 137] width 91 height 8
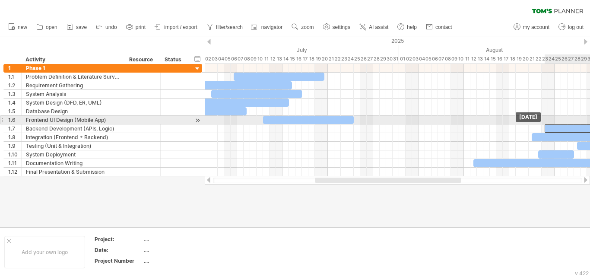
drag, startPoint x: 254, startPoint y: 126, endPoint x: 574, endPoint y: 124, distance: 320.6
click at [574, 124] on div at bounding box center [590, 128] width 91 height 8
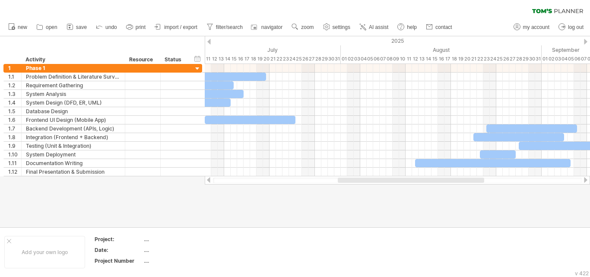
drag, startPoint x: 419, startPoint y: 179, endPoint x: 443, endPoint y: 179, distance: 24.2
click at [443, 179] on div at bounding box center [411, 180] width 146 height 5
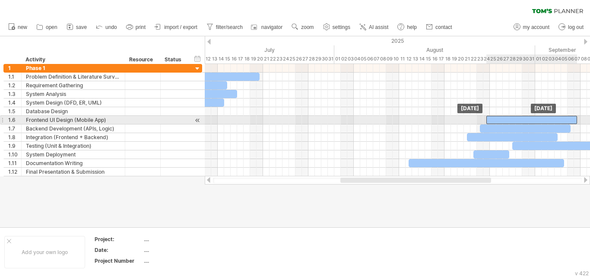
drag, startPoint x: 217, startPoint y: 119, endPoint x: 506, endPoint y: 116, distance: 288.2
click at [506, 116] on div at bounding box center [532, 120] width 91 height 8
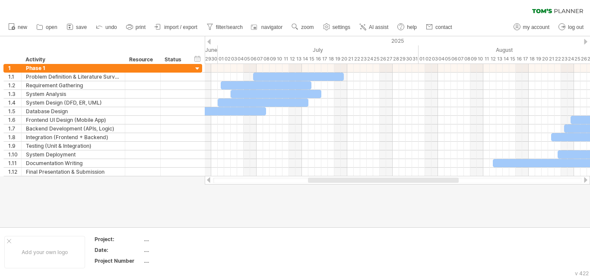
drag, startPoint x: 428, startPoint y: 180, endPoint x: 395, endPoint y: 180, distance: 32.4
click at [395, 180] on div at bounding box center [383, 180] width 151 height 5
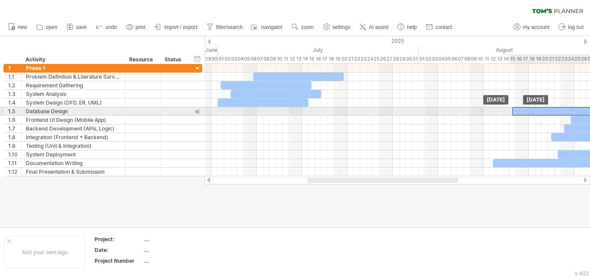
drag, startPoint x: 224, startPoint y: 112, endPoint x: 560, endPoint y: 110, distance: 335.8
click at [560, 110] on div at bounding box center [558, 111] width 91 height 8
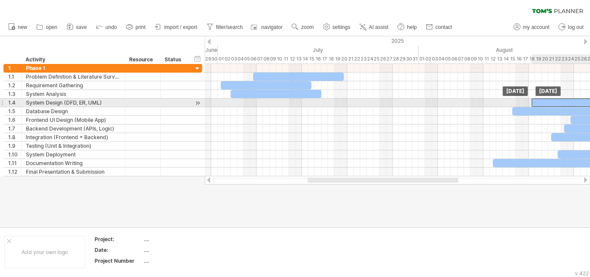
drag, startPoint x: 256, startPoint y: 99, endPoint x: 571, endPoint y: 99, distance: 315.0
click at [571, 99] on div at bounding box center [577, 103] width 91 height 8
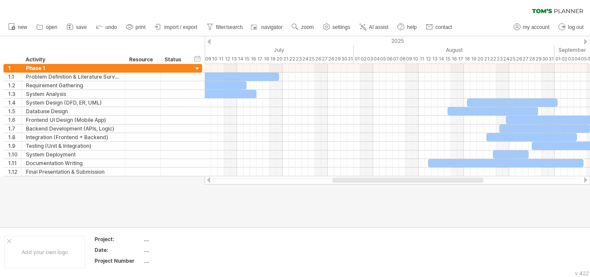
drag, startPoint x: 416, startPoint y: 181, endPoint x: 441, endPoint y: 181, distance: 25.1
click at [441, 181] on div at bounding box center [408, 180] width 151 height 5
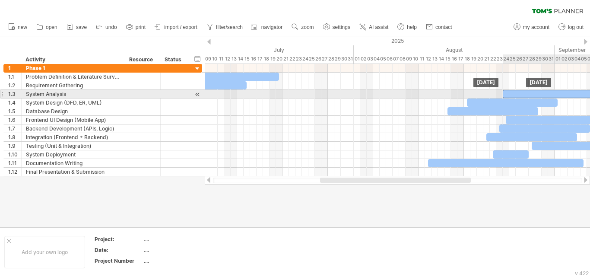
drag, startPoint x: 218, startPoint y: 92, endPoint x: 556, endPoint y: 92, distance: 337.9
click at [556, 92] on div at bounding box center [548, 94] width 91 height 8
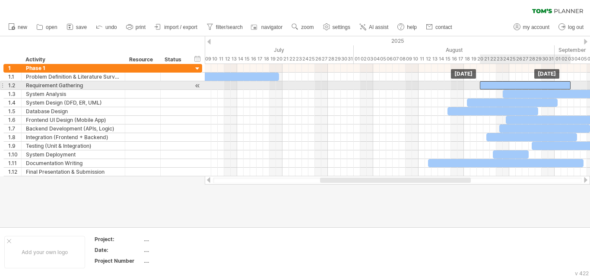
drag, startPoint x: 229, startPoint y: 84, endPoint x: 554, endPoint y: 83, distance: 324.1
click at [554, 83] on div at bounding box center [525, 85] width 91 height 8
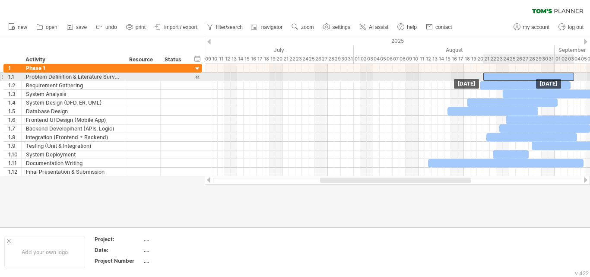
drag, startPoint x: 265, startPoint y: 73, endPoint x: 562, endPoint y: 73, distance: 296.4
click at [562, 73] on div at bounding box center [529, 77] width 91 height 8
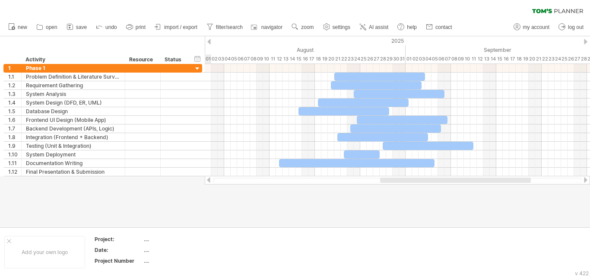
drag, startPoint x: 393, startPoint y: 182, endPoint x: 453, endPoint y: 185, distance: 60.2
click at [453, 185] on div "Trying to reach [DOMAIN_NAME] Connected again... 0% clear filter new 1" at bounding box center [295, 138] width 590 height 277
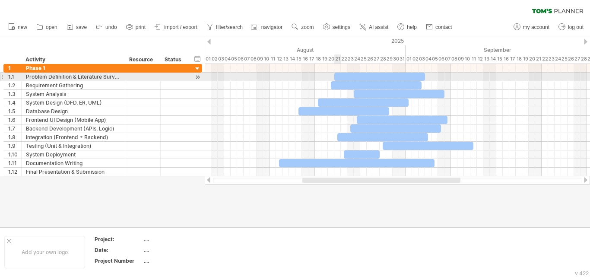
click at [338, 74] on div at bounding box center [379, 77] width 91 height 8
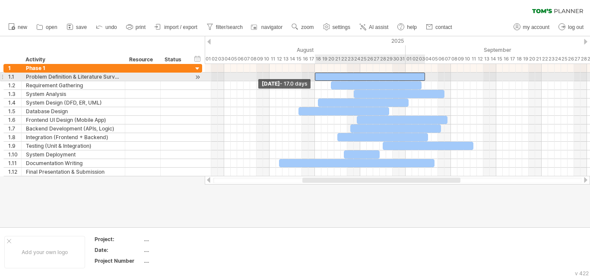
drag, startPoint x: 333, startPoint y: 76, endPoint x: 314, endPoint y: 79, distance: 19.1
click at [314, 79] on span at bounding box center [314, 77] width 3 height 8
click at [422, 77] on div at bounding box center [370, 77] width 110 height 8
click at [421, 76] on div at bounding box center [370, 77] width 110 height 8
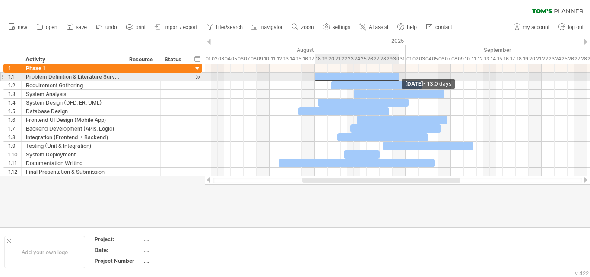
drag, startPoint x: 423, startPoint y: 76, endPoint x: 397, endPoint y: 77, distance: 26.4
click at [397, 77] on div at bounding box center [357, 77] width 84 height 8
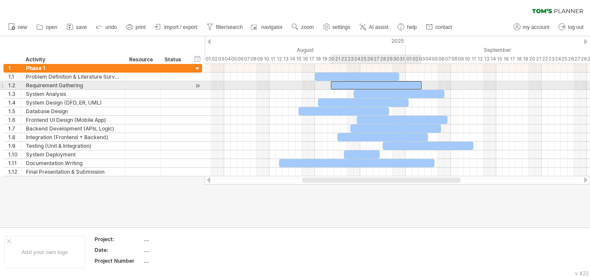
click at [398, 83] on div at bounding box center [376, 85] width 91 height 8
drag, startPoint x: 331, startPoint y: 84, endPoint x: 386, endPoint y: 83, distance: 54.9
click at [386, 83] on span at bounding box center [386, 85] width 3 height 8
drag, startPoint x: 421, startPoint y: 86, endPoint x: 437, endPoint y: 84, distance: 16.5
click at [437, 84] on span at bounding box center [437, 85] width 3 height 8
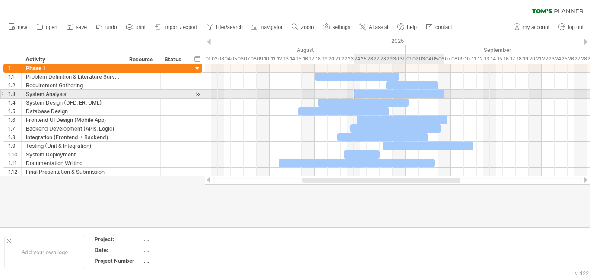
click at [410, 92] on div at bounding box center [399, 94] width 91 height 8
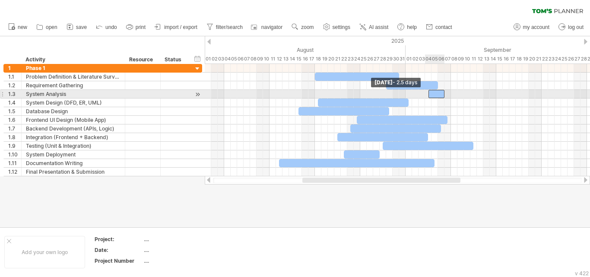
drag, startPoint x: 355, startPoint y: 94, endPoint x: 428, endPoint y: 96, distance: 73.5
click at [428, 96] on span at bounding box center [428, 94] width 3 height 8
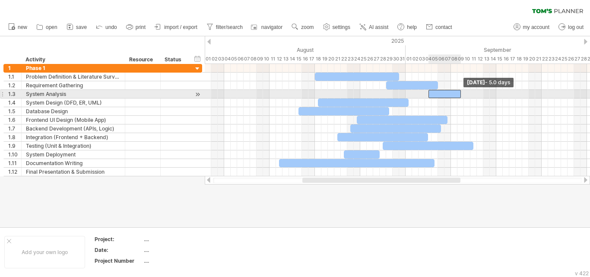
drag, startPoint x: 446, startPoint y: 92, endPoint x: 460, endPoint y: 93, distance: 14.7
click at [460, 93] on span at bounding box center [460, 94] width 3 height 8
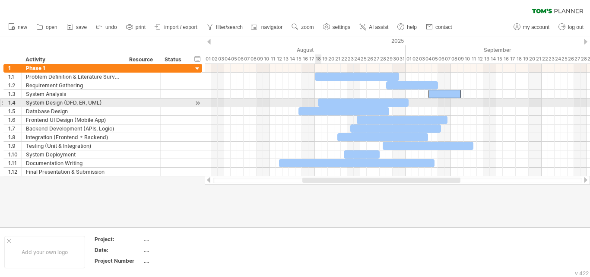
click at [321, 102] on div at bounding box center [363, 103] width 91 height 8
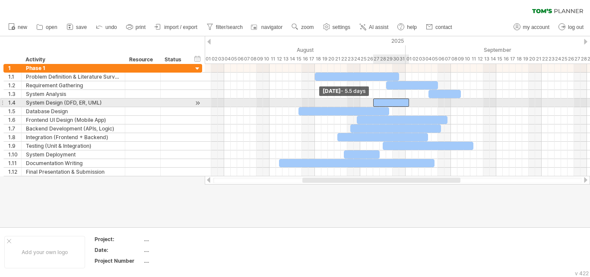
drag, startPoint x: 316, startPoint y: 101, endPoint x: 370, endPoint y: 102, distance: 54.0
click at [370, 102] on div "Monday 01 September Wednesday 27 August - 5.5 days" at bounding box center [397, 120] width 385 height 112
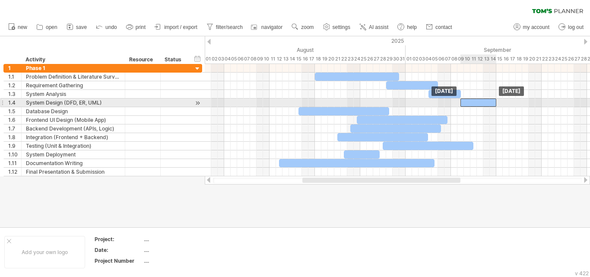
drag, startPoint x: 395, startPoint y: 102, endPoint x: 484, endPoint y: 101, distance: 89.0
click at [484, 101] on div at bounding box center [479, 103] width 36 height 8
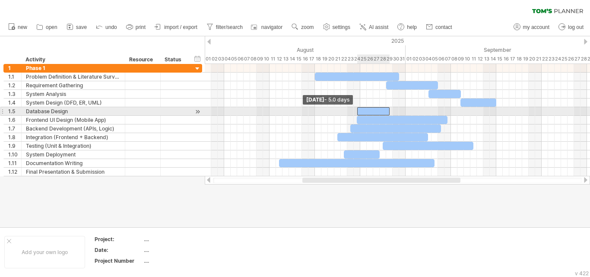
drag, startPoint x: 298, startPoint y: 110, endPoint x: 359, endPoint y: 111, distance: 60.5
click at [359, 111] on span at bounding box center [357, 111] width 3 height 8
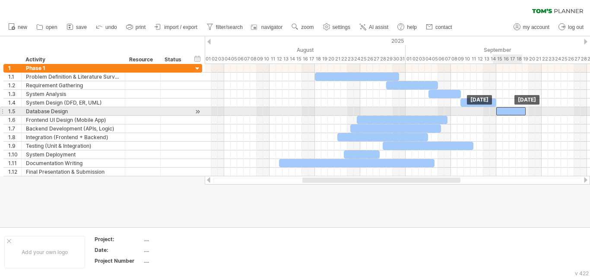
drag, startPoint x: 375, startPoint y: 111, endPoint x: 509, endPoint y: 111, distance: 134.8
click at [509, 111] on div at bounding box center [511, 111] width 29 height 8
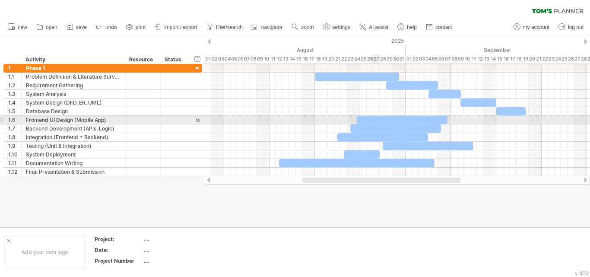
click at [377, 117] on div at bounding box center [402, 120] width 91 height 8
drag, startPoint x: 358, startPoint y: 118, endPoint x: 427, endPoint y: 120, distance: 68.3
click at [427, 120] on span at bounding box center [424, 120] width 3 height 8
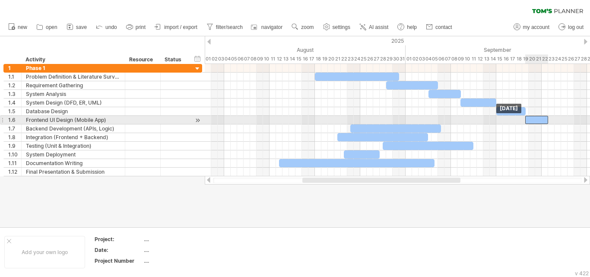
drag, startPoint x: 439, startPoint y: 120, endPoint x: 539, endPoint y: 124, distance: 99.5
click at [539, 124] on div at bounding box center [536, 120] width 23 height 8
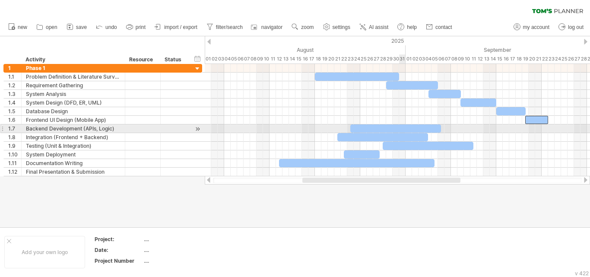
click at [402, 128] on div at bounding box center [395, 128] width 91 height 8
drag, startPoint x: 350, startPoint y: 128, endPoint x: 409, endPoint y: 129, distance: 58.3
click at [409, 129] on span at bounding box center [409, 128] width 3 height 8
drag, startPoint x: 417, startPoint y: 127, endPoint x: 545, endPoint y: 129, distance: 127.9
click at [545, 129] on div at bounding box center [551, 128] width 32 height 8
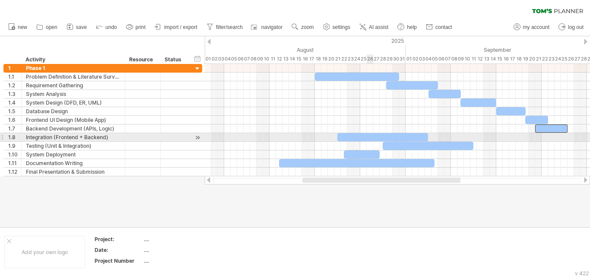
click at [369, 134] on div at bounding box center [382, 137] width 91 height 8
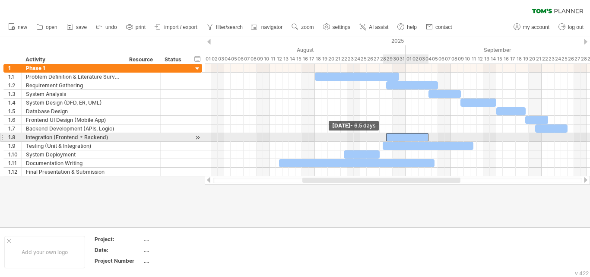
drag, startPoint x: 336, startPoint y: 136, endPoint x: 384, endPoint y: 140, distance: 48.2
click at [384, 140] on div "Thursday 04 September Friday 29 August - 6.5 days" at bounding box center [397, 120] width 385 height 112
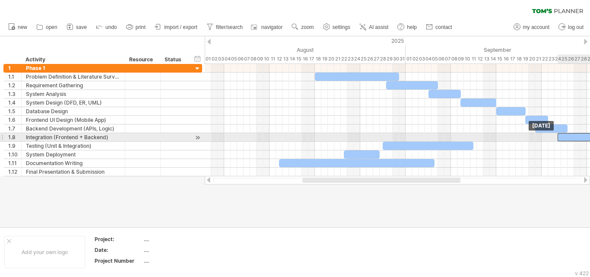
drag, startPoint x: 395, startPoint y: 138, endPoint x: 566, endPoint y: 138, distance: 171.1
click at [566, 138] on div at bounding box center [579, 137] width 42 height 8
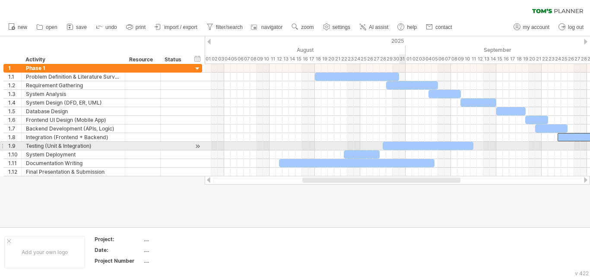
click at [401, 144] on div at bounding box center [428, 146] width 91 height 8
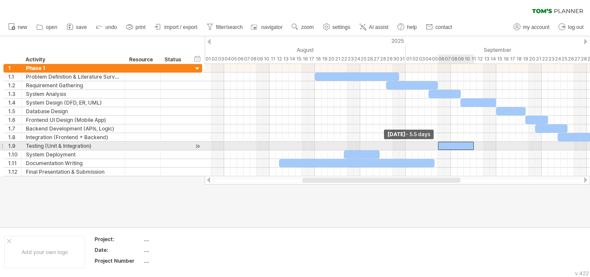
drag, startPoint x: 383, startPoint y: 145, endPoint x: 438, endPoint y: 145, distance: 55.3
click at [438, 145] on span at bounding box center [437, 146] width 3 height 8
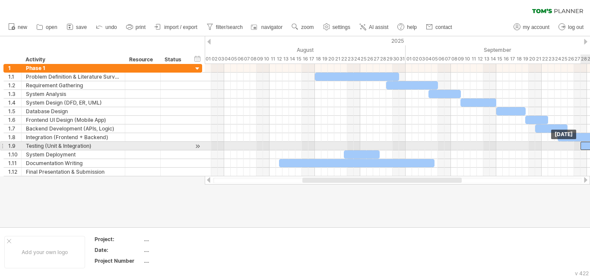
drag, startPoint x: 445, startPoint y: 145, endPoint x: 589, endPoint y: 145, distance: 143.9
click at [589, 145] on div at bounding box center [599, 146] width 36 height 8
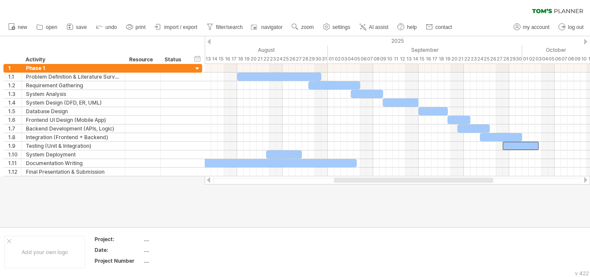
drag, startPoint x: 411, startPoint y: 179, endPoint x: 443, endPoint y: 180, distance: 31.5
click at [443, 180] on div at bounding box center [413, 180] width 159 height 5
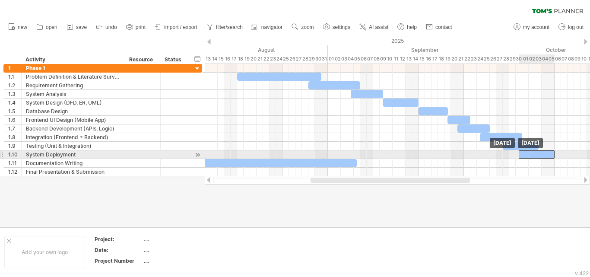
drag, startPoint x: 285, startPoint y: 153, endPoint x: 539, endPoint y: 155, distance: 254.5
click at [539, 155] on div at bounding box center [537, 154] width 36 height 8
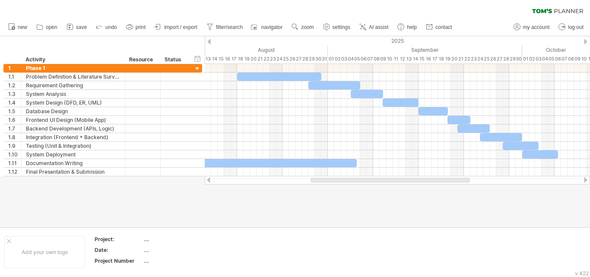
drag, startPoint x: 320, startPoint y: 177, endPoint x: 295, endPoint y: 179, distance: 25.6
click at [295, 179] on div at bounding box center [397, 180] width 385 height 9
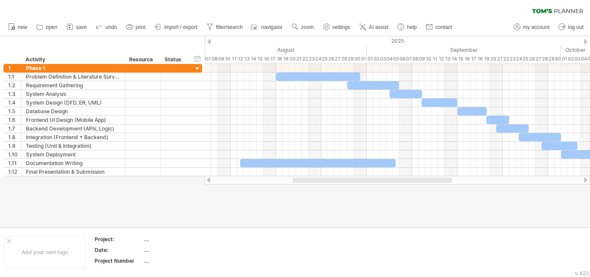
drag, startPoint x: 311, startPoint y: 181, endPoint x: 293, endPoint y: 181, distance: 17.7
click at [293, 181] on div at bounding box center [372, 180] width 159 height 5
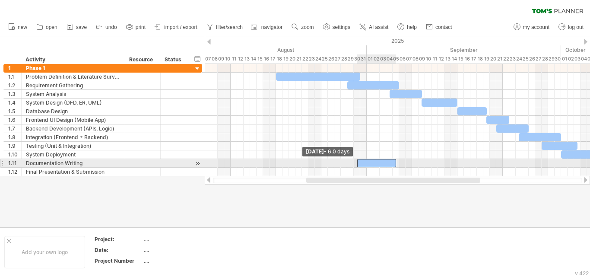
drag, startPoint x: 242, startPoint y: 164, endPoint x: 359, endPoint y: 165, distance: 117.5
click at [359, 165] on div at bounding box center [376, 163] width 39 height 8
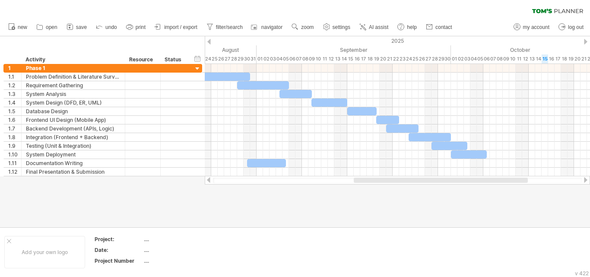
drag, startPoint x: 366, startPoint y: 180, endPoint x: 413, endPoint y: 181, distance: 47.6
click at [413, 181] on div at bounding box center [441, 180] width 174 height 5
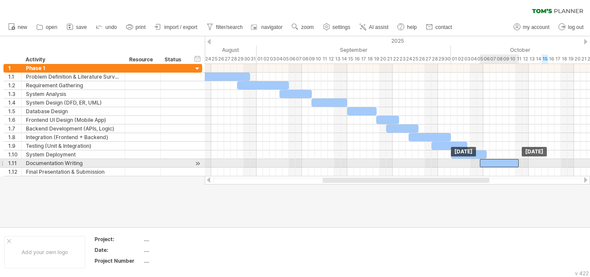
drag, startPoint x: 264, startPoint y: 161, endPoint x: 499, endPoint y: 162, distance: 234.2
click at [499, 162] on div at bounding box center [499, 163] width 39 height 8
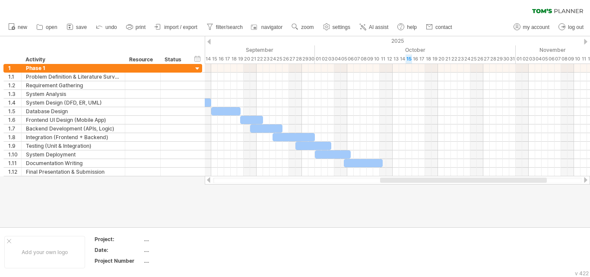
drag, startPoint x: 461, startPoint y: 182, endPoint x: 516, endPoint y: 193, distance: 56.4
click at [516, 193] on div "Trying to reach [DOMAIN_NAME] Connected again... 0% clear filter new 1" at bounding box center [295, 138] width 590 height 277
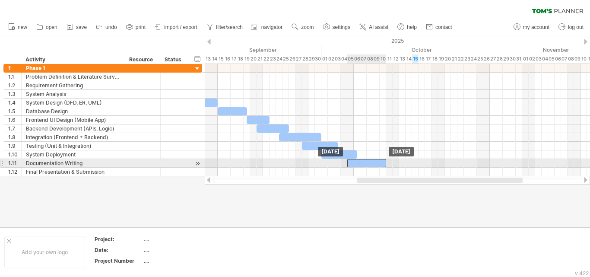
drag, startPoint x: 368, startPoint y: 163, endPoint x: 363, endPoint y: 162, distance: 4.4
click at [363, 162] on div at bounding box center [366, 163] width 39 height 8
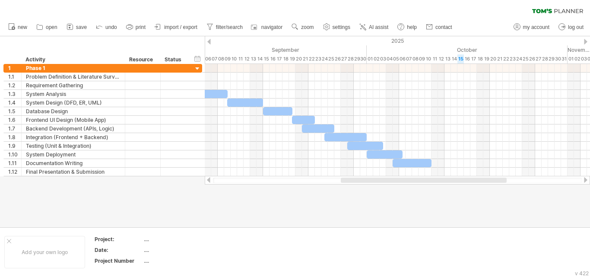
drag, startPoint x: 384, startPoint y: 179, endPoint x: 367, endPoint y: 180, distance: 16.9
click at [367, 180] on div at bounding box center [424, 180] width 166 height 5
drag, startPoint x: 382, startPoint y: 185, endPoint x: 376, endPoint y: 185, distance: 6.0
click at [376, 185] on div at bounding box center [295, 131] width 590 height 191
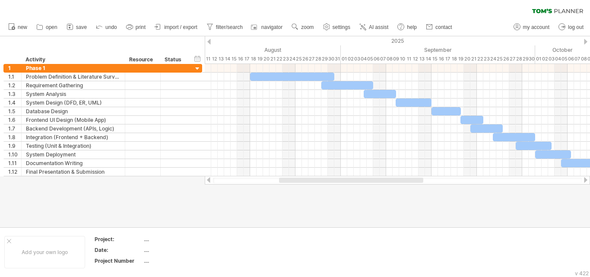
drag, startPoint x: 384, startPoint y: 178, endPoint x: 317, endPoint y: 188, distance: 67.7
click at [317, 188] on div "Trying to reach [DOMAIN_NAME] Connected again... 0% clear filter new 1" at bounding box center [295, 138] width 590 height 277
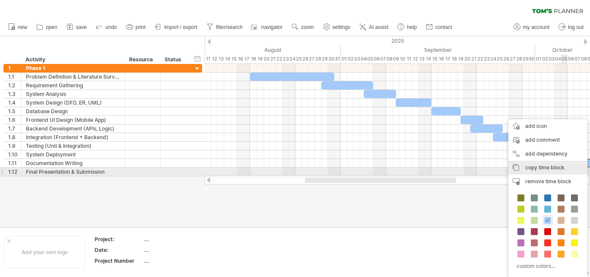
click at [557, 168] on span "copy time block" at bounding box center [544, 167] width 39 height 6
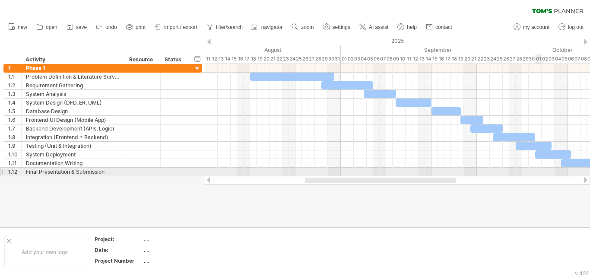
click at [540, 171] on div at bounding box center [397, 172] width 385 height 9
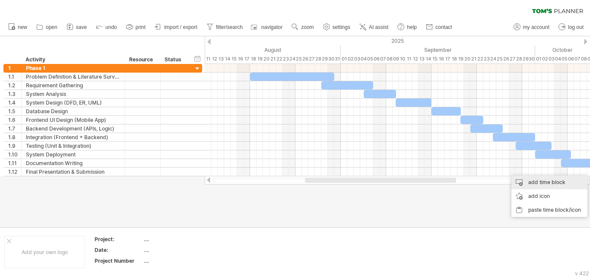
click at [527, 181] on div "add time block" at bounding box center [550, 182] width 76 height 14
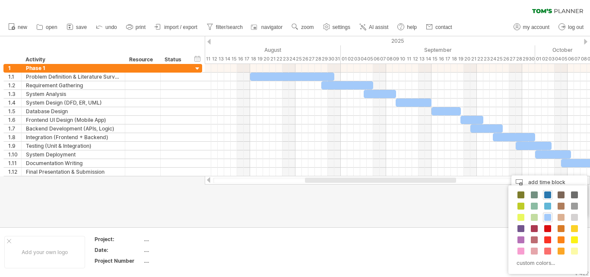
click at [548, 196] on span at bounding box center [547, 194] width 7 height 7
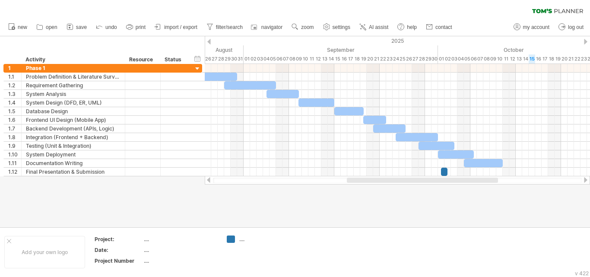
drag, startPoint x: 430, startPoint y: 181, endPoint x: 472, endPoint y: 182, distance: 42.0
click at [472, 182] on div at bounding box center [422, 180] width 151 height 5
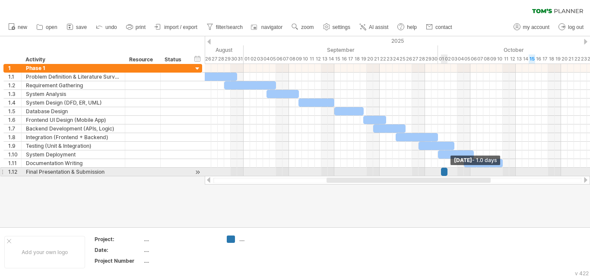
click at [447, 172] on span at bounding box center [447, 172] width 3 height 8
drag, startPoint x: 447, startPoint y: 172, endPoint x: 468, endPoint y: 172, distance: 21.6
click at [469, 172] on span at bounding box center [470, 172] width 3 height 8
drag, startPoint x: 455, startPoint y: 170, endPoint x: 485, endPoint y: 176, distance: 30.3
click at [485, 176] on div "Trying to reach [DOMAIN_NAME] Connected again... 0% clear filter new 1" at bounding box center [295, 138] width 590 height 277
